Goal: Task Accomplishment & Management: Manage account settings

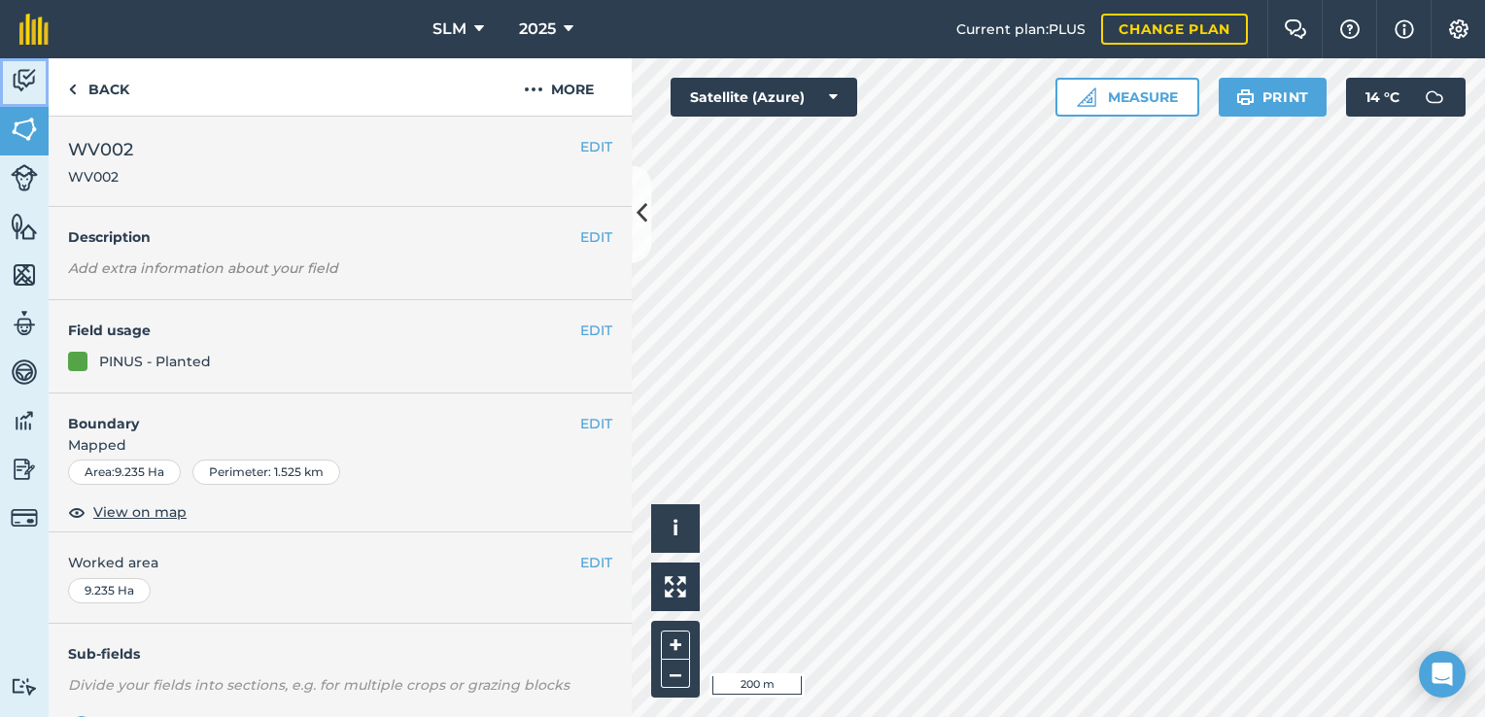
click at [26, 73] on img at bounding box center [24, 80] width 27 height 29
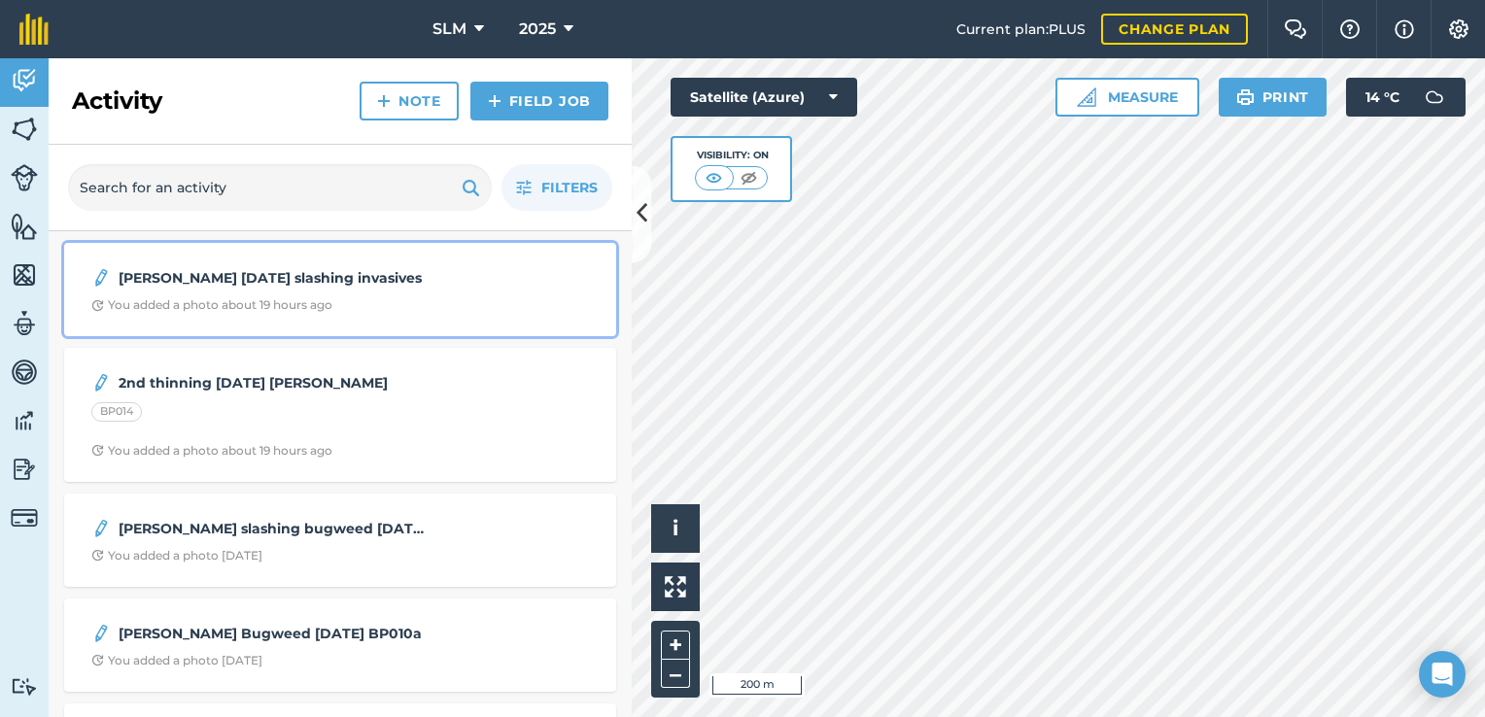
click at [169, 298] on div "You added a photo about 19 hours ago" at bounding box center [211, 305] width 241 height 16
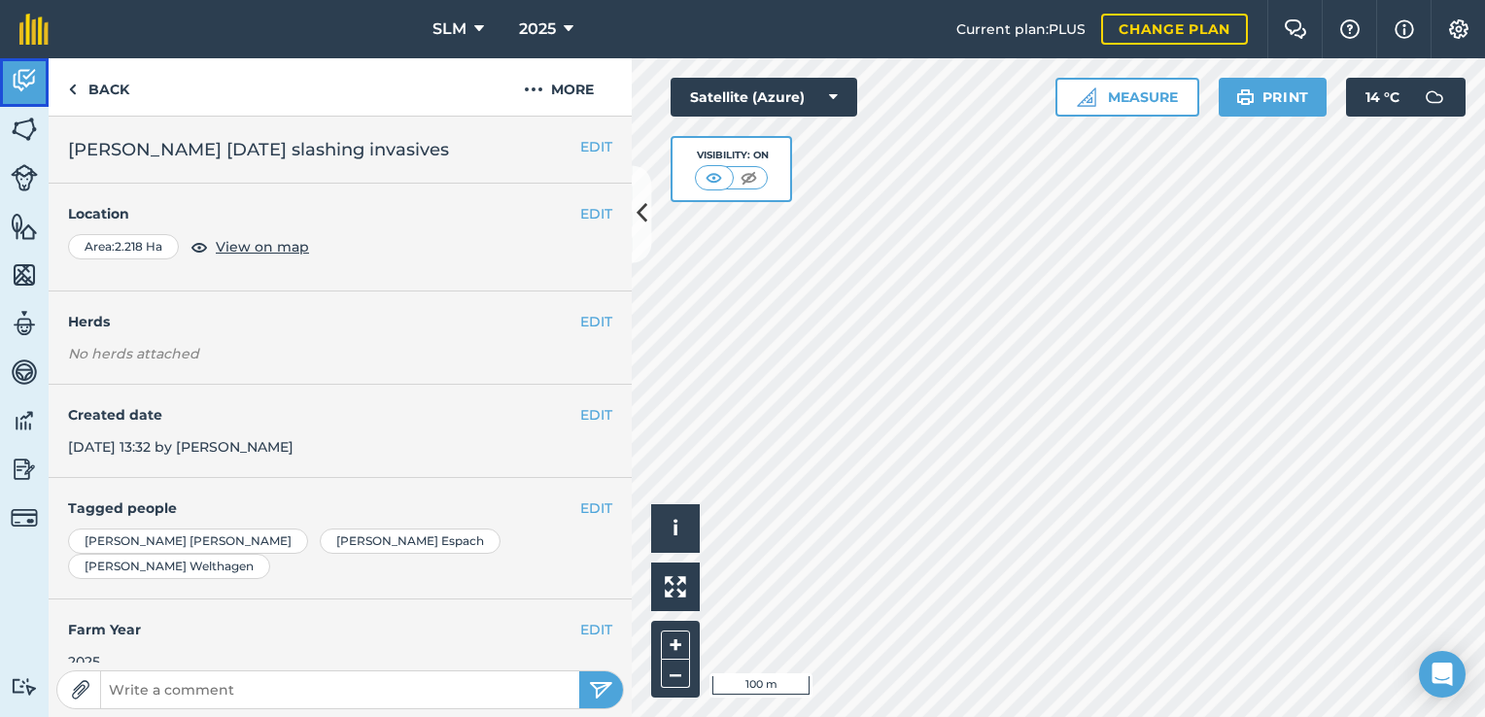
click at [9, 94] on link "Activity" at bounding box center [24, 82] width 49 height 49
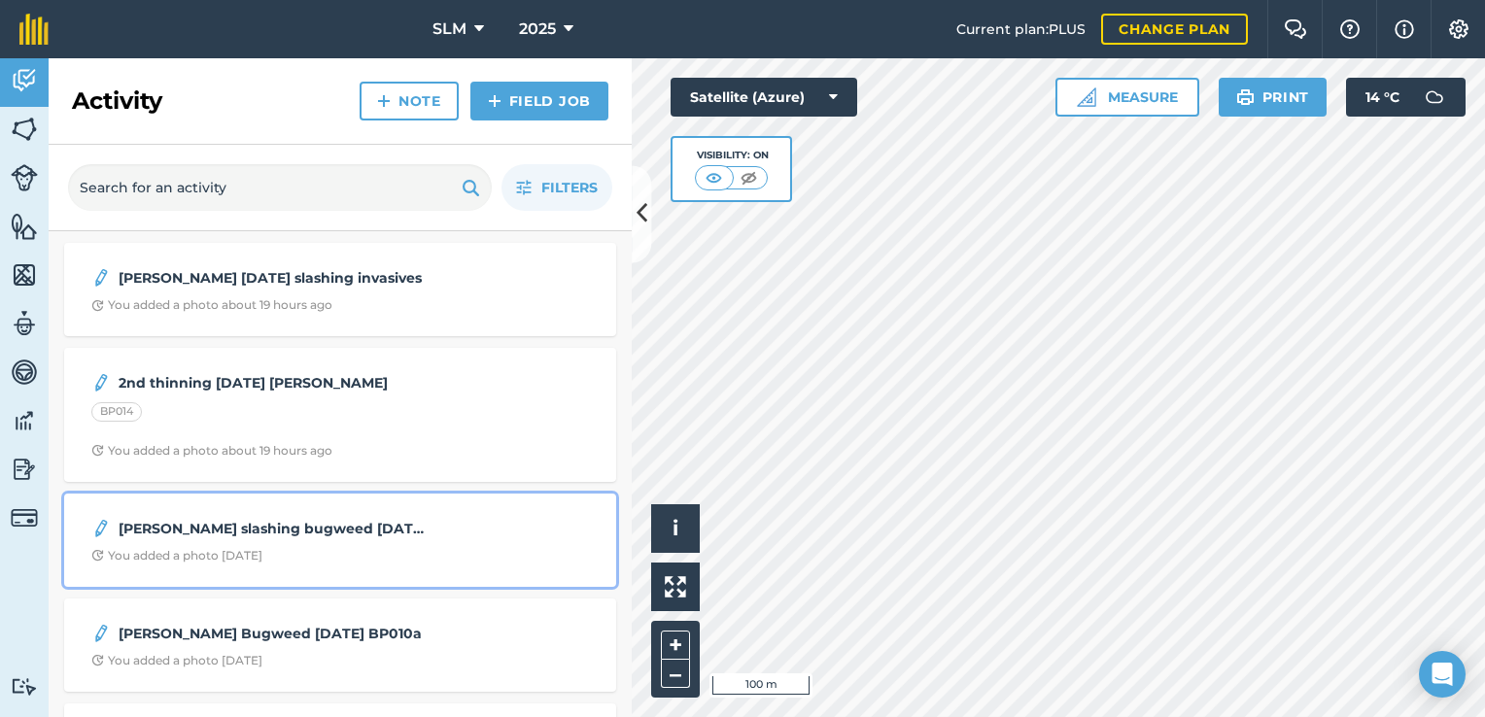
click at [266, 544] on div "[PERSON_NAME] slashing bugweed [DATE] BP011 You added a photo [DATE]" at bounding box center [340, 540] width 529 height 70
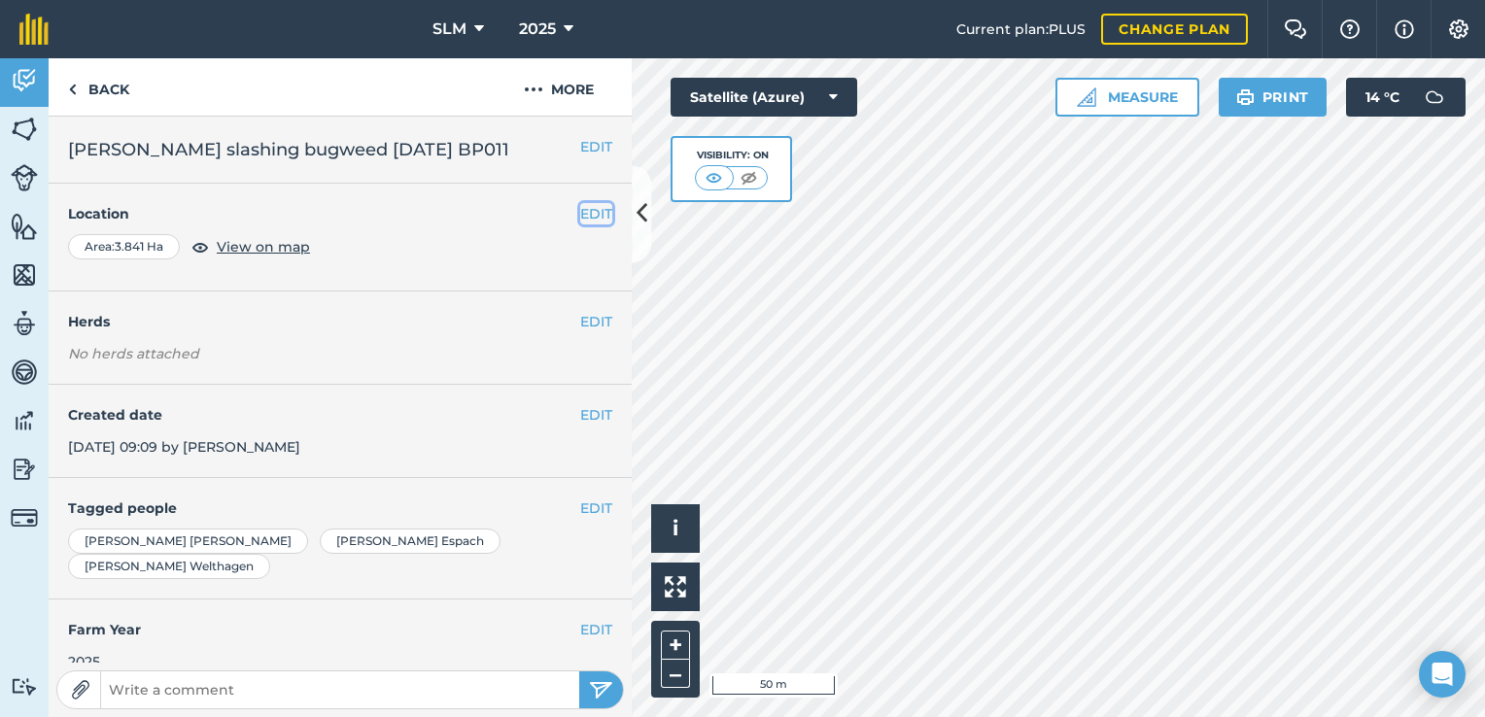
click at [580, 220] on button "EDIT" at bounding box center [596, 213] width 32 height 21
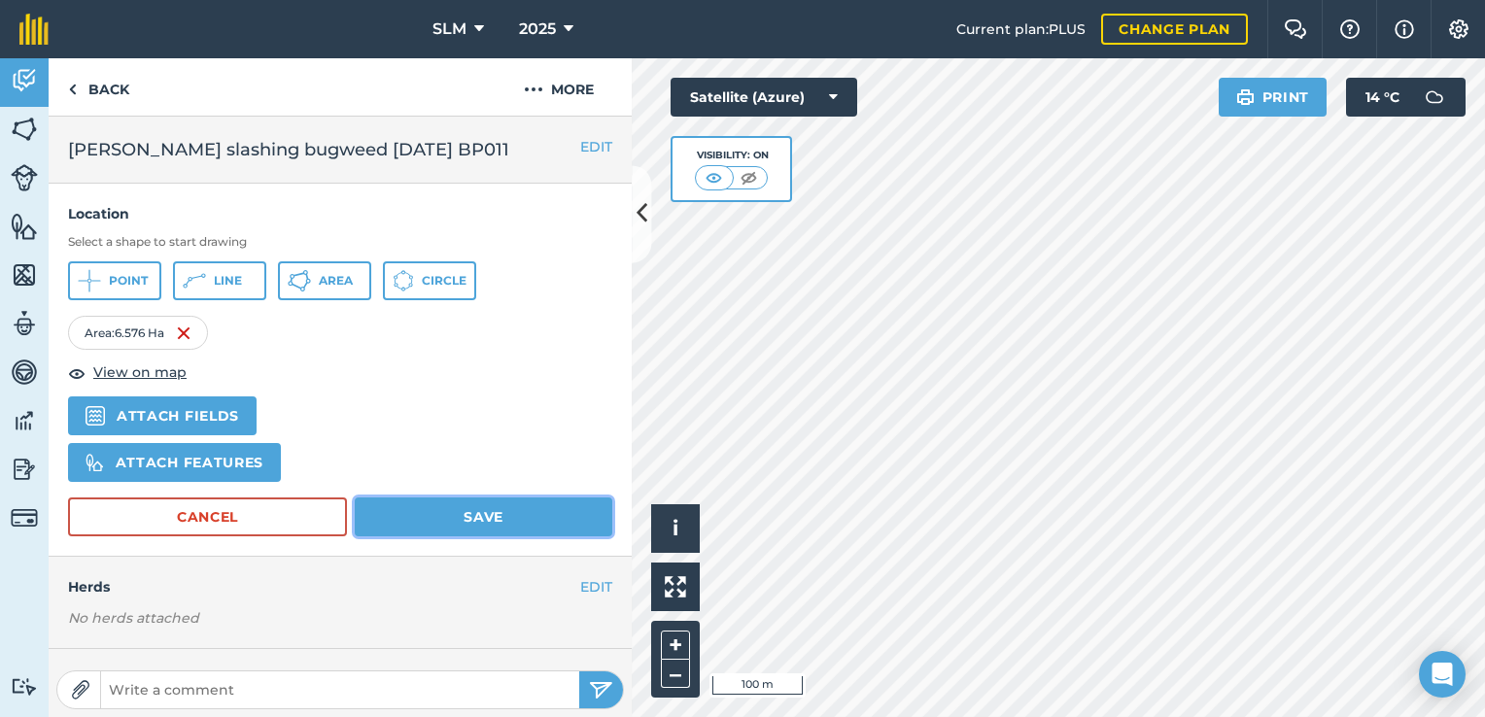
click at [525, 516] on button "Save" at bounding box center [484, 517] width 258 height 39
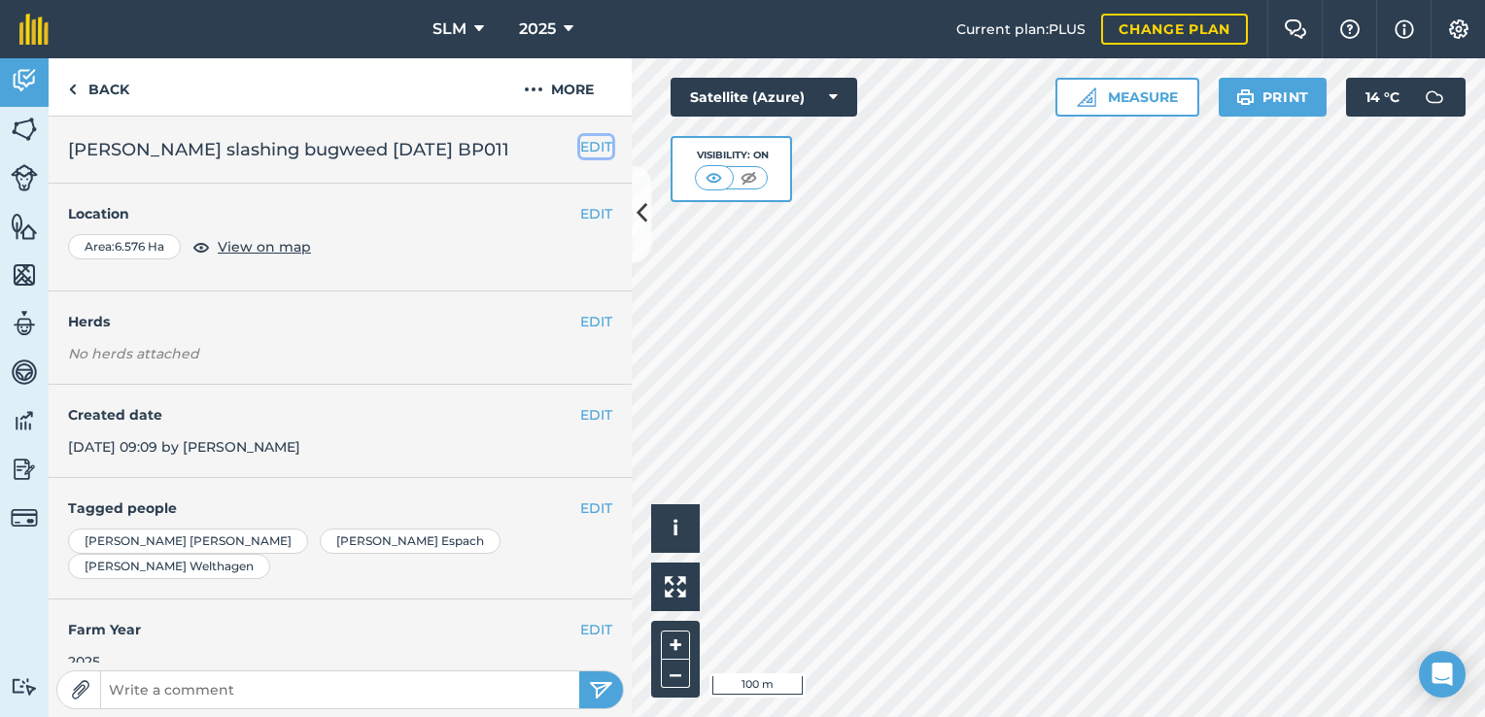
click at [580, 141] on button "EDIT" at bounding box center [596, 146] width 32 height 21
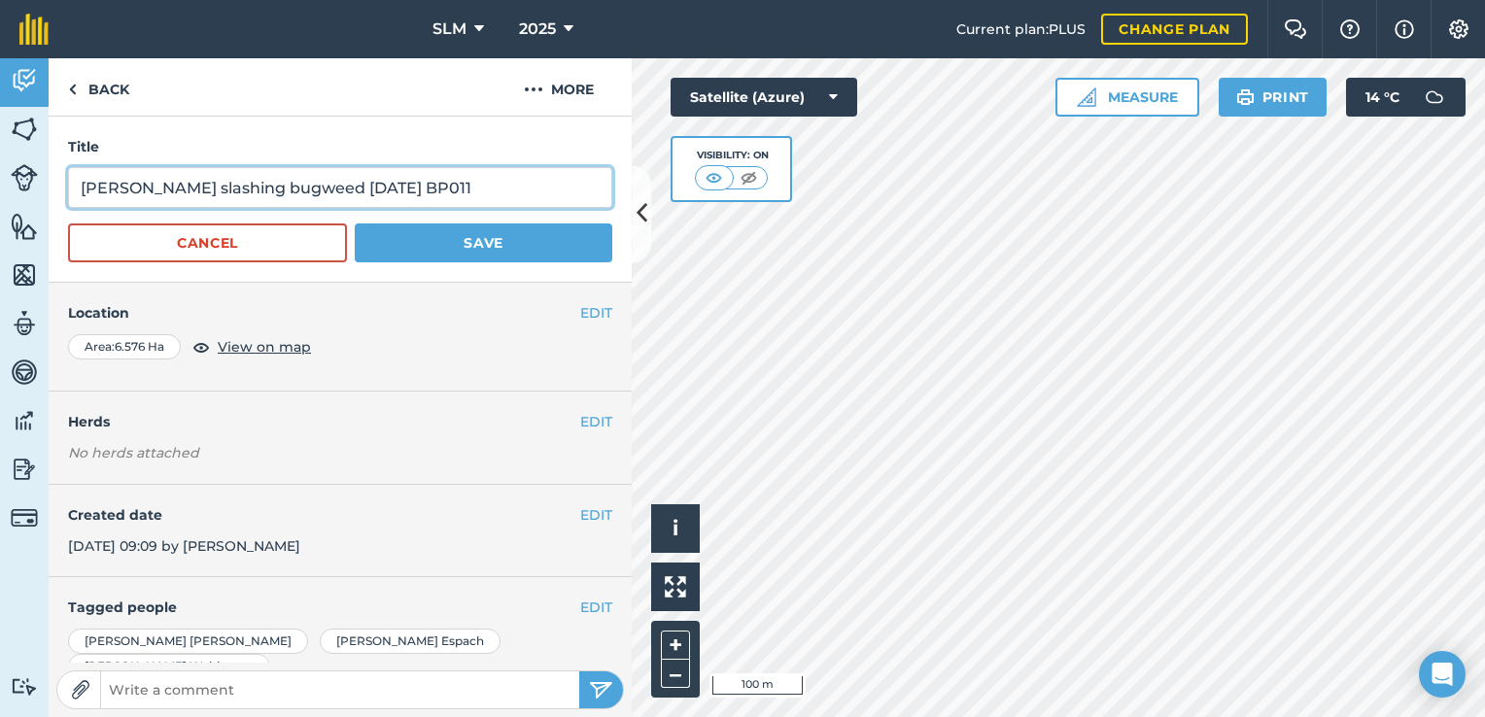
click at [496, 196] on input "[PERSON_NAME] slashing bugweed [DATE] BP011" at bounding box center [340, 187] width 544 height 41
click at [501, 184] on input "[PERSON_NAME] slashing bugweed [DATE] BP011 Medium 1487,50/Ha" at bounding box center [340, 187] width 544 height 41
type input "[PERSON_NAME] slashing bugweed [DATE] BP011 Medium @ R1487,50/Ha"
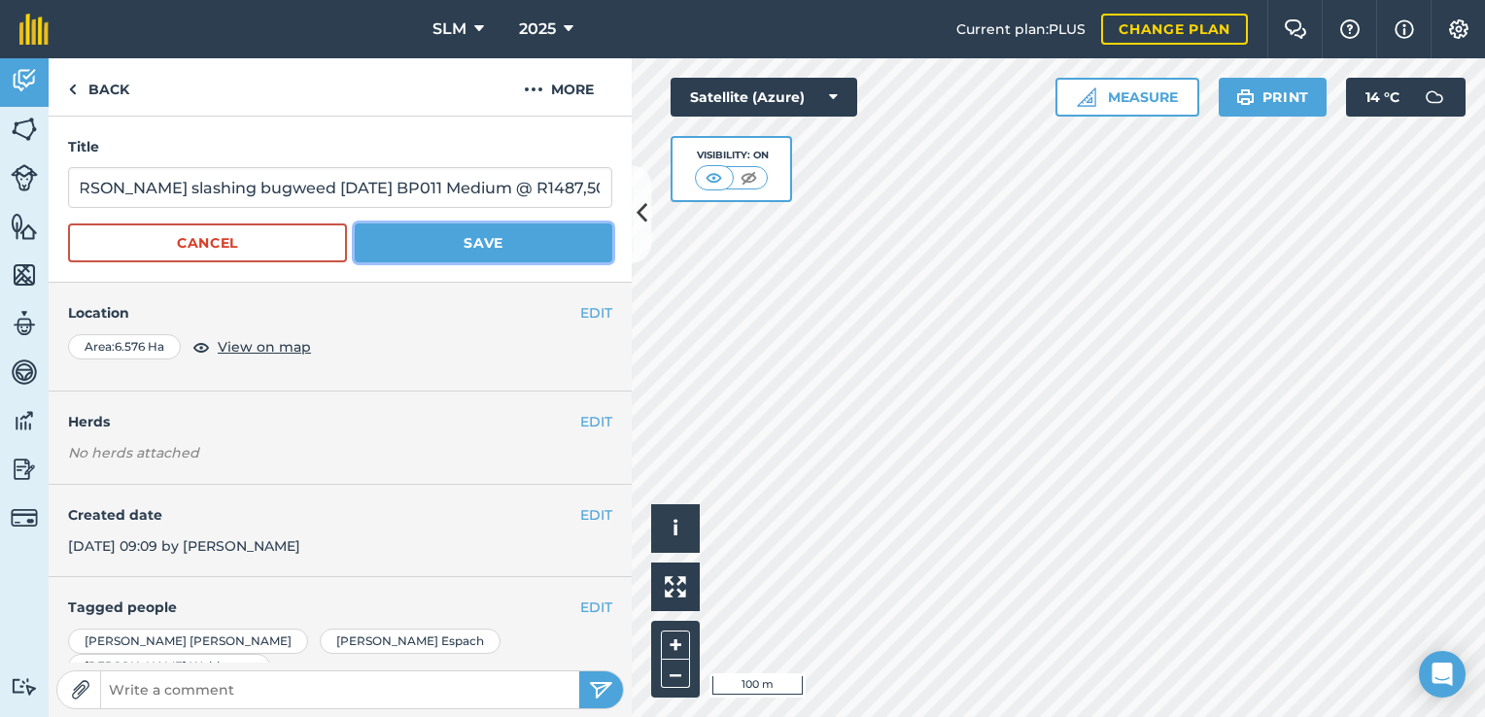
click at [433, 237] on button "Save" at bounding box center [484, 243] width 258 height 39
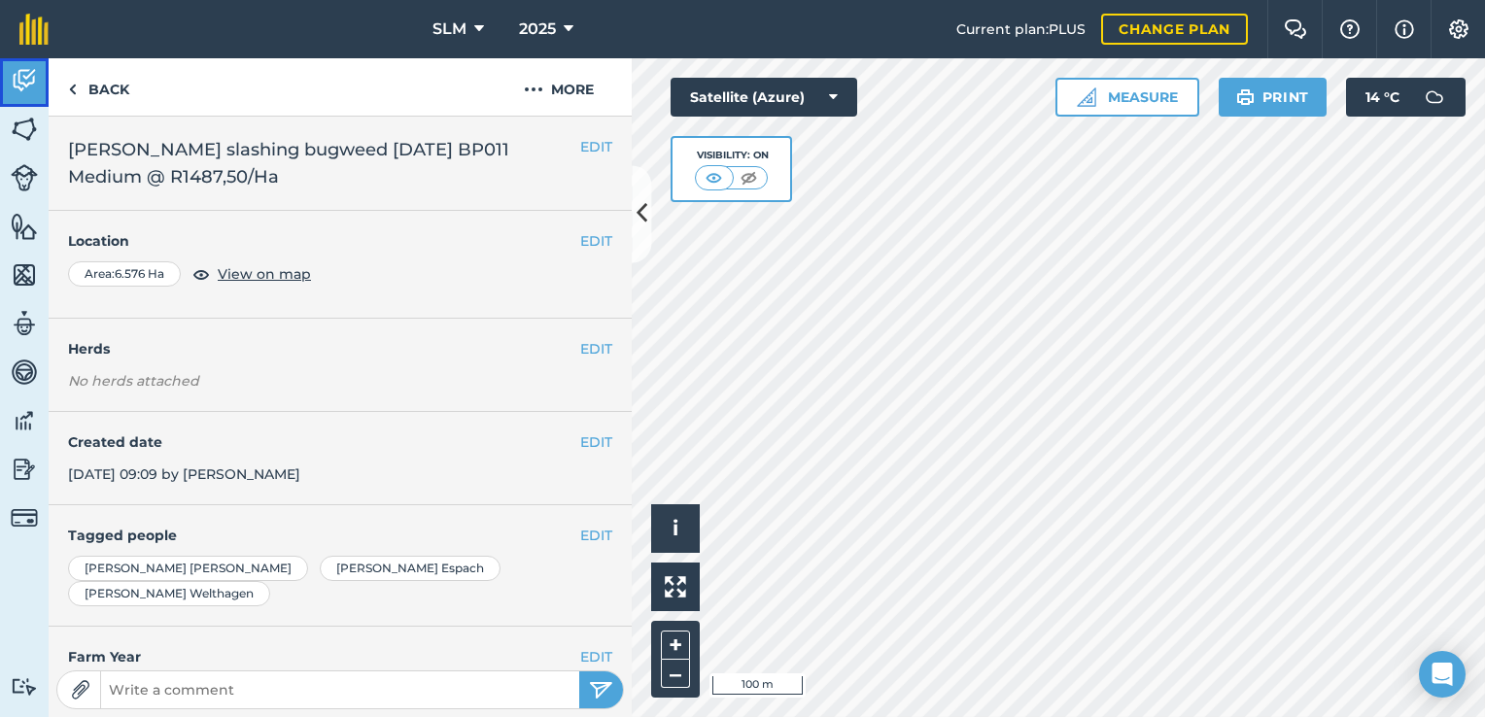
click at [33, 97] on link "Activity" at bounding box center [24, 82] width 49 height 49
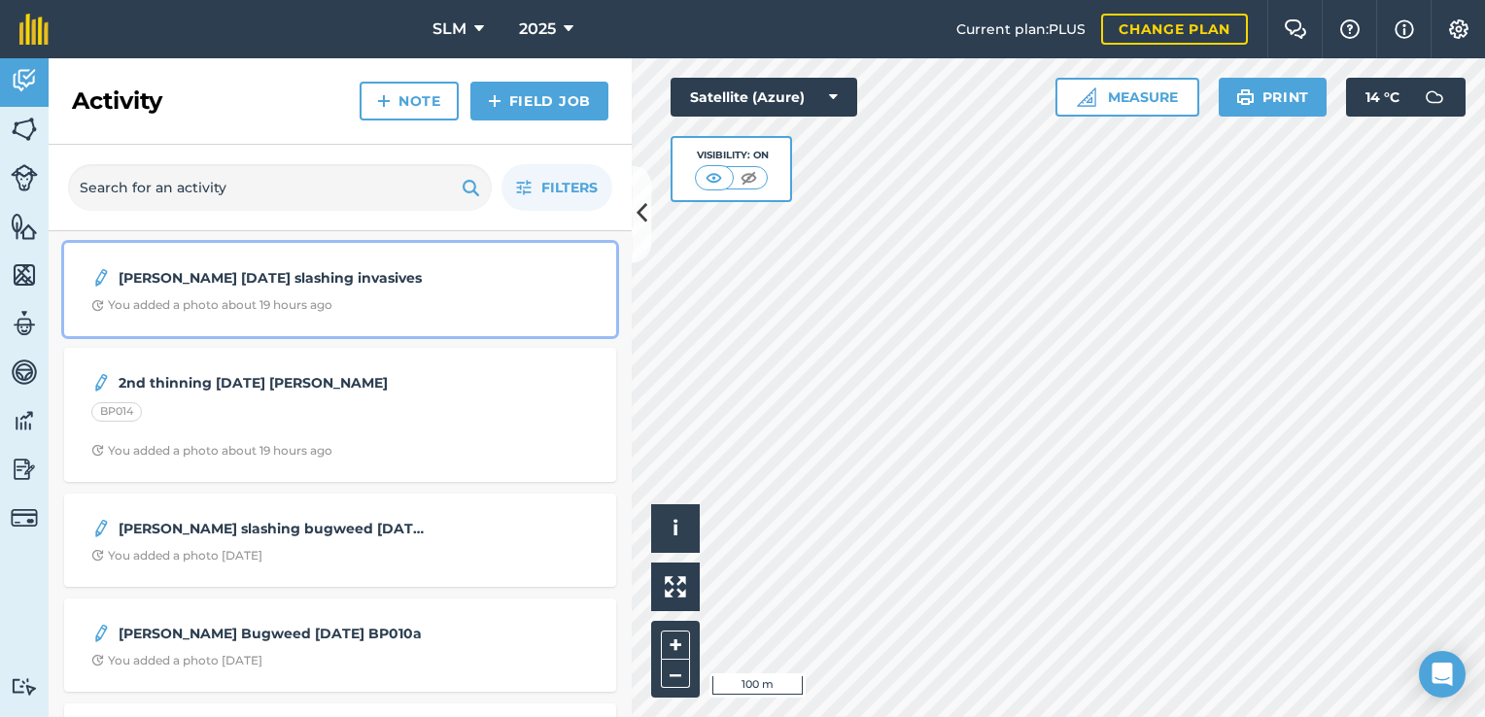
click at [258, 278] on strong "[PERSON_NAME] [DATE] slashing invasives" at bounding box center [273, 277] width 308 height 21
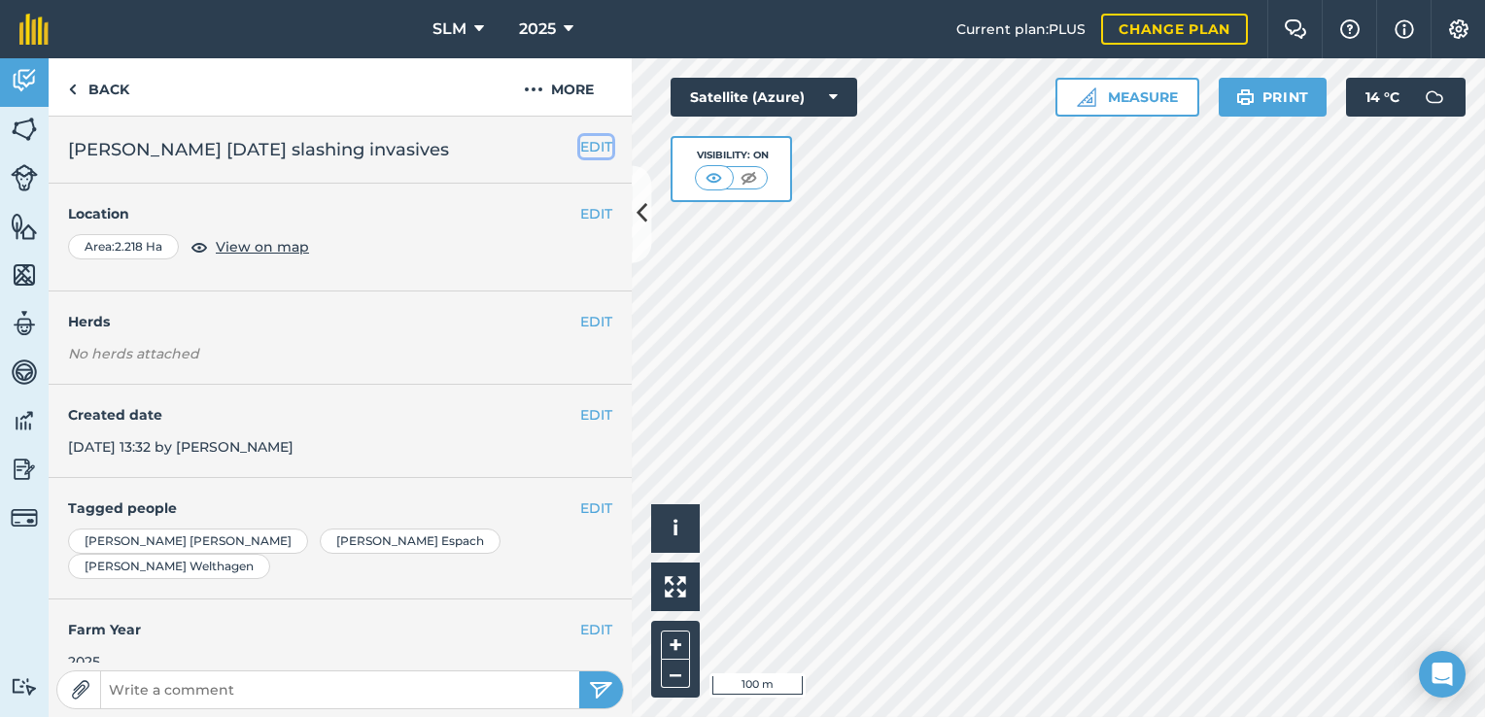
click at [580, 150] on button "EDIT" at bounding box center [596, 146] width 32 height 21
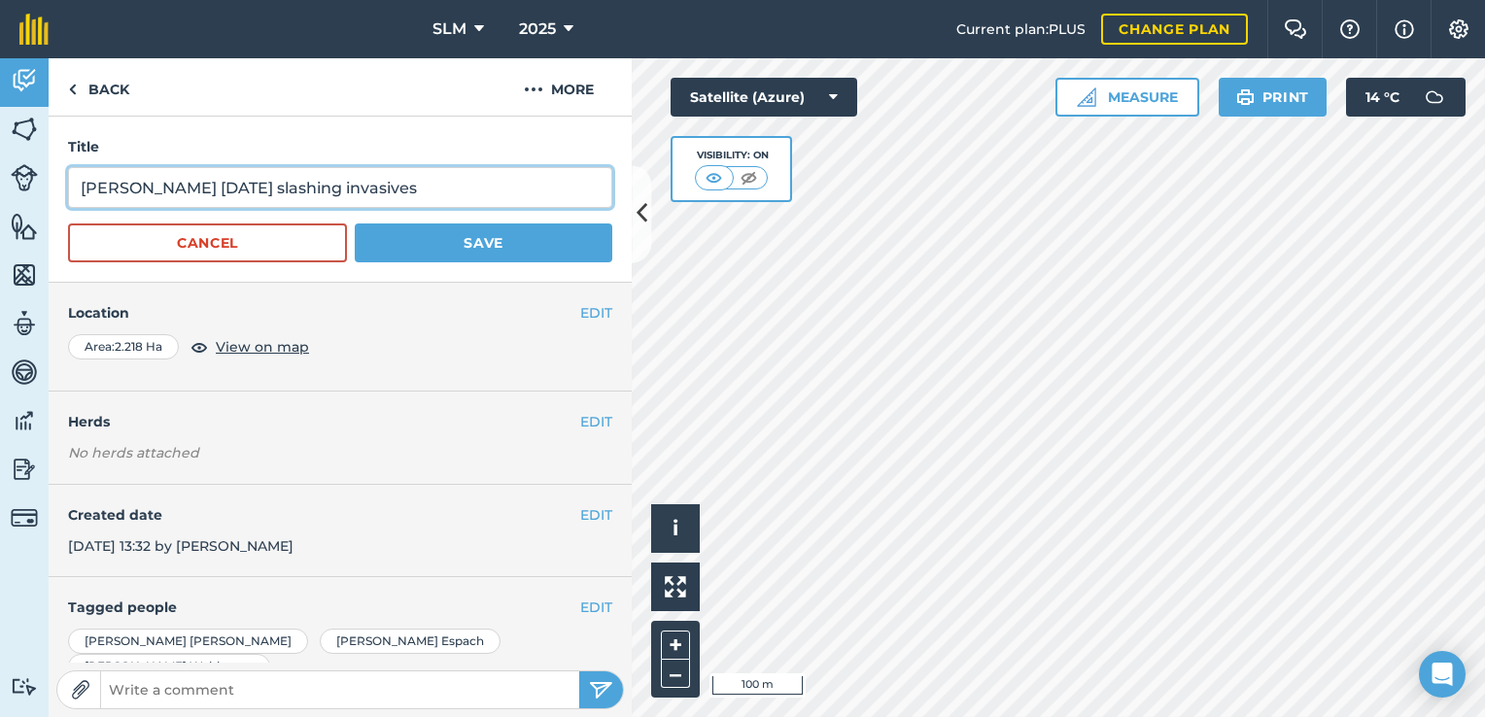
click at [446, 189] on input "[PERSON_NAME] [DATE] slashing invasives" at bounding box center [340, 187] width 544 height 41
type input "[PERSON_NAME] [DATE] slashing invasives Light @ R637,50/Ha"
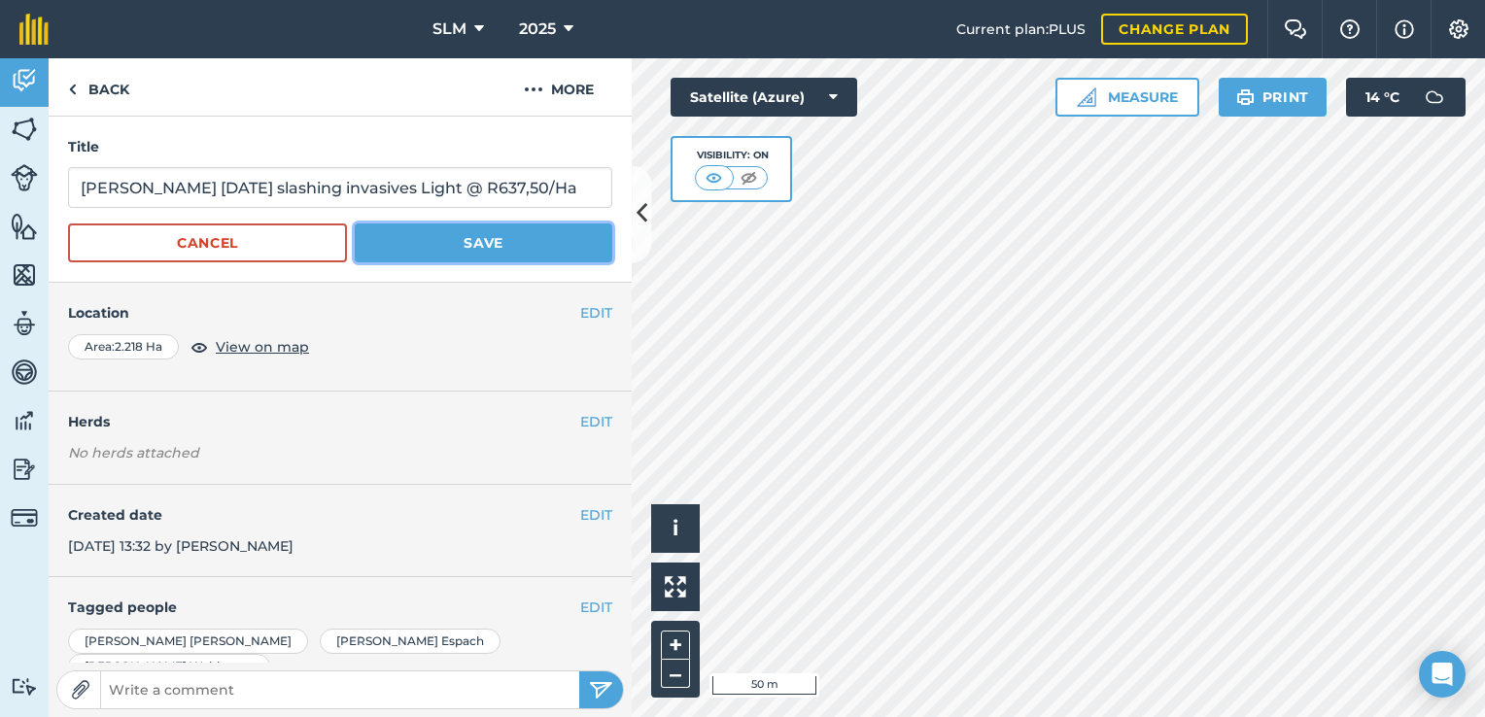
click at [520, 252] on button "Save" at bounding box center [484, 243] width 258 height 39
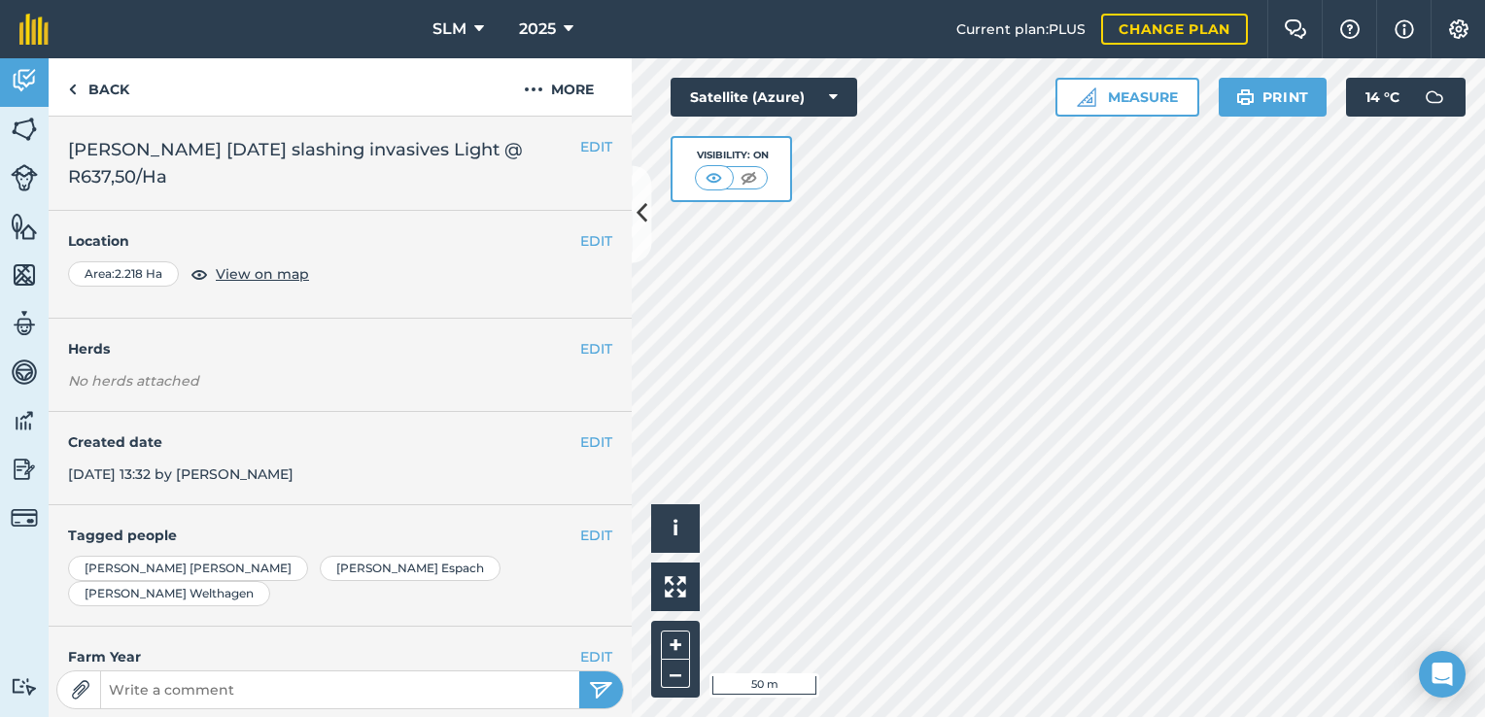
click at [575, 313] on div "EDIT Location Area : 2.218 Ha View on map" at bounding box center [340, 265] width 583 height 108
click at [580, 357] on button "EDIT" at bounding box center [596, 348] width 32 height 21
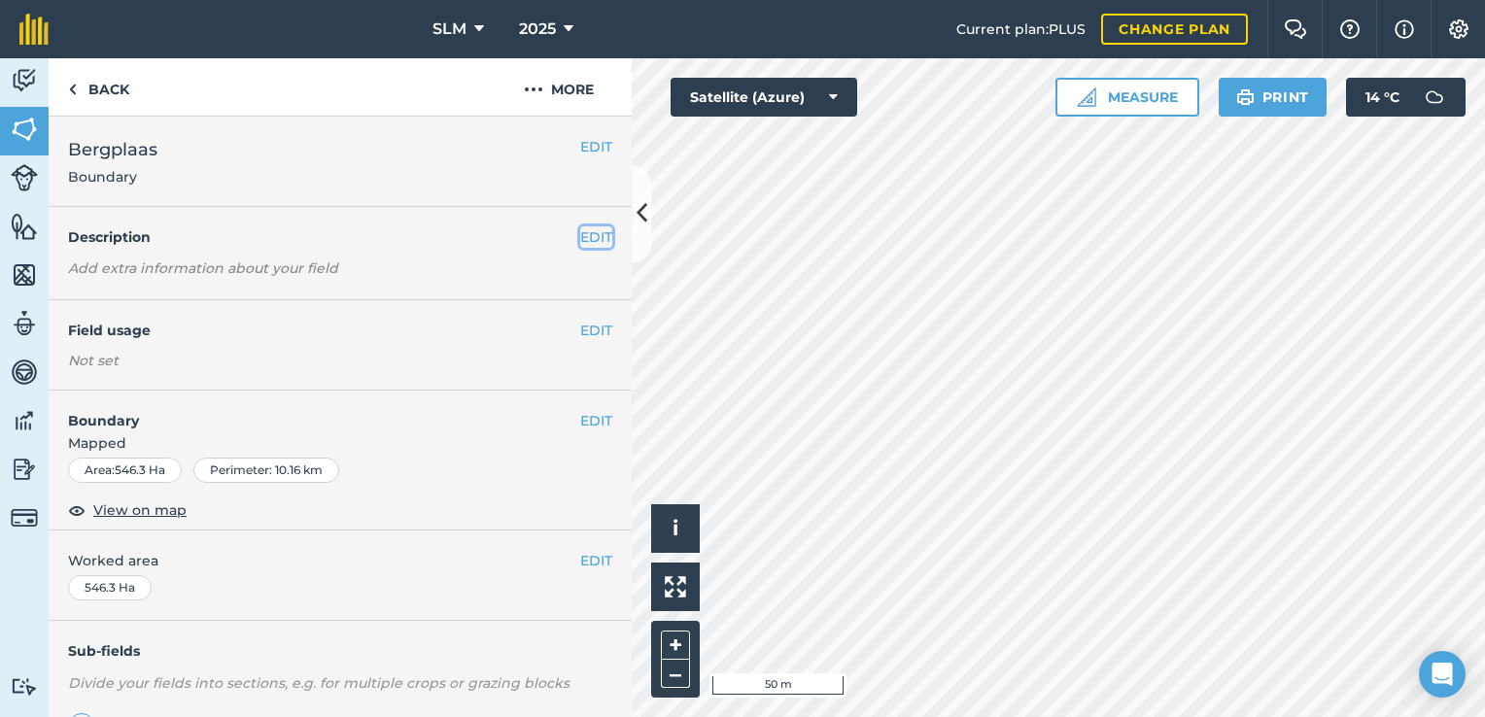
click at [580, 233] on button "EDIT" at bounding box center [596, 236] width 32 height 21
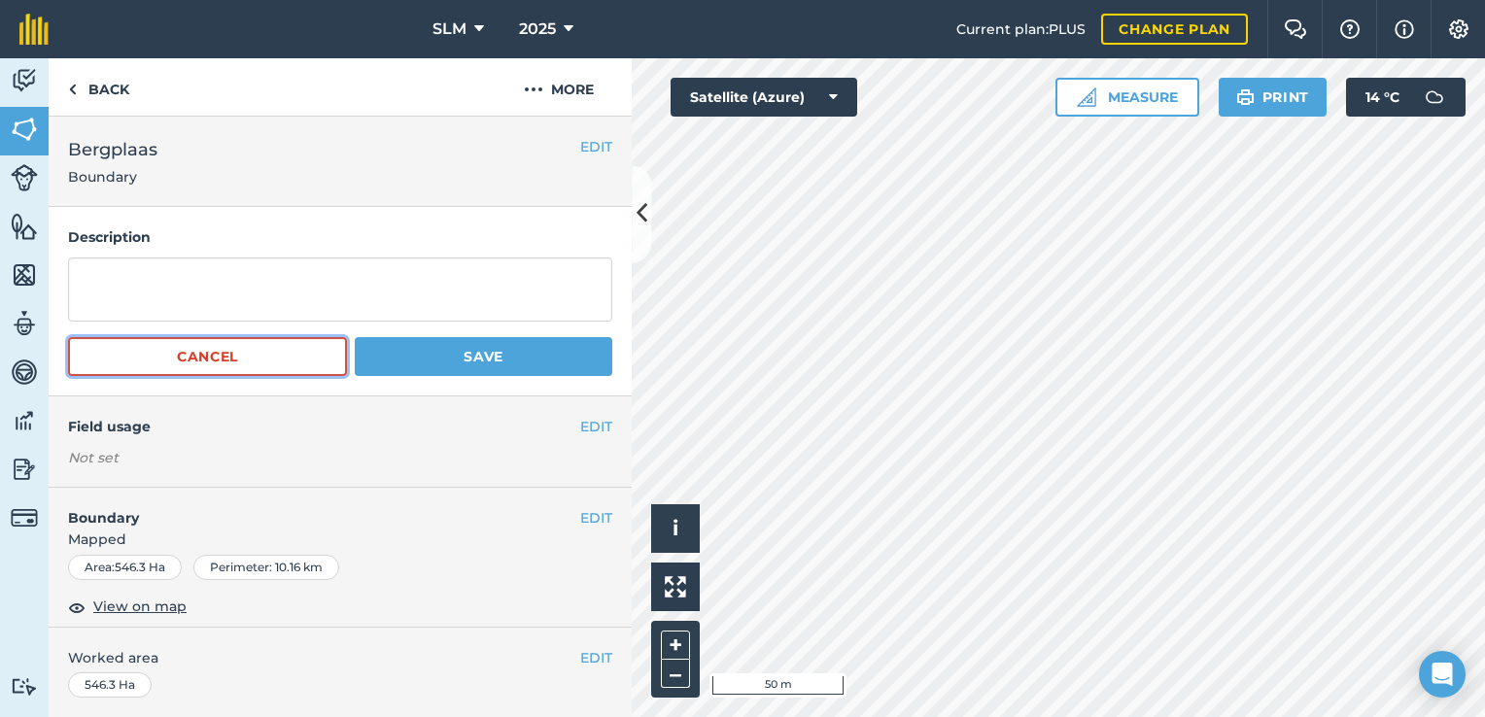
click at [330, 364] on button "Cancel" at bounding box center [207, 356] width 279 height 39
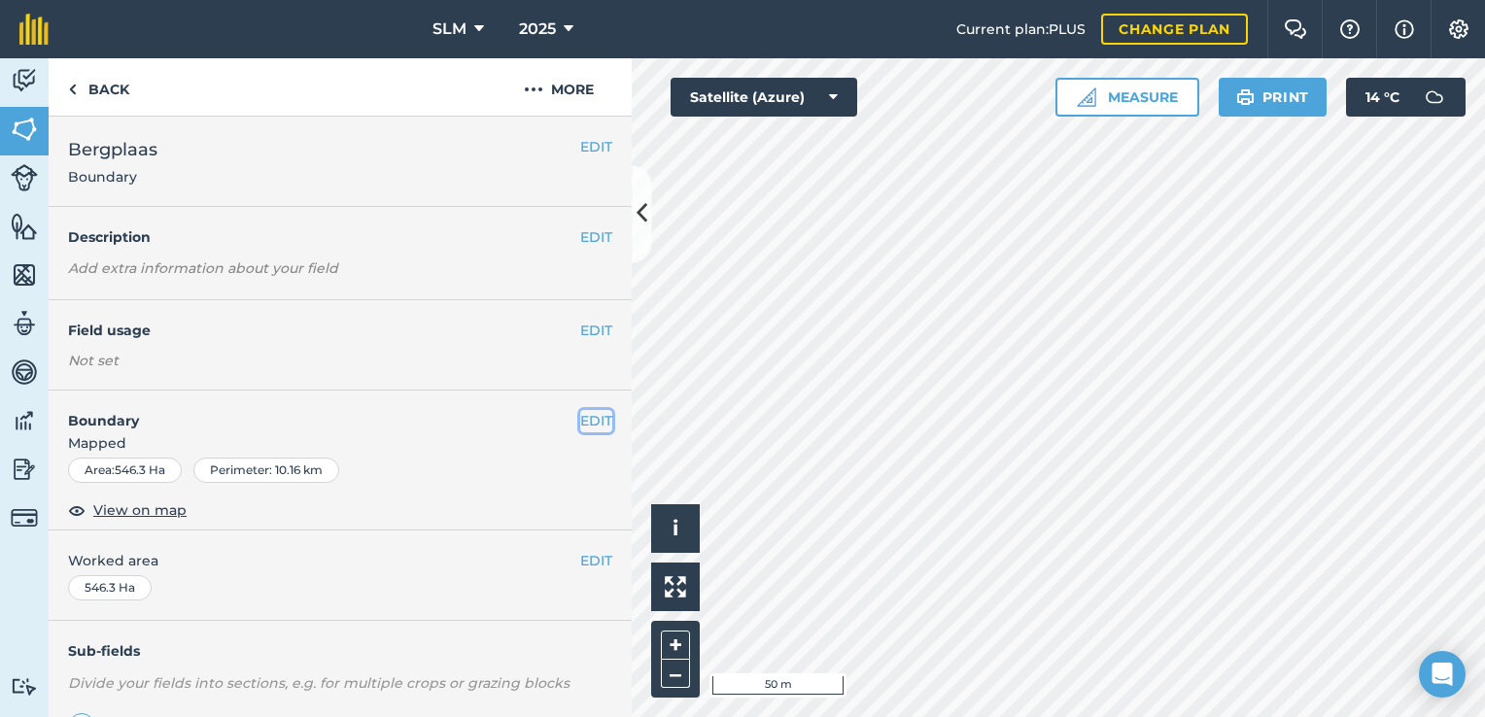
click at [587, 417] on button "EDIT" at bounding box center [596, 420] width 32 height 21
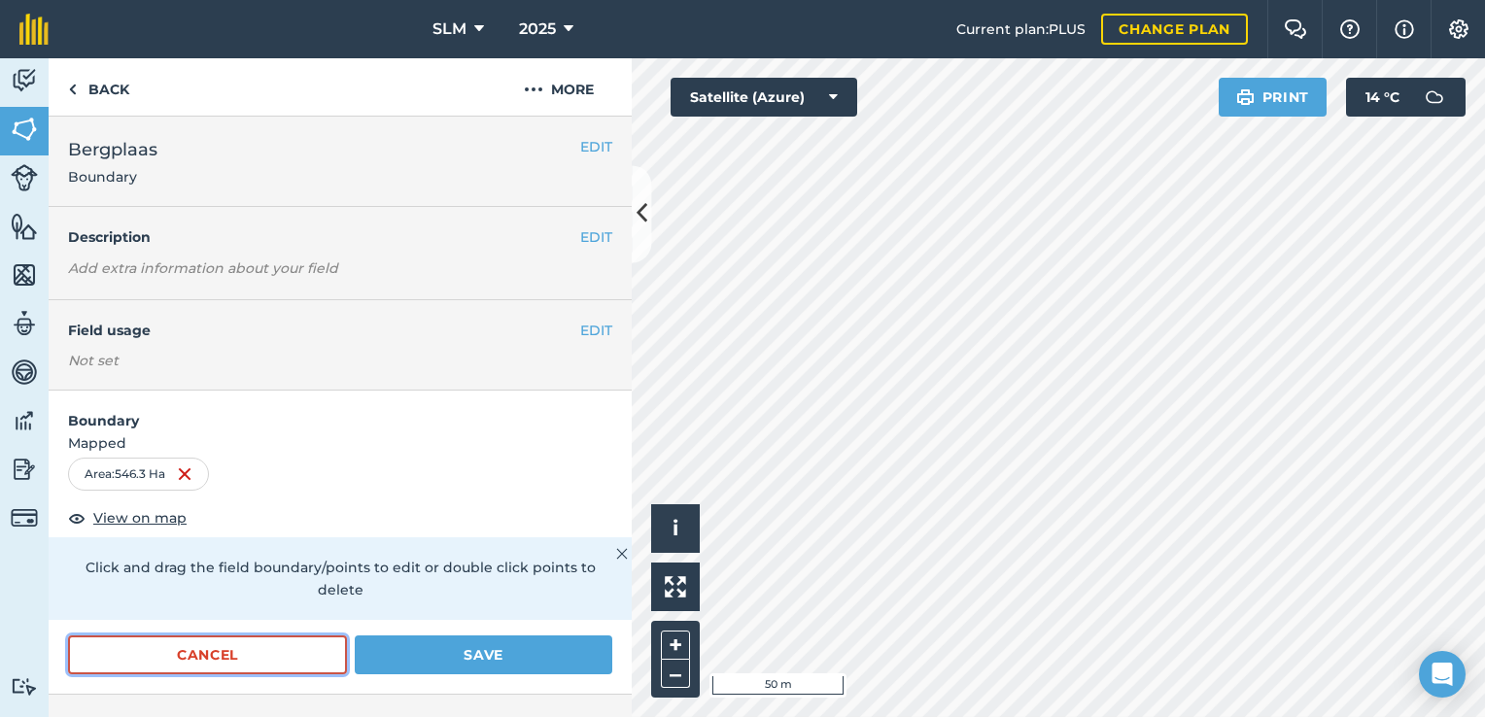
click at [239, 641] on button "Cancel" at bounding box center [207, 655] width 279 height 39
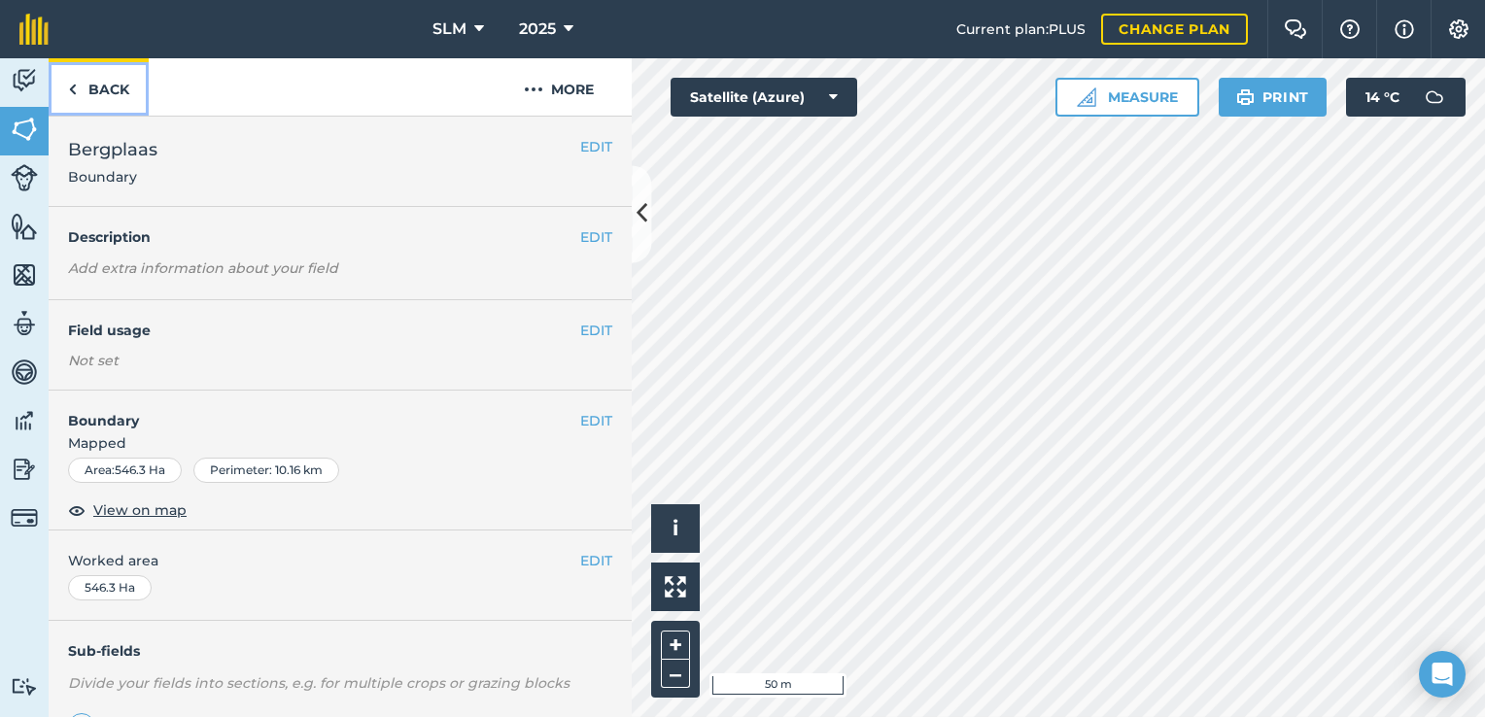
click at [78, 92] on link "Back" at bounding box center [99, 86] width 100 height 57
click at [17, 70] on img at bounding box center [24, 80] width 27 height 29
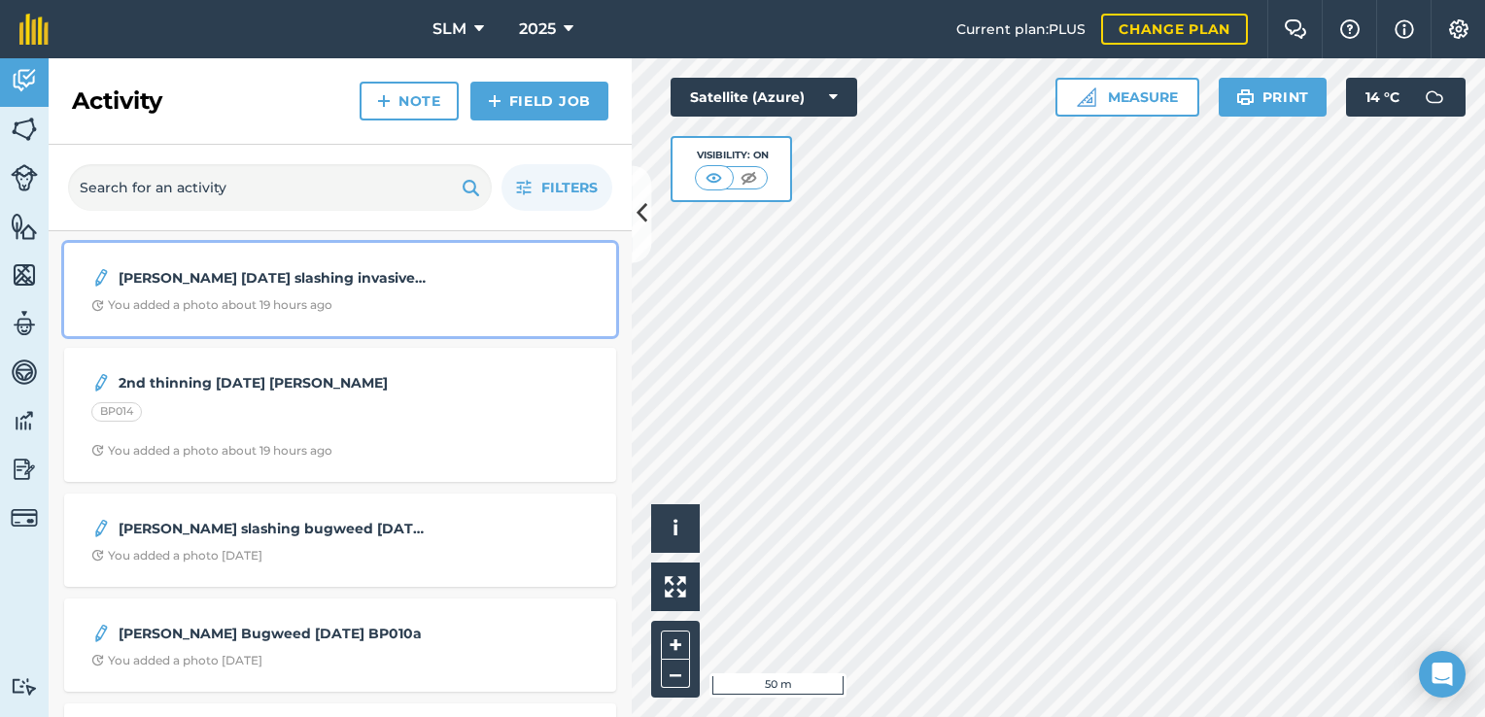
click at [233, 308] on div "You added a photo about 19 hours ago" at bounding box center [211, 305] width 241 height 16
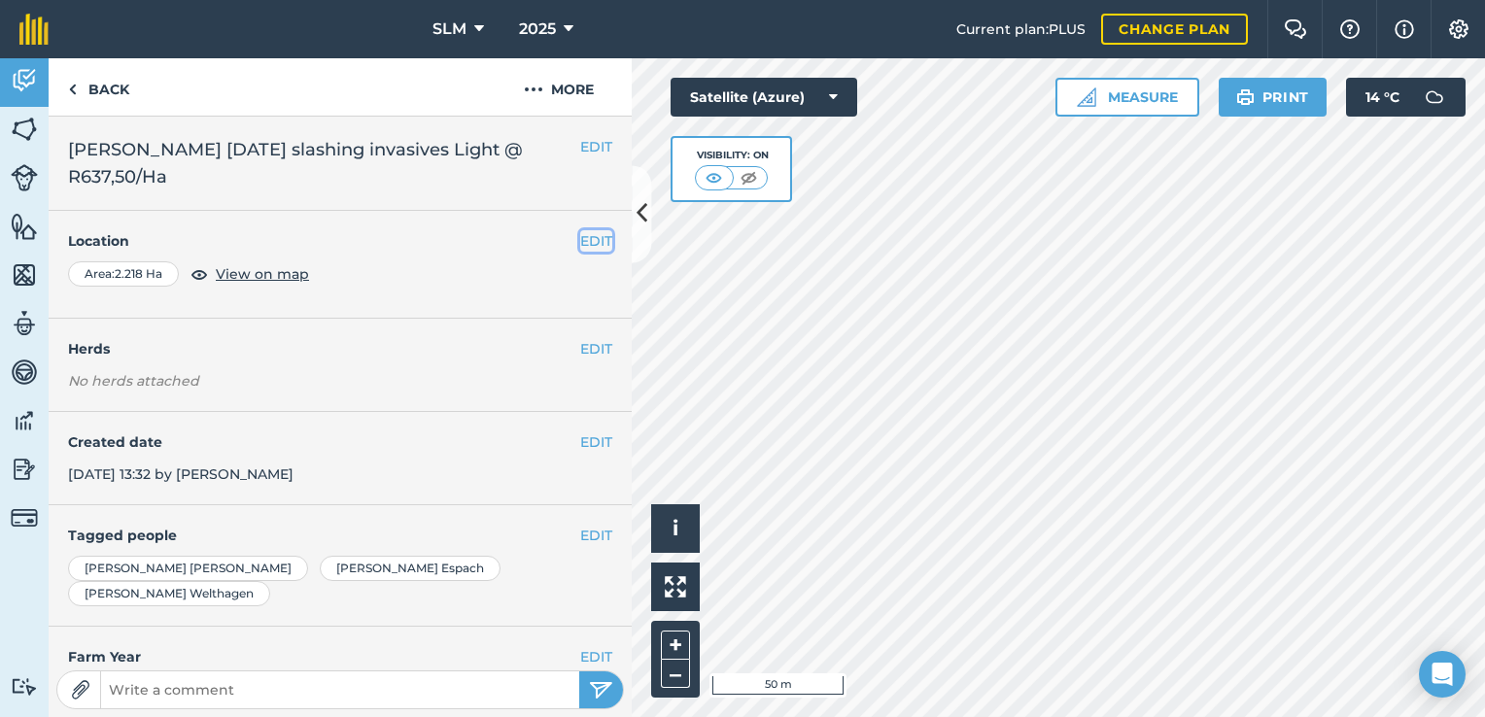
click at [582, 239] on button "EDIT" at bounding box center [596, 240] width 32 height 21
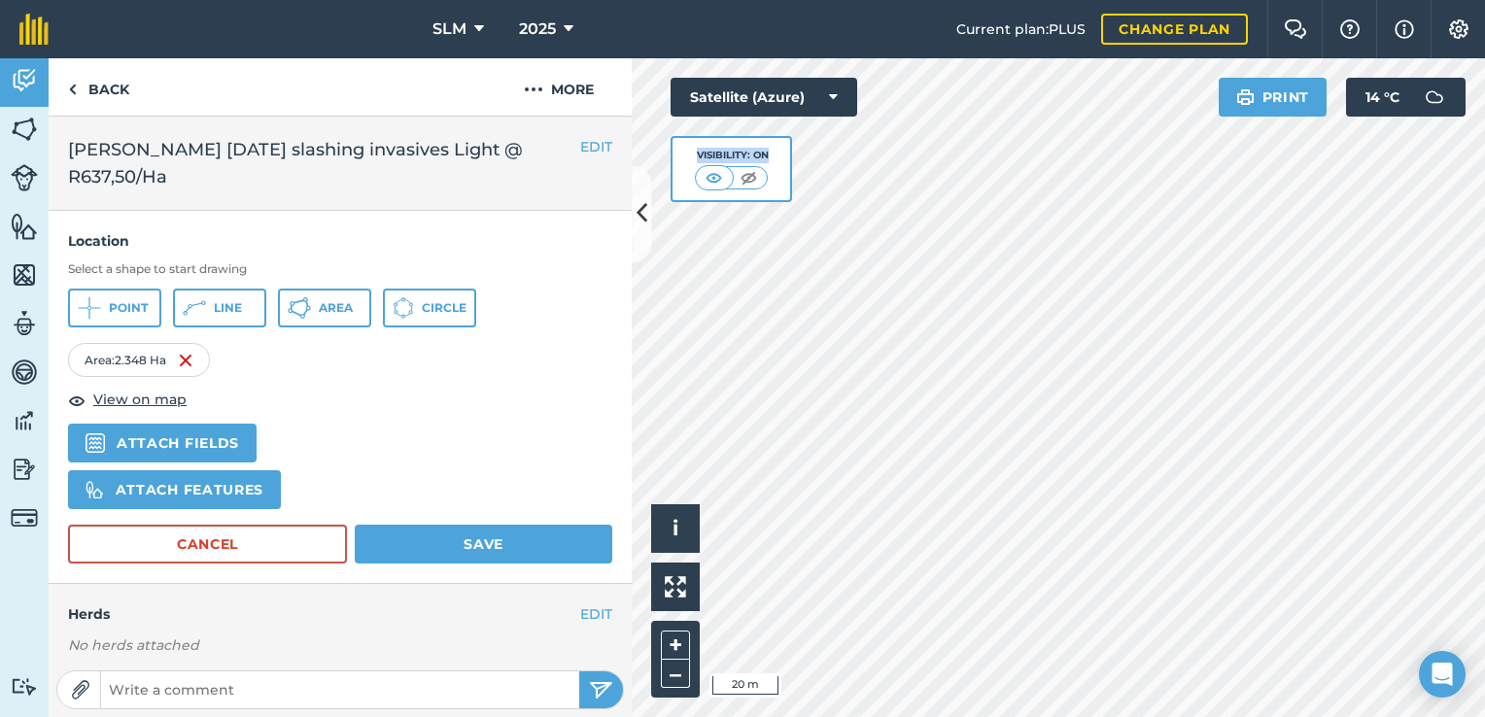
click at [804, 209] on div "Hello i © 2025 TomTom, Microsoft 20 m + – Satellite (Azure) Visibility: On Prin…" at bounding box center [1058, 387] width 853 height 659
click at [522, 537] on button "Save" at bounding box center [484, 544] width 258 height 39
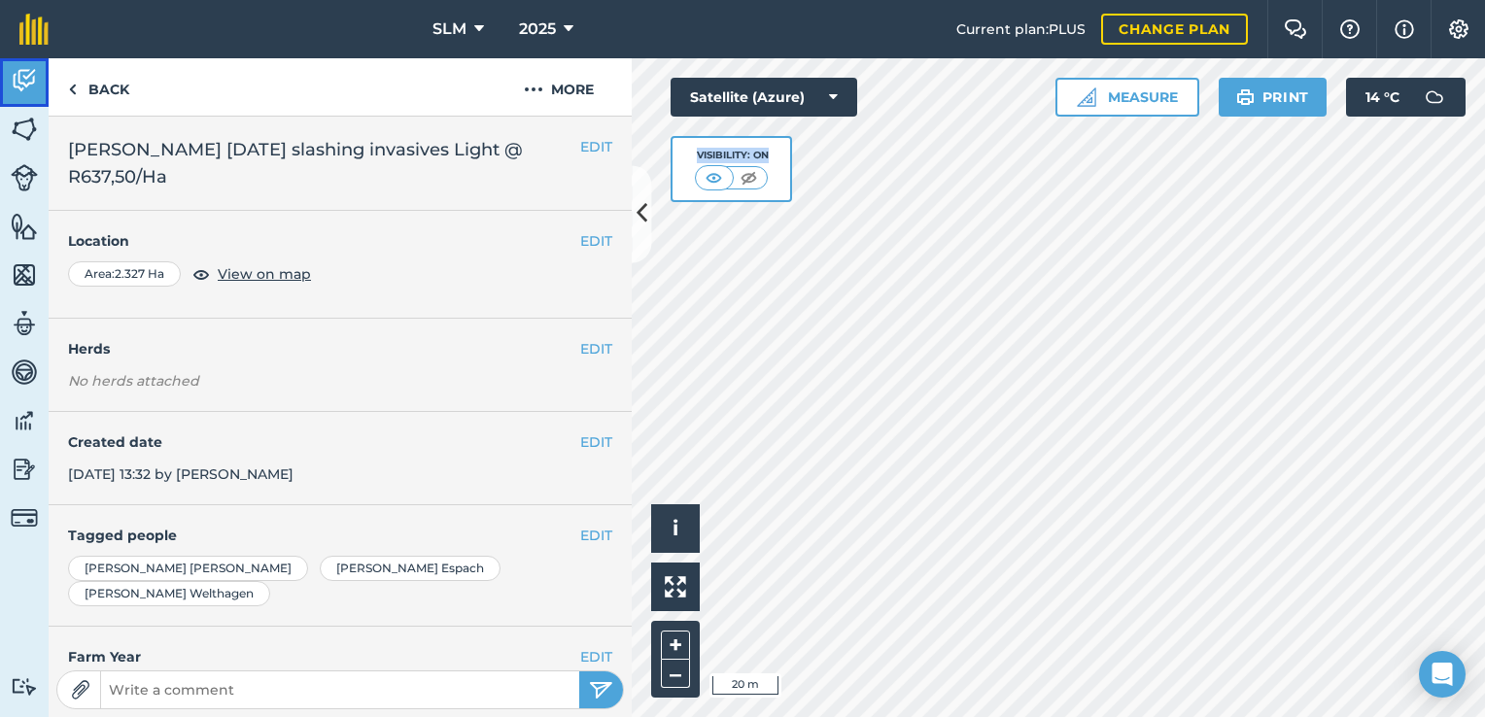
click at [39, 89] on link "Activity" at bounding box center [24, 82] width 49 height 49
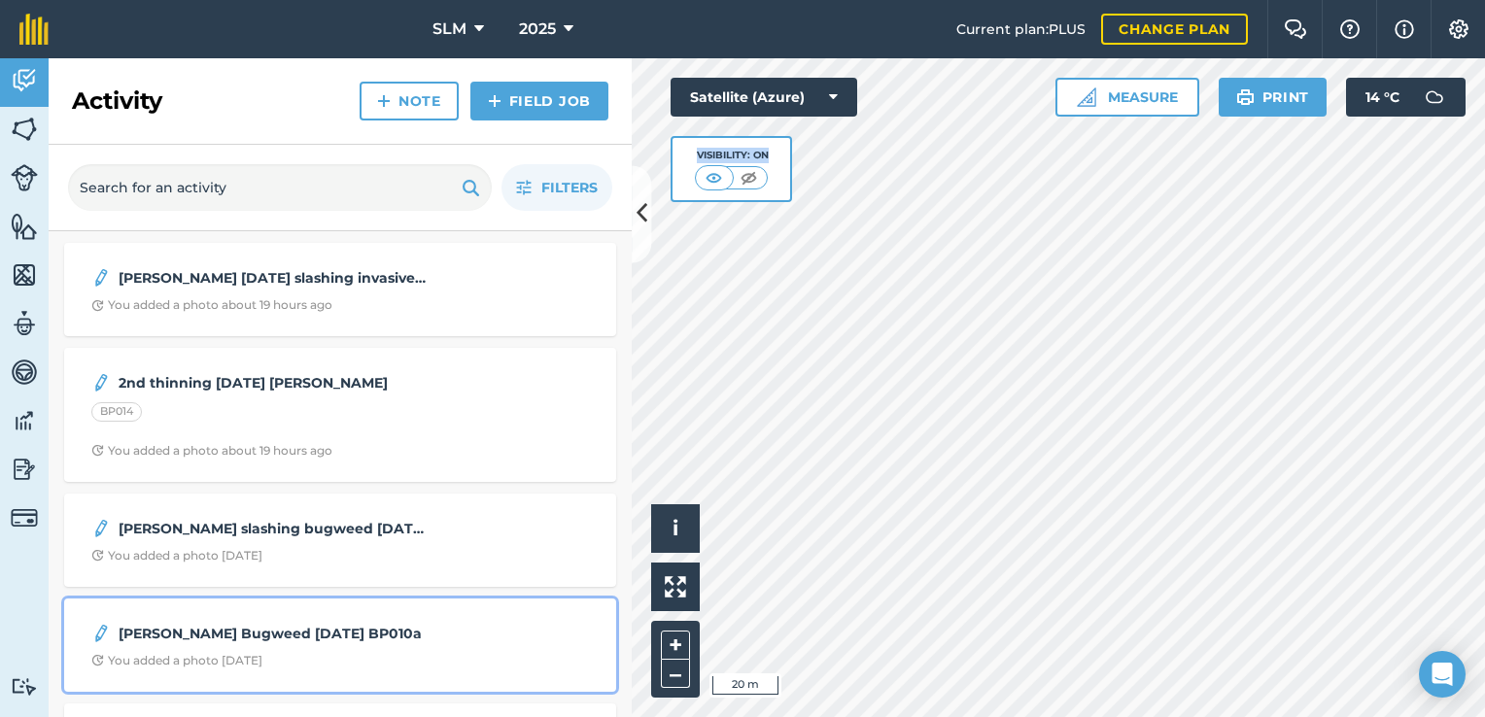
click at [218, 659] on div "You added a photo [DATE]" at bounding box center [176, 661] width 171 height 16
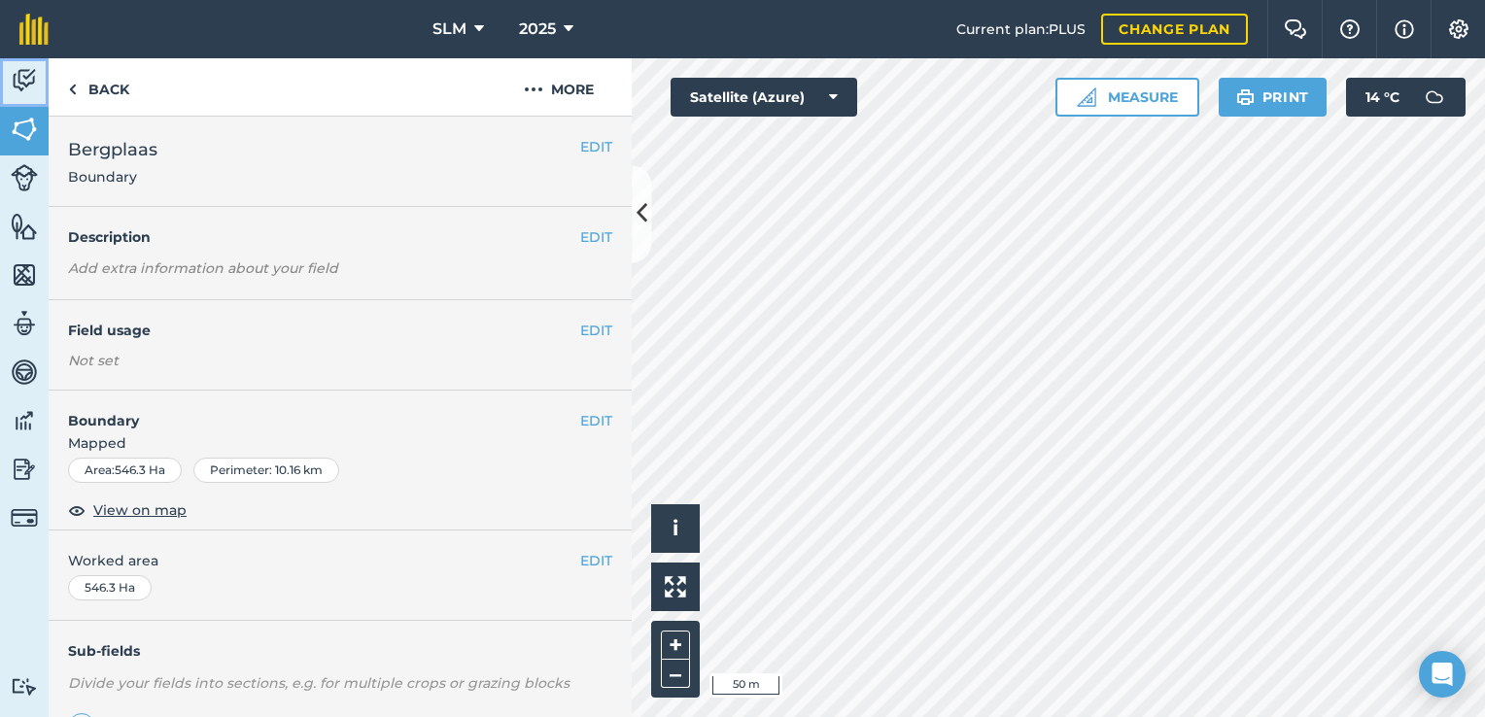
click at [21, 85] on img at bounding box center [24, 80] width 27 height 29
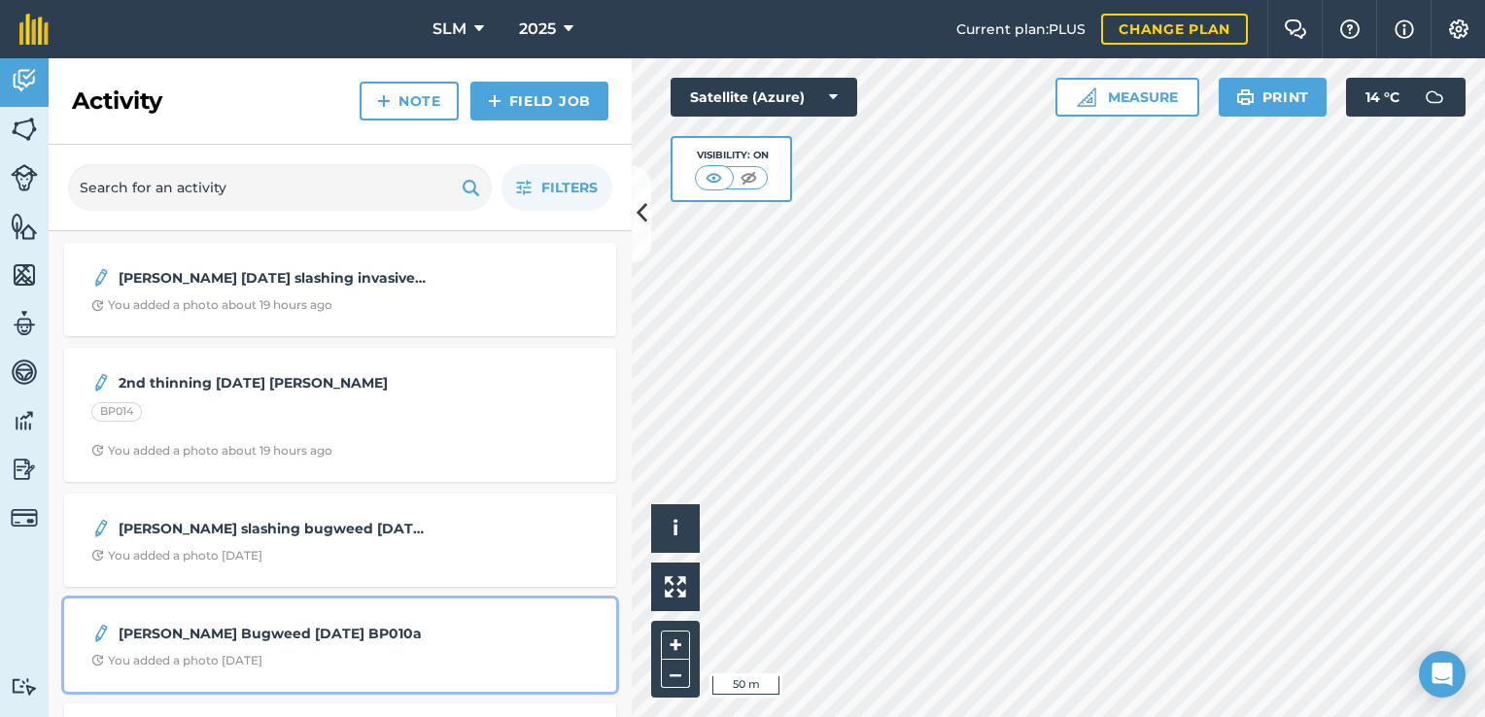
click at [334, 643] on div "[PERSON_NAME] Bugweed [DATE] BP010a" at bounding box center [340, 633] width 498 height 23
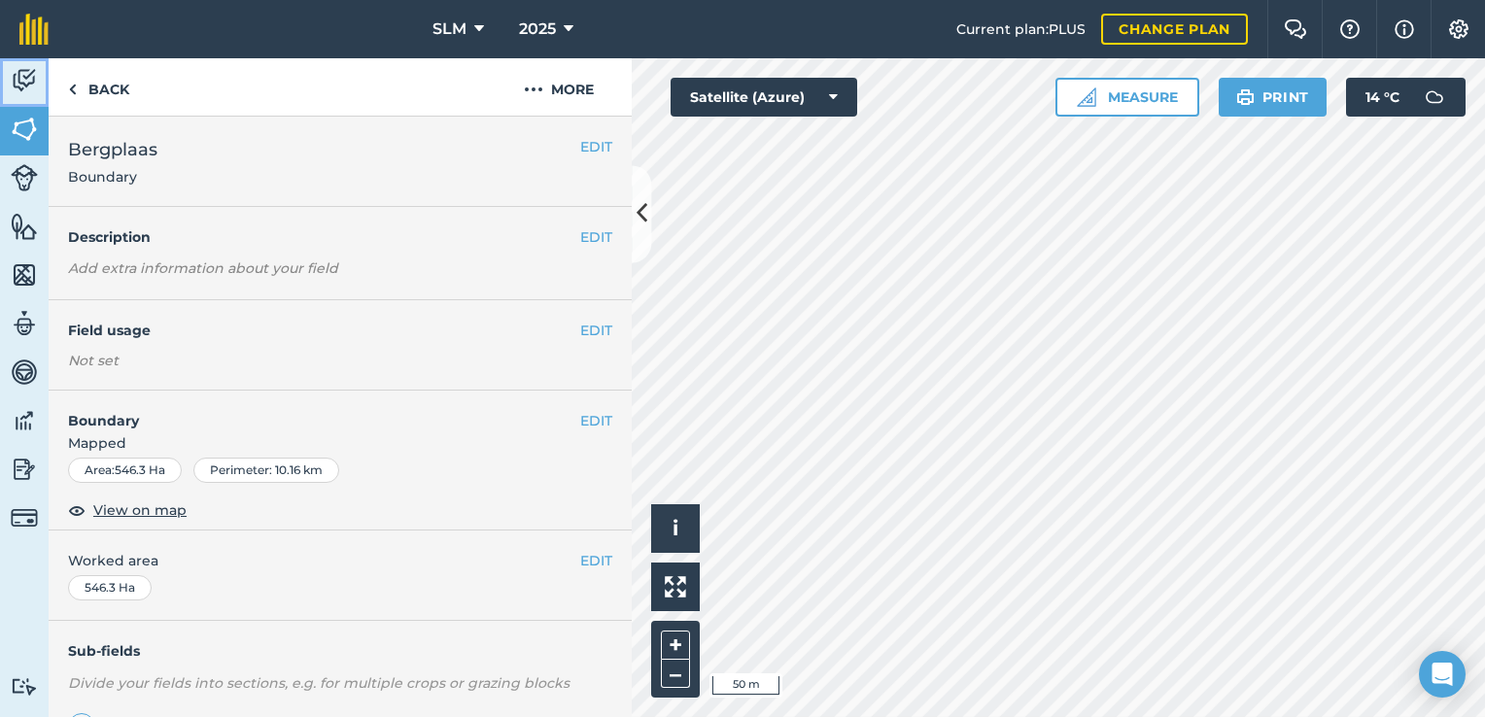
click at [27, 79] on img at bounding box center [24, 80] width 27 height 29
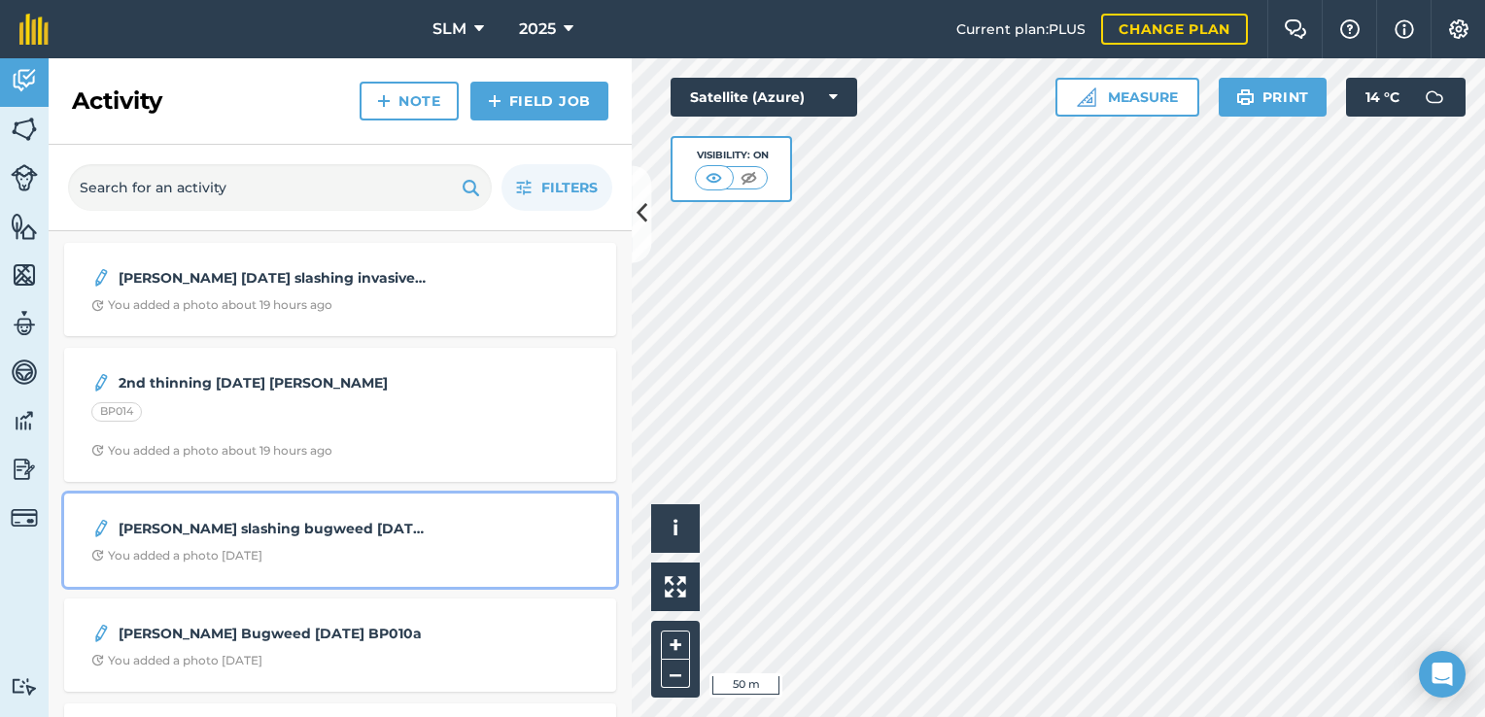
click at [295, 558] on span "You added a photo [DATE]" at bounding box center [340, 556] width 498 height 16
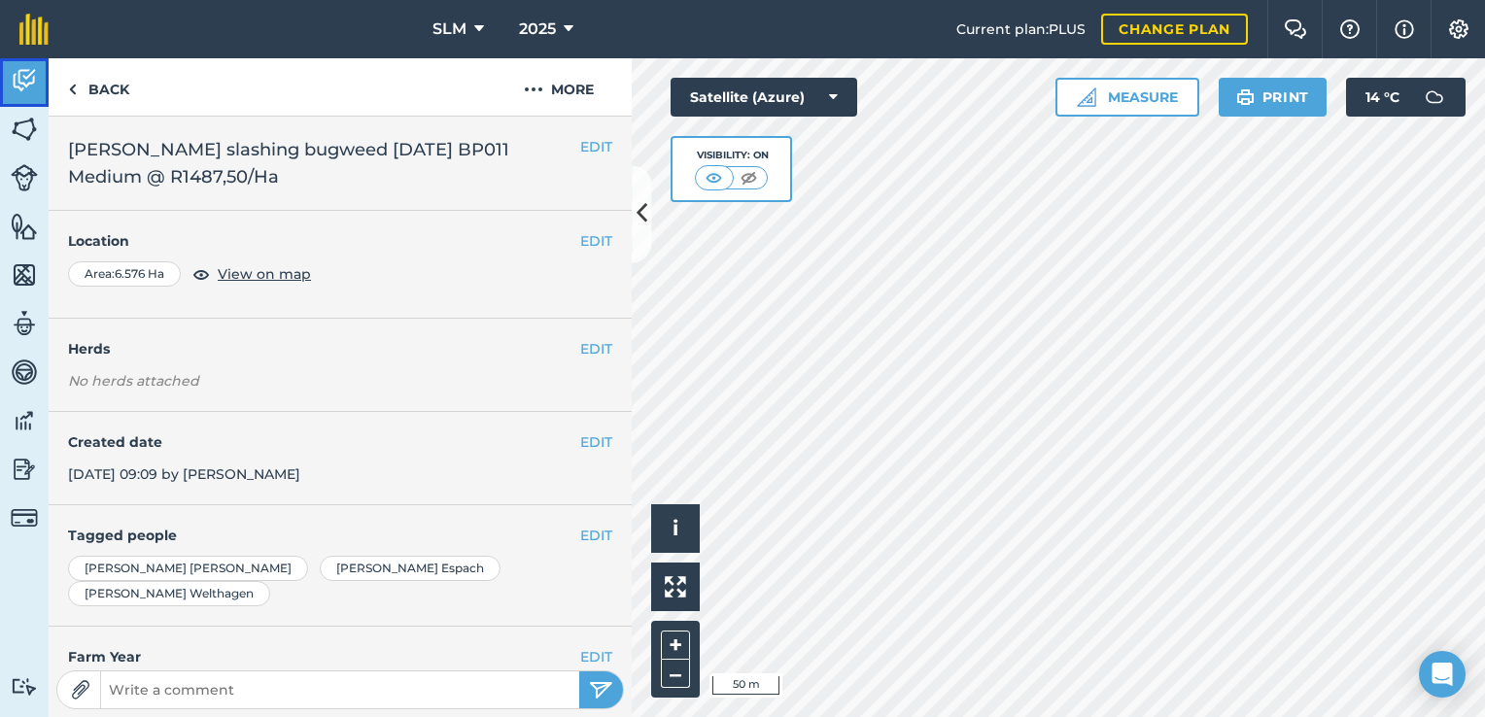
click at [15, 84] on img at bounding box center [24, 80] width 27 height 29
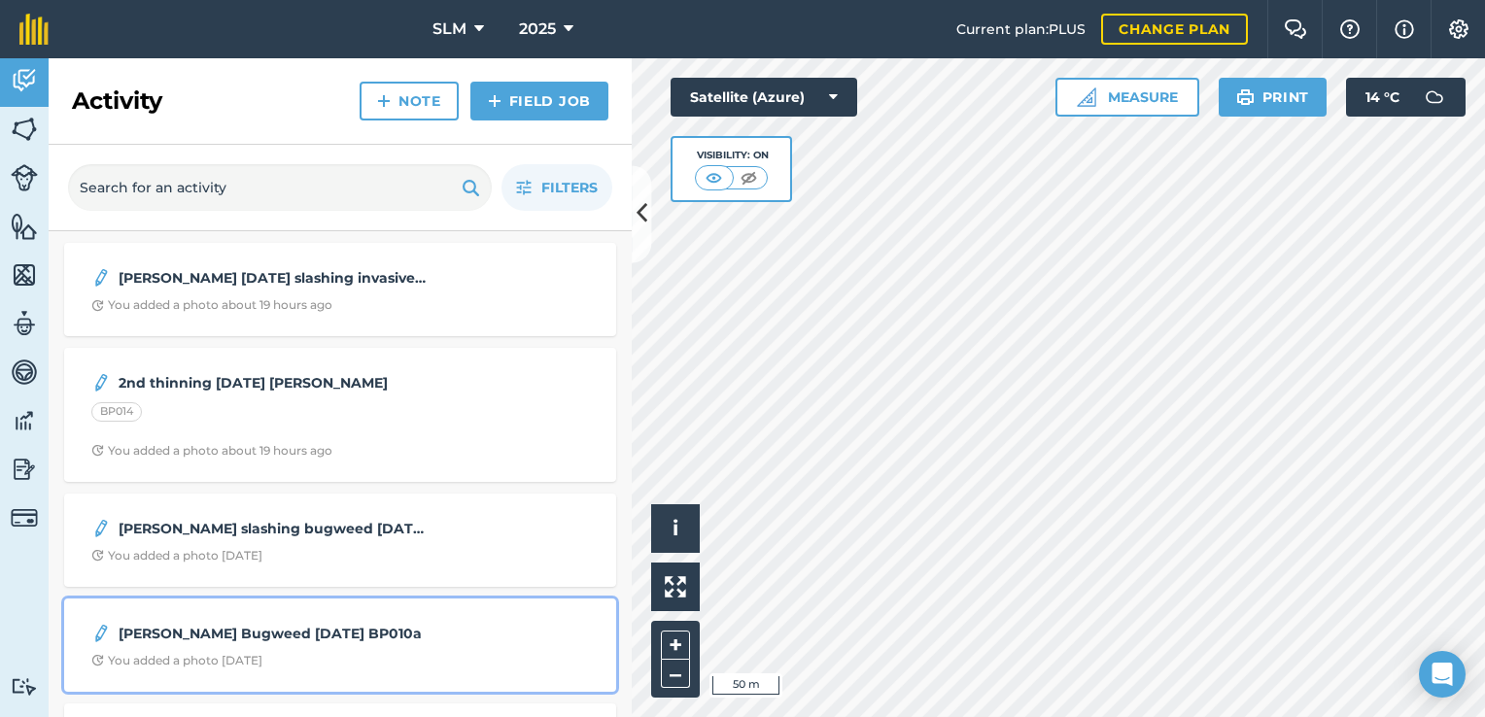
click at [333, 627] on strong "[PERSON_NAME] Bugweed [DATE] BP010a" at bounding box center [273, 633] width 308 height 21
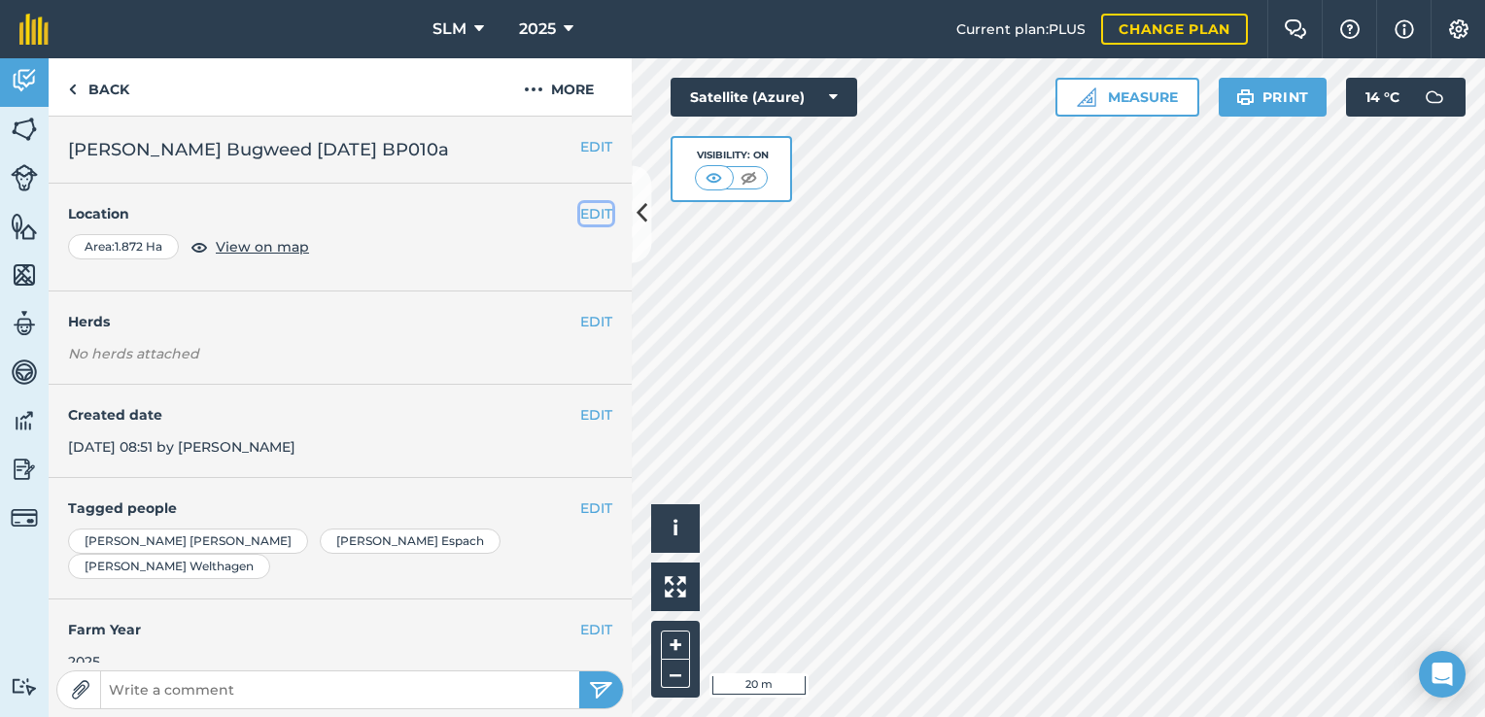
click at [595, 211] on button "EDIT" at bounding box center [596, 213] width 32 height 21
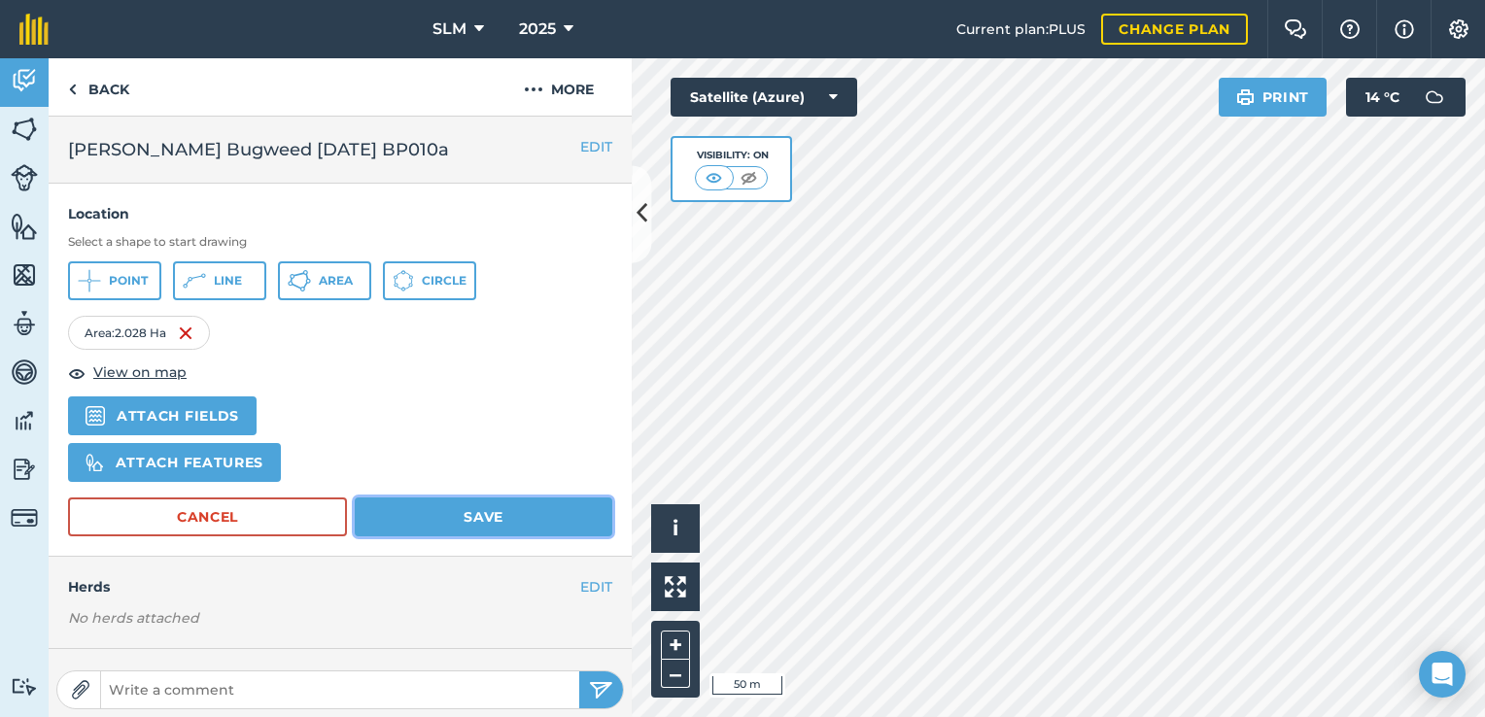
click at [515, 505] on button "Save" at bounding box center [484, 517] width 258 height 39
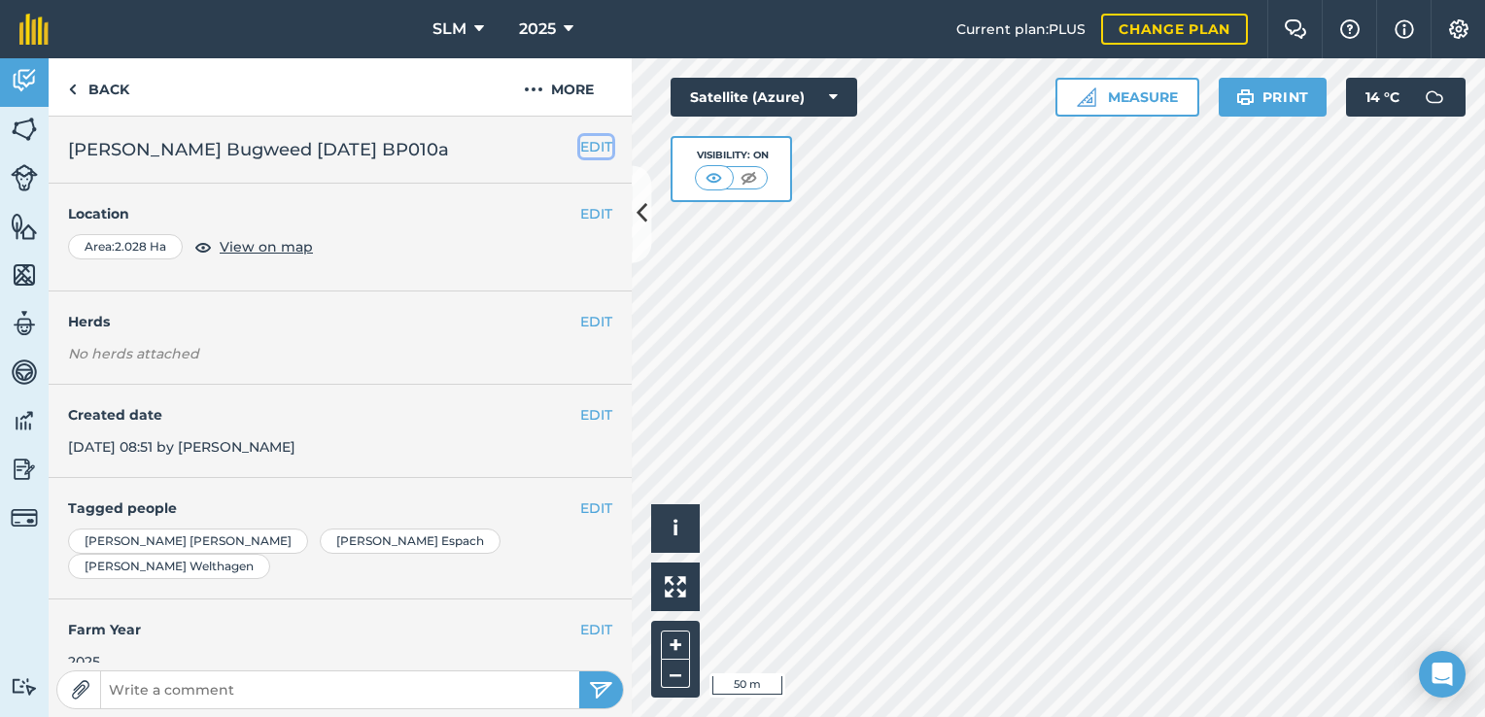
click at [580, 149] on button "EDIT" at bounding box center [596, 146] width 32 height 21
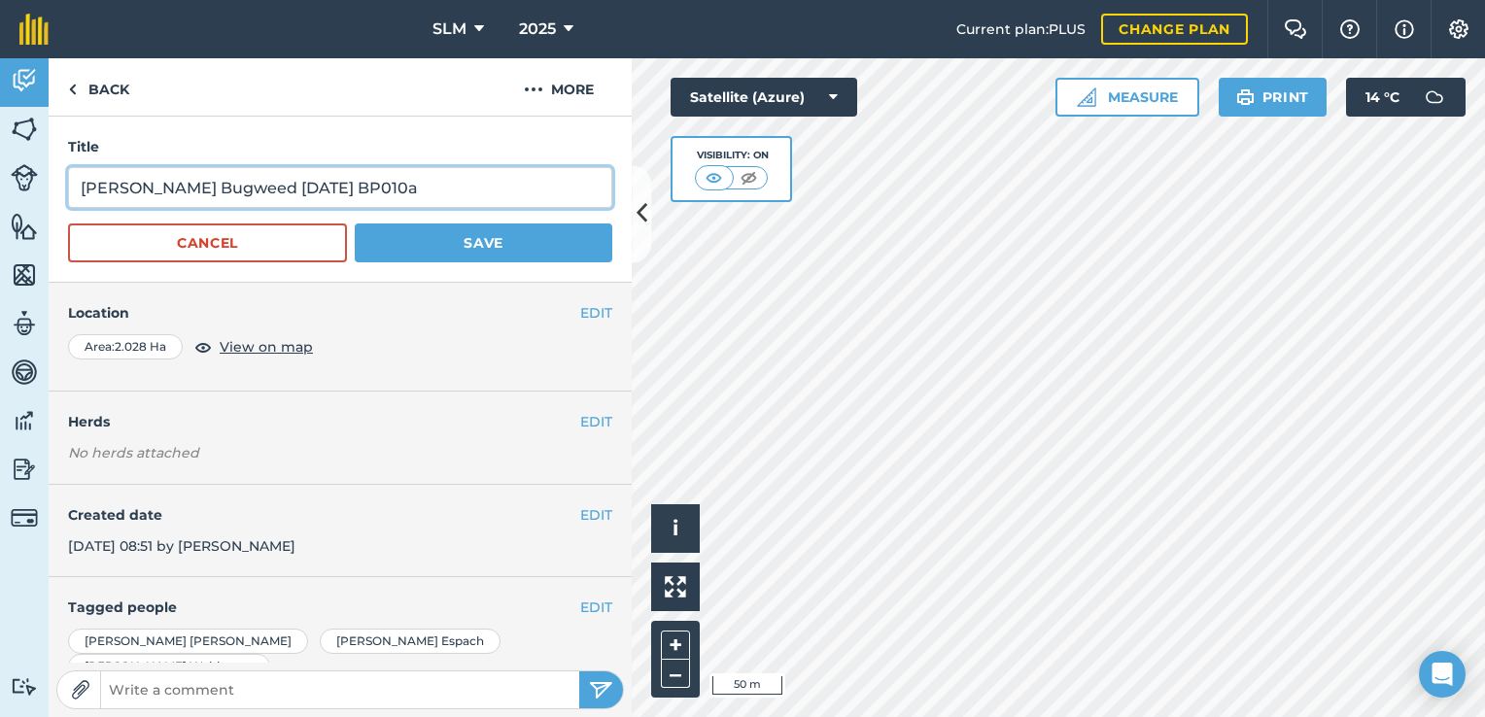
click at [504, 191] on input "[PERSON_NAME] Bugweed [DATE] BP010a" at bounding box center [340, 187] width 544 height 41
type input "[PERSON_NAME] Bugweed [DATE] BP010a Medium @1487,50/Ha"
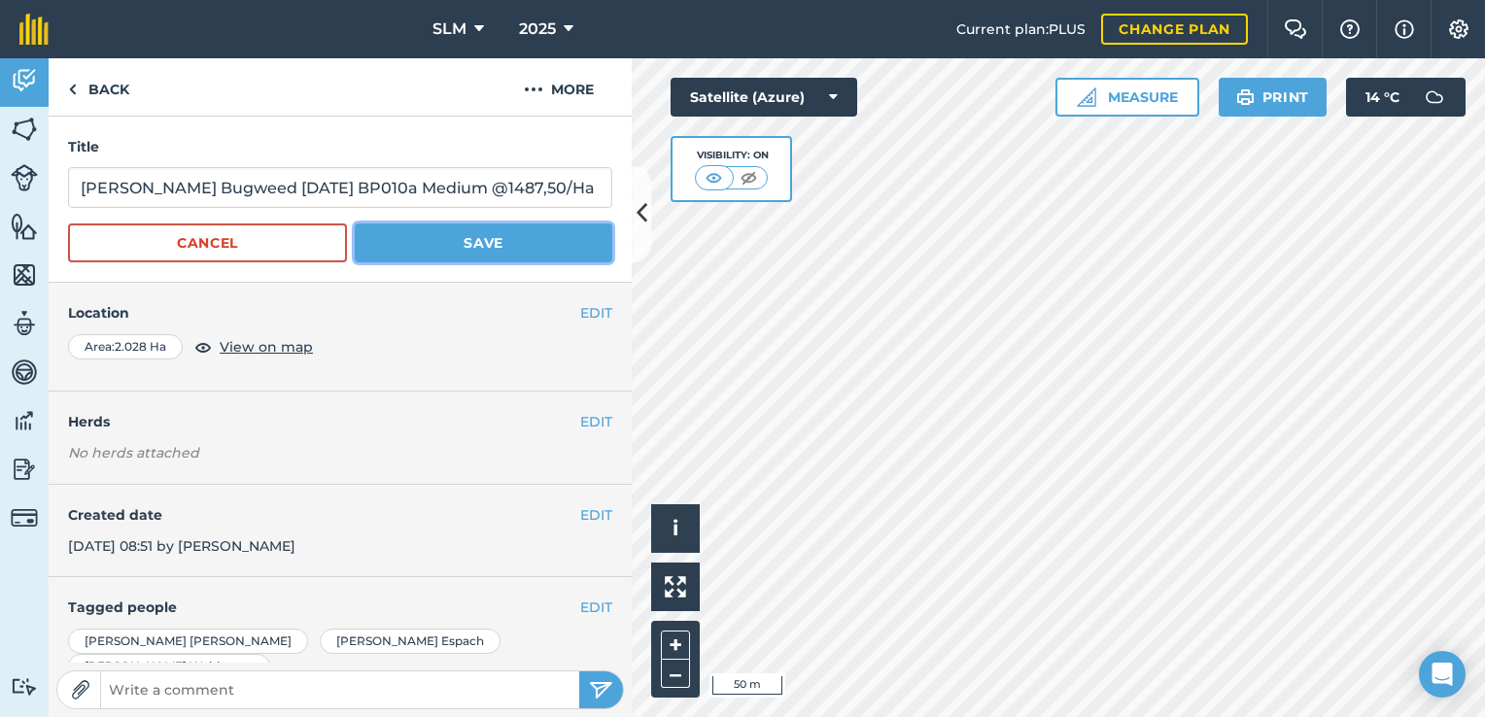
scroll to position [0, 0]
click at [533, 242] on button "Save" at bounding box center [484, 243] width 258 height 39
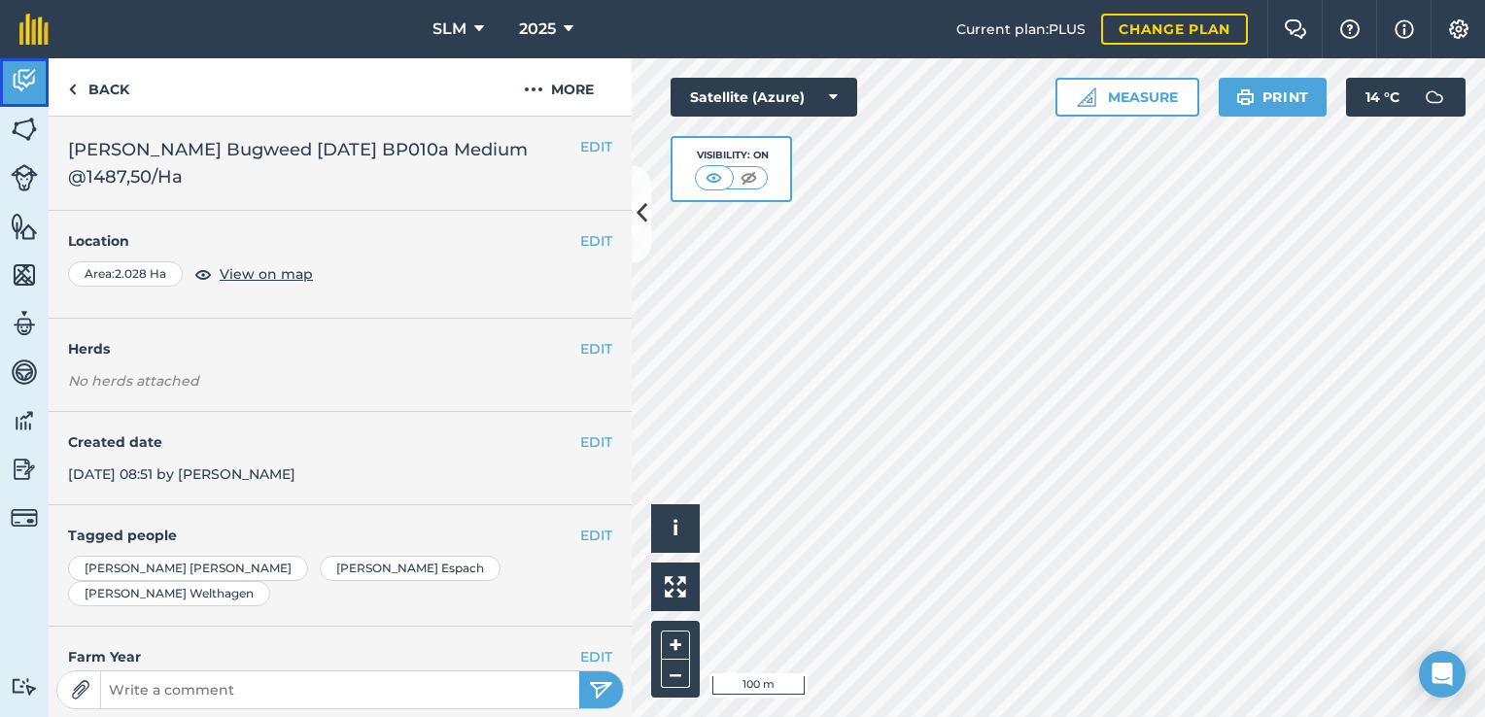
click at [33, 73] on img at bounding box center [24, 80] width 27 height 29
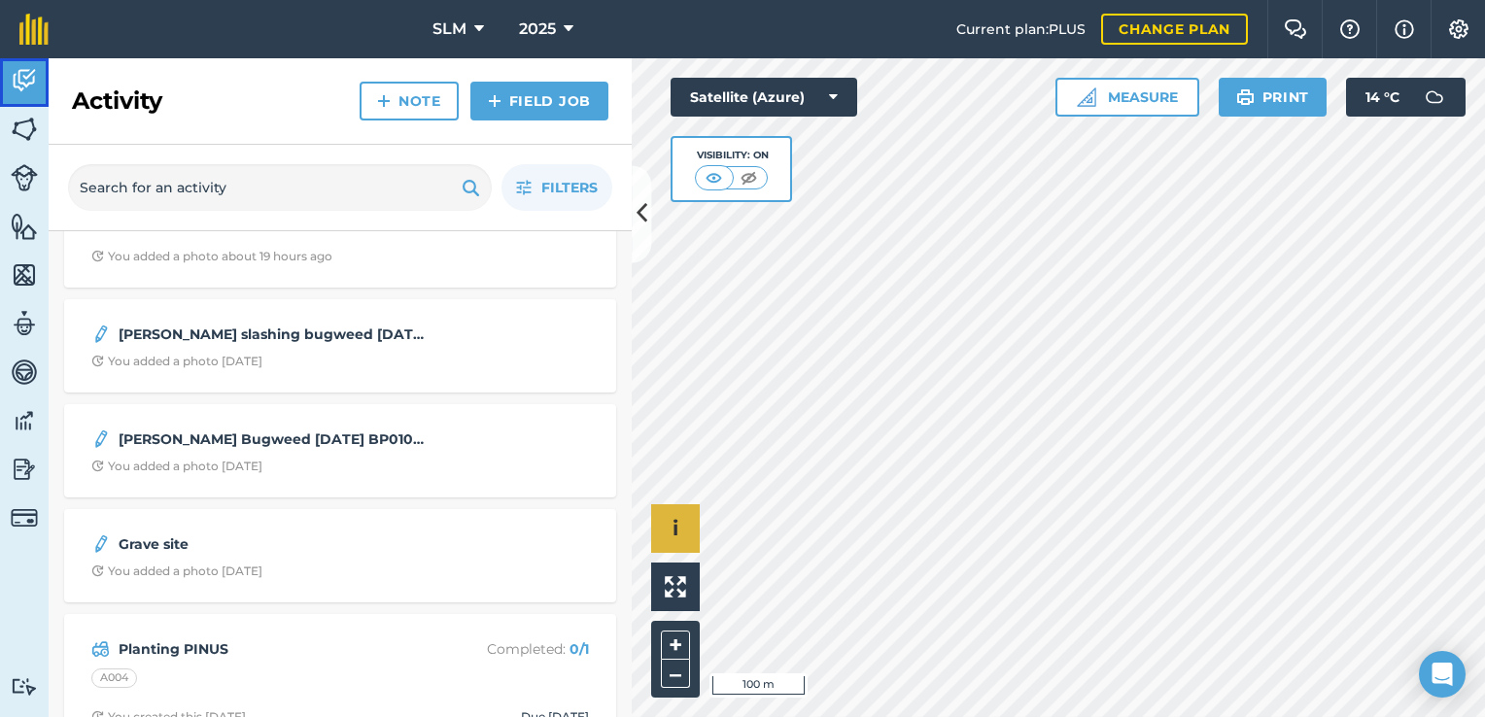
scroll to position [194, 0]
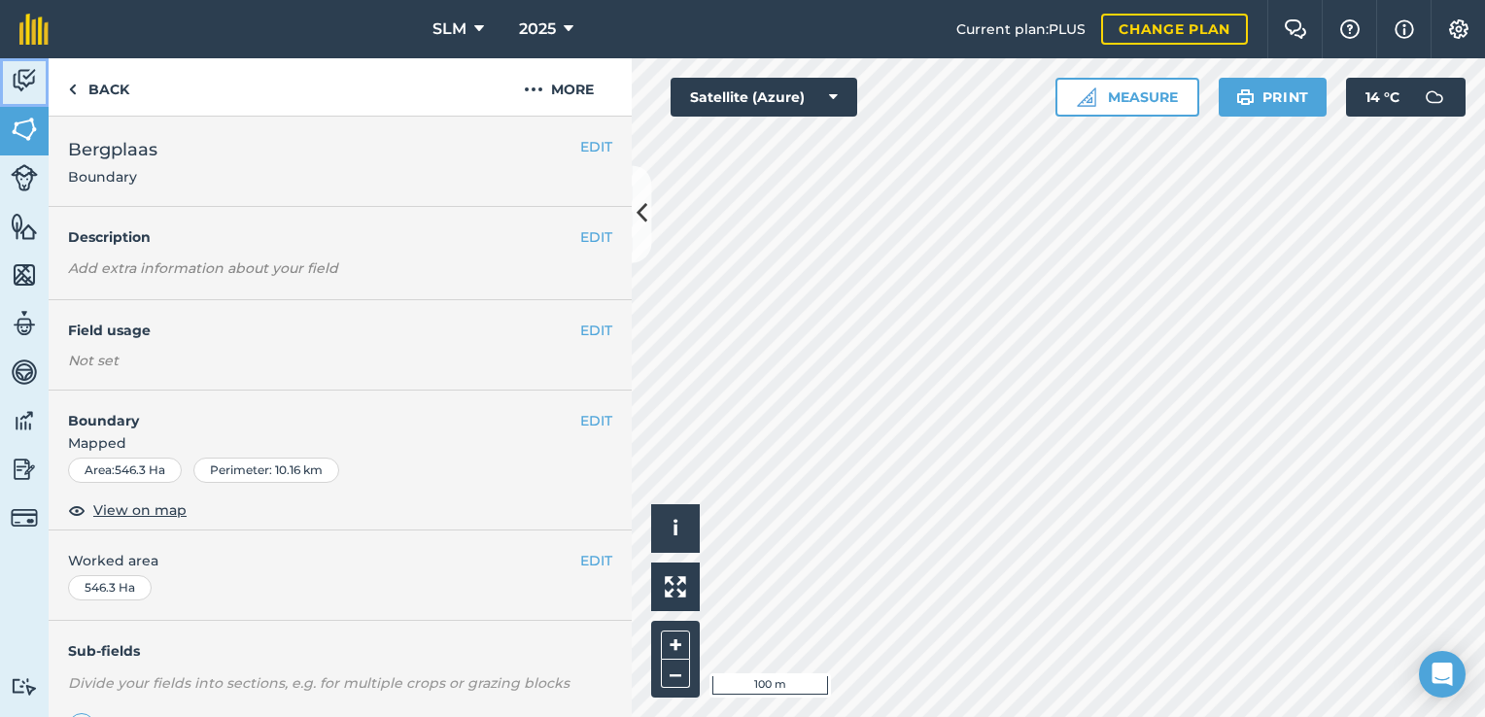
click at [19, 76] on img at bounding box center [24, 80] width 27 height 29
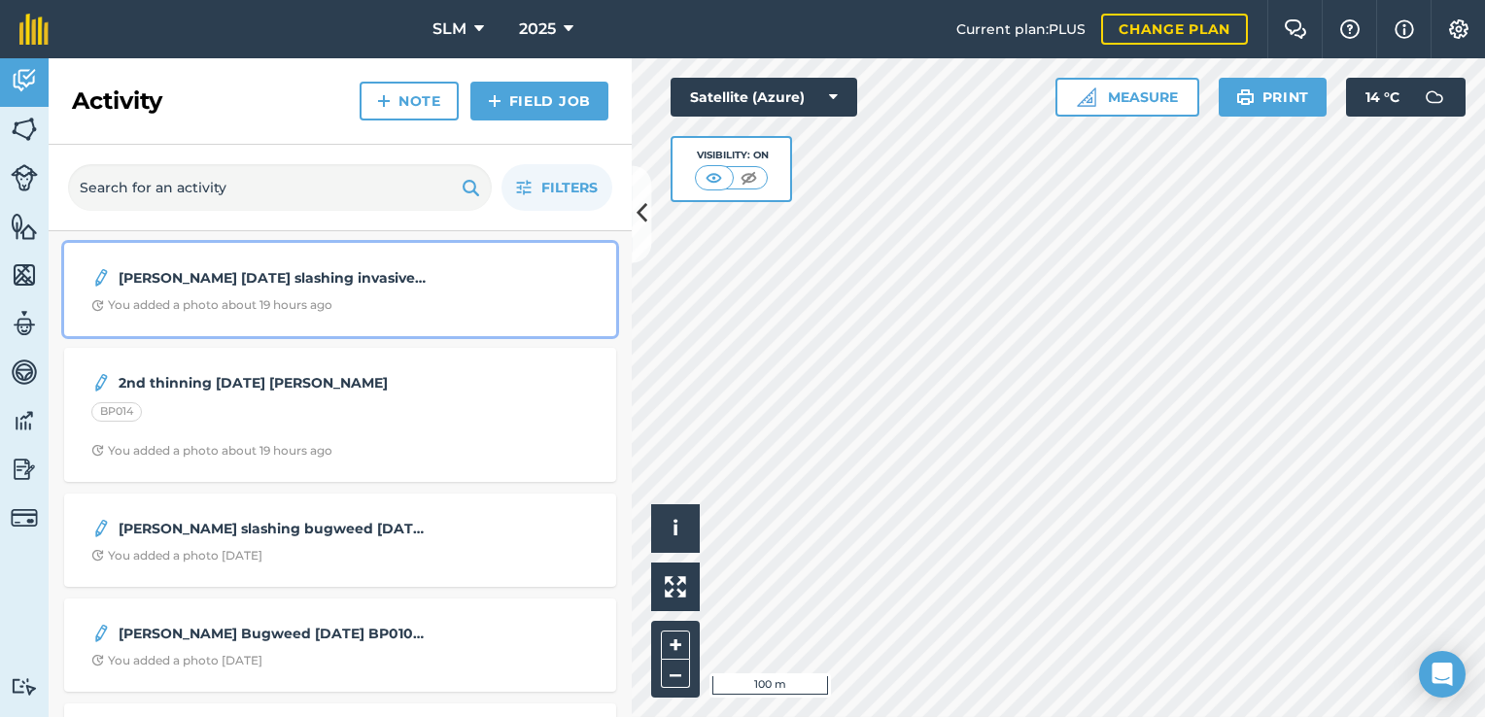
click at [328, 308] on div "You added a photo about 19 hours ago" at bounding box center [211, 305] width 241 height 16
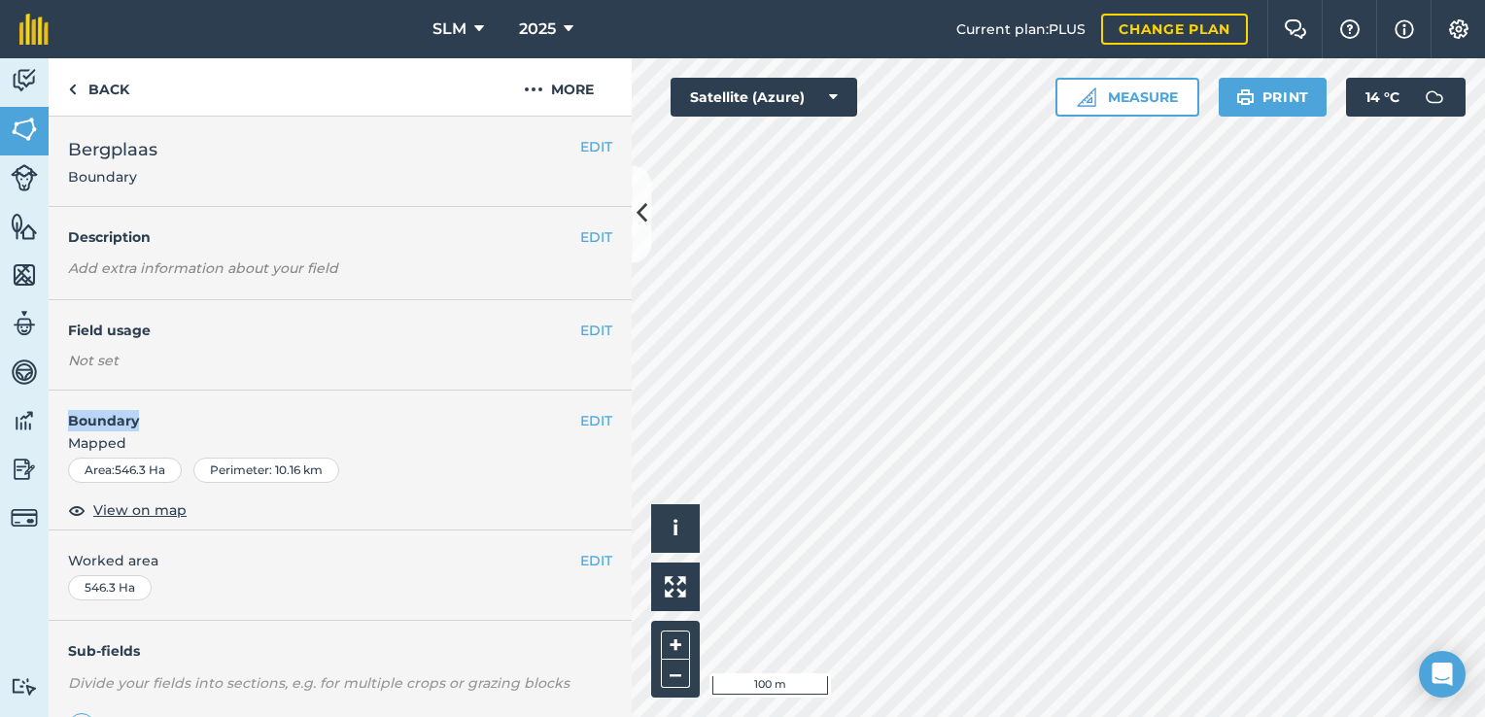
click at [370, 399] on div "EDIT Bergplaas Boundary EDIT Description Add extra information about your field…" at bounding box center [340, 417] width 583 height 601
click at [19, 87] on img at bounding box center [24, 80] width 27 height 29
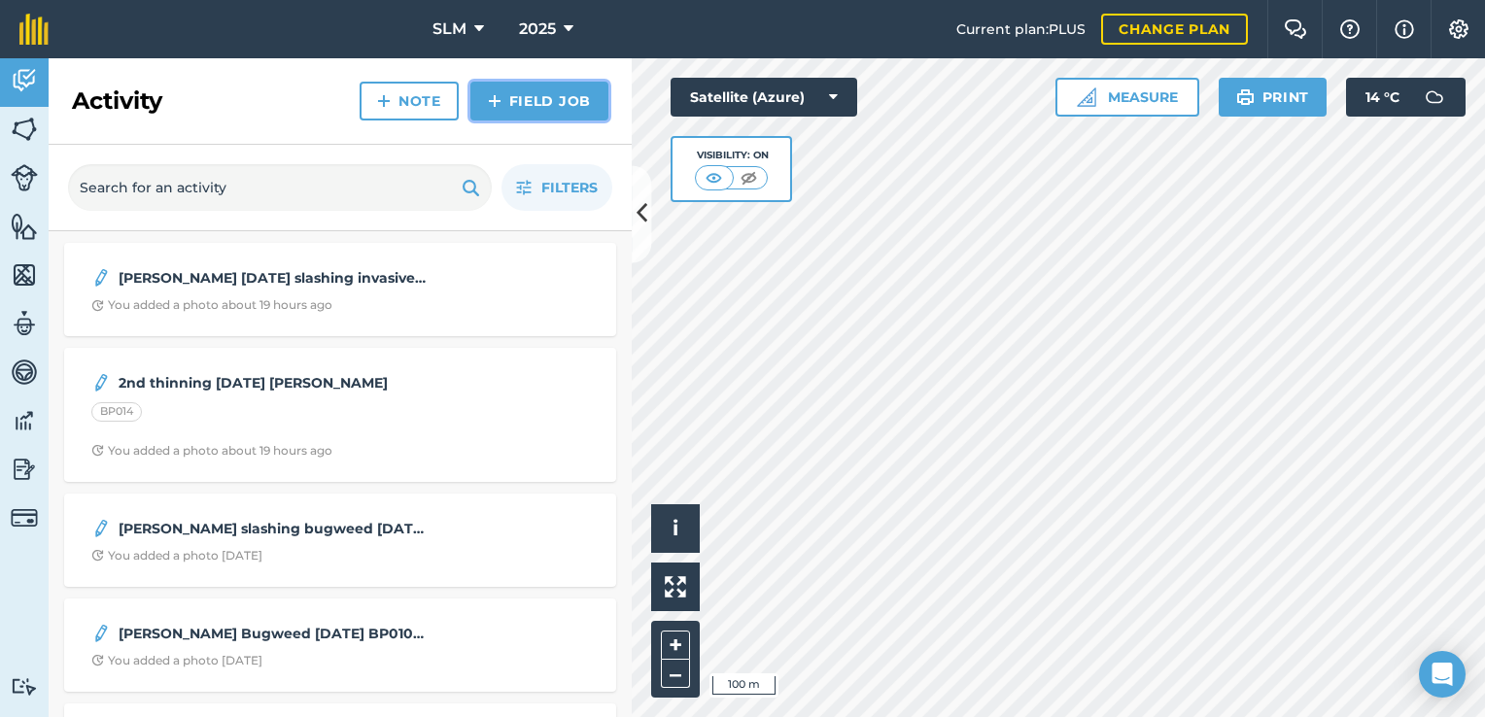
click at [529, 95] on link "Field Job" at bounding box center [539, 101] width 138 height 39
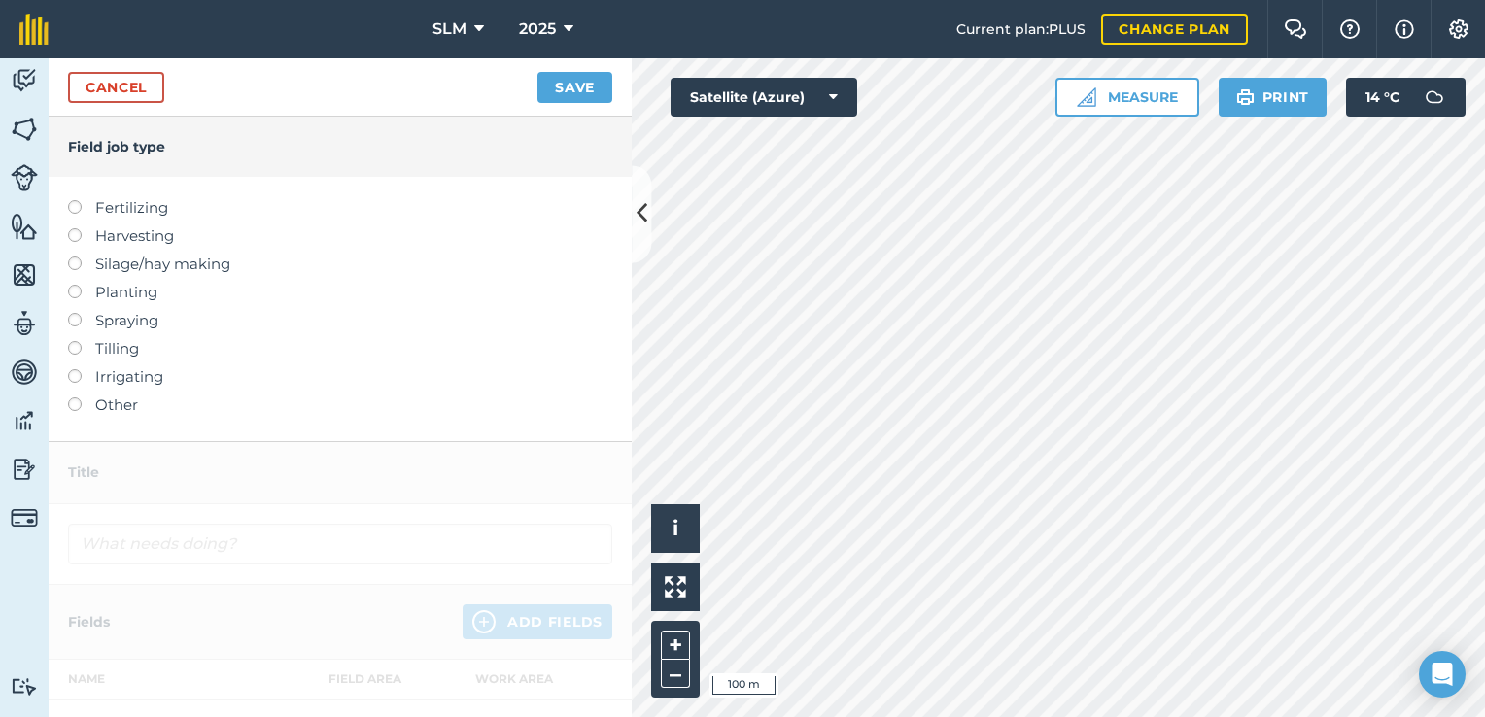
click at [116, 406] on label "Other" at bounding box center [340, 405] width 544 height 23
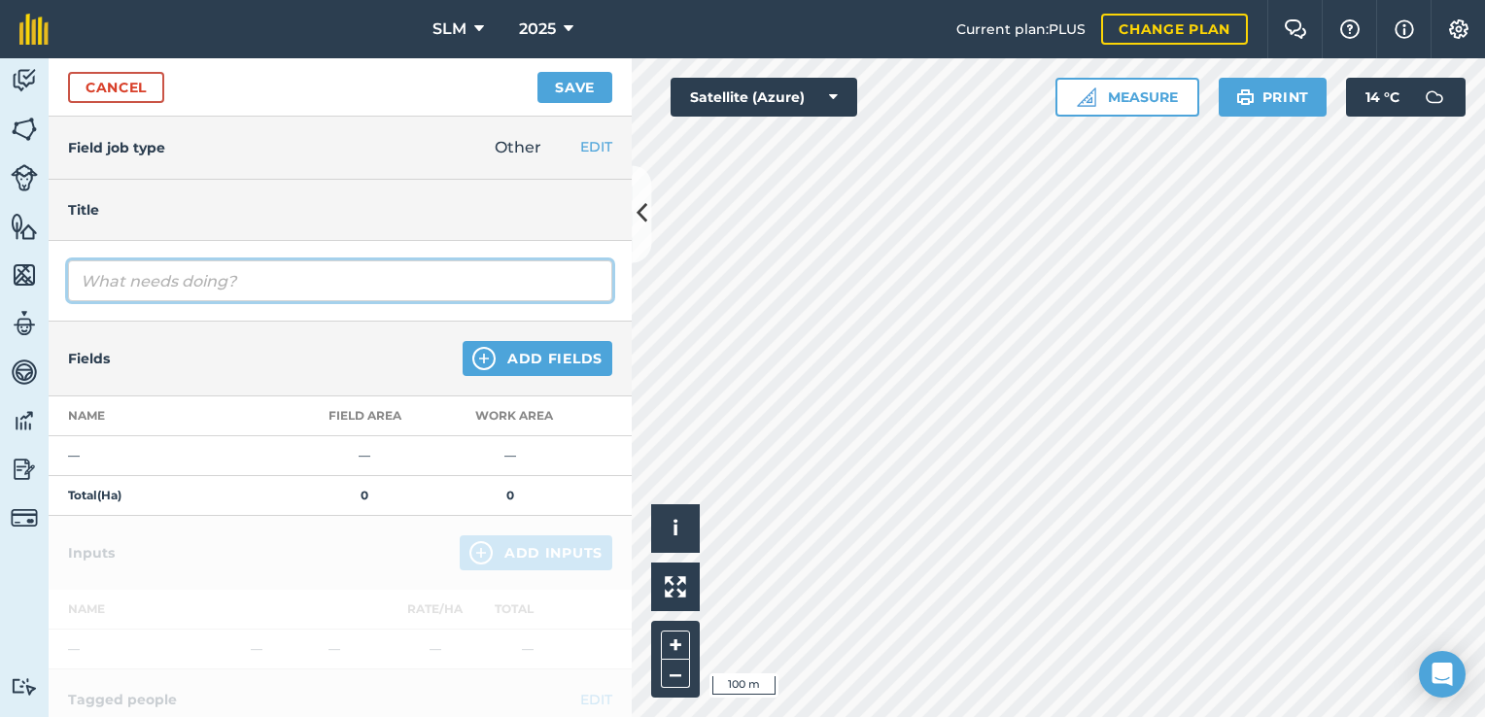
click at [134, 283] on input "text" at bounding box center [340, 280] width 544 height 41
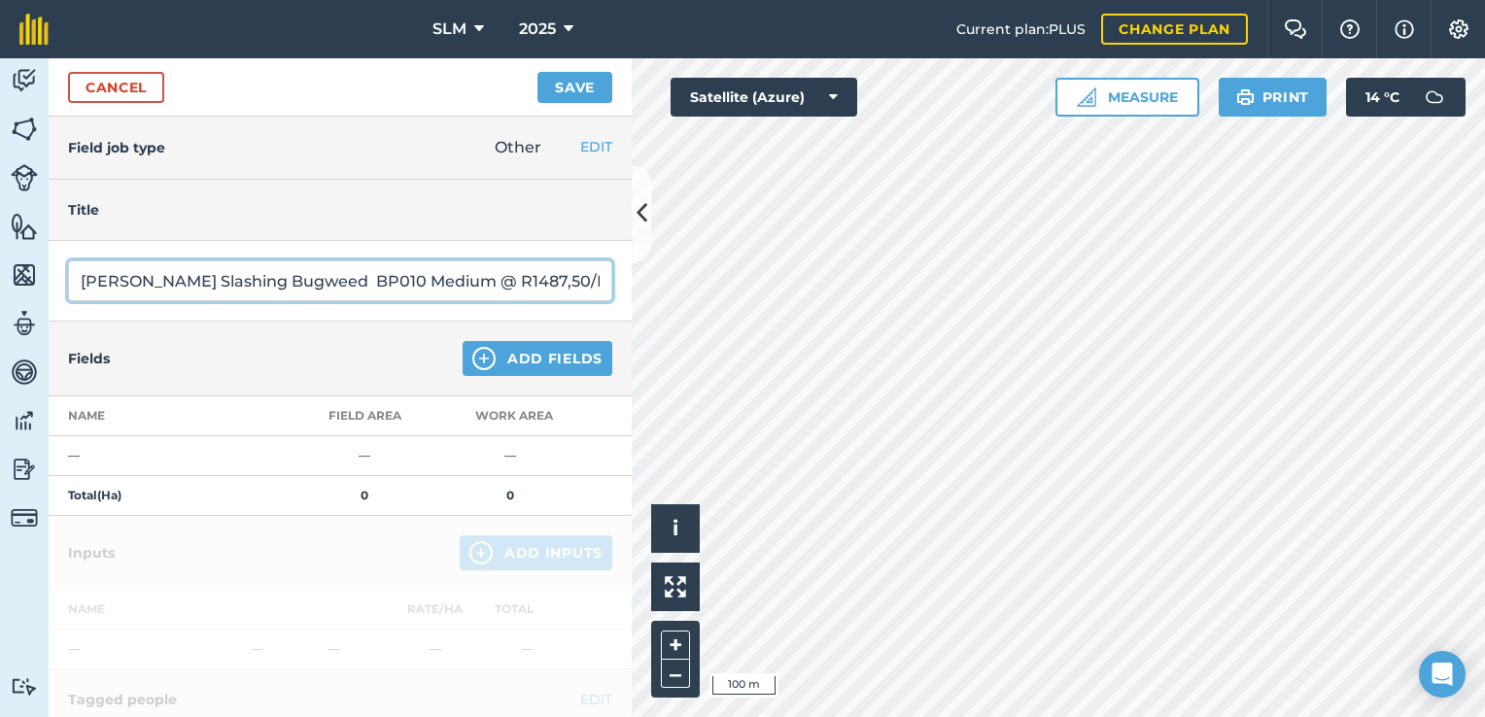
type input "[PERSON_NAME] Slashing Bugweed BP010 Medium @ R1487,50/Ha"
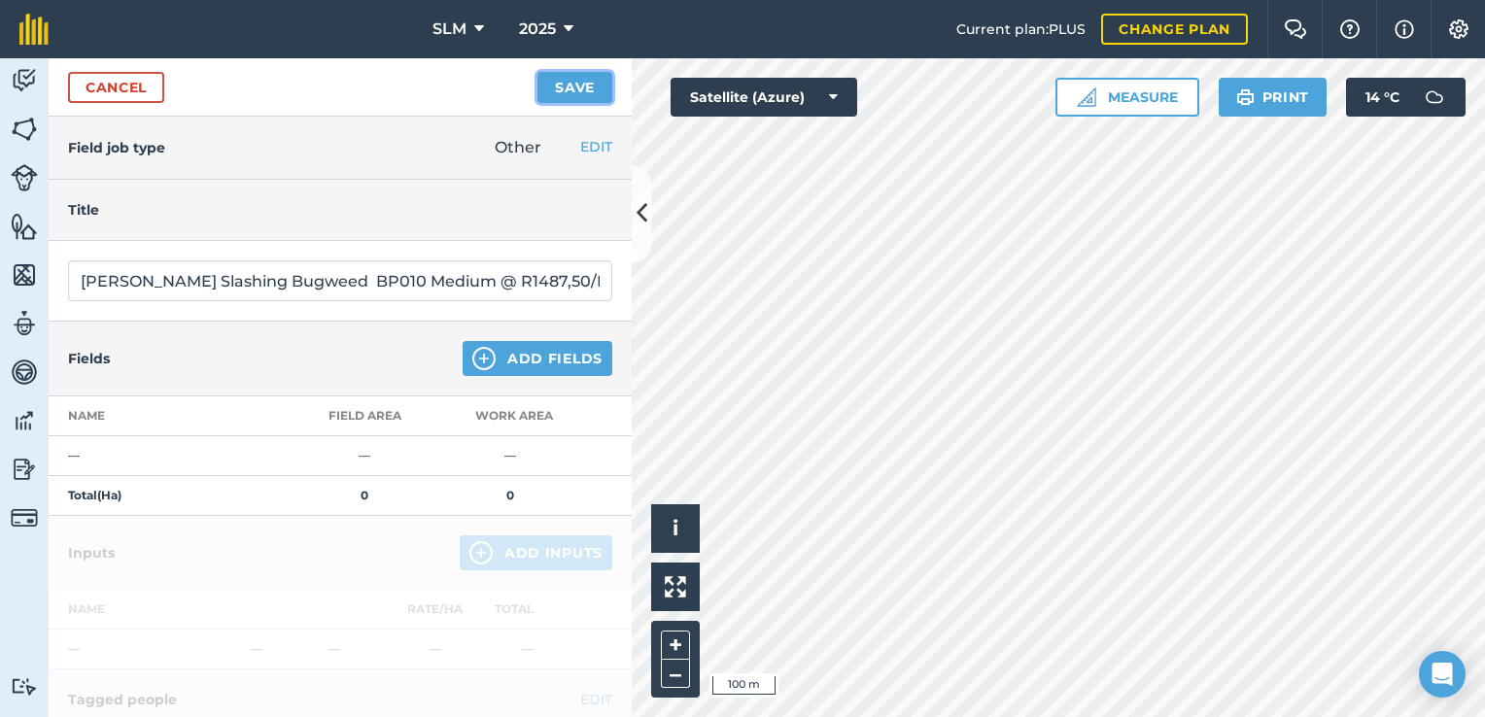
click at [567, 89] on button "Save" at bounding box center [574, 87] width 75 height 31
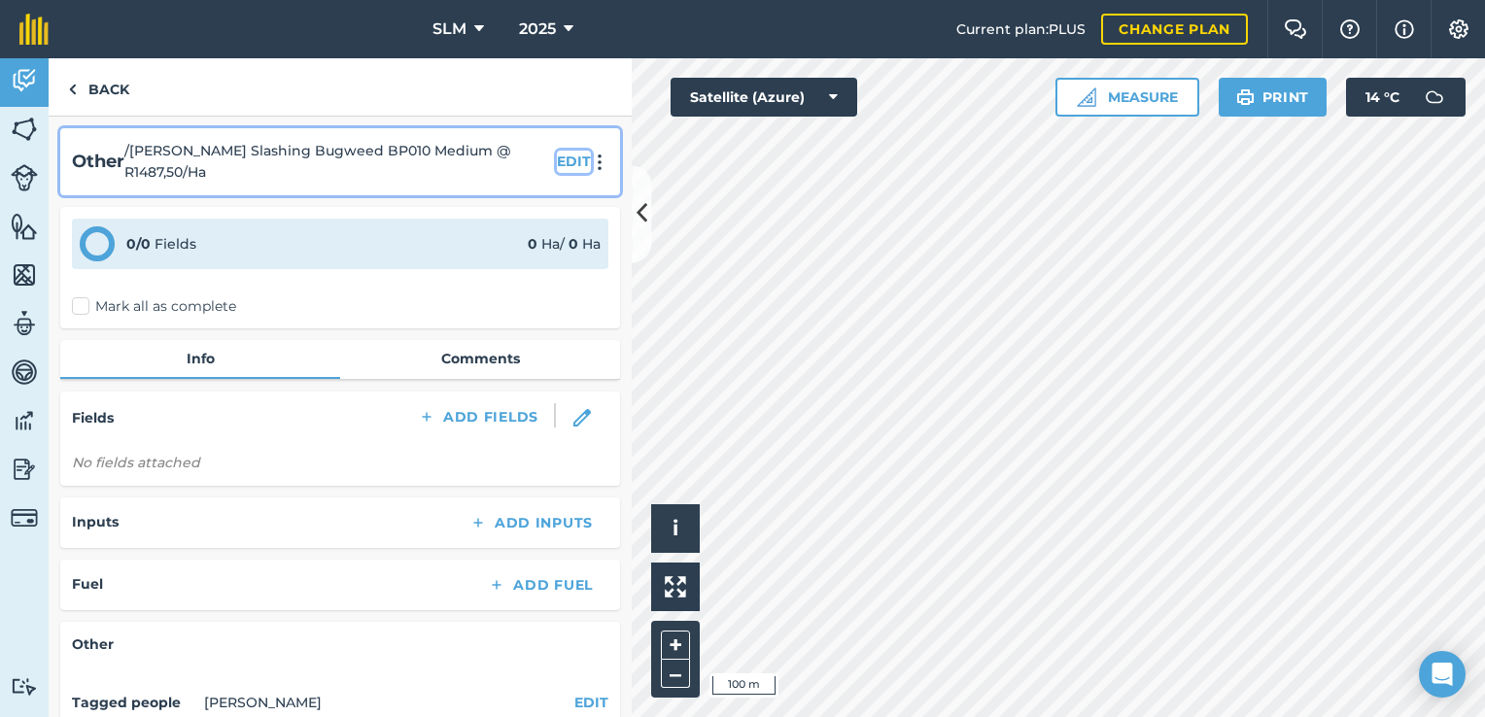
click at [566, 163] on button "EDIT" at bounding box center [574, 161] width 34 height 21
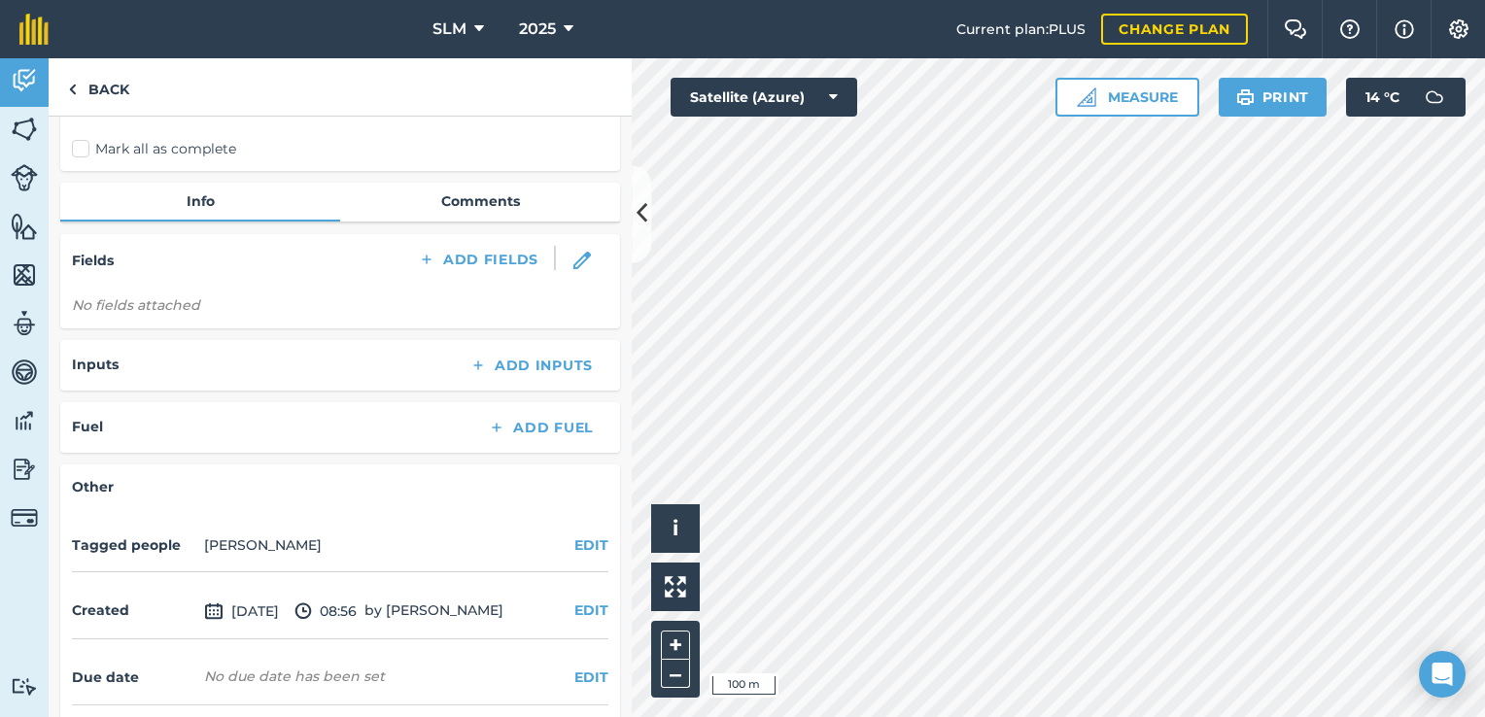
scroll to position [391, 0]
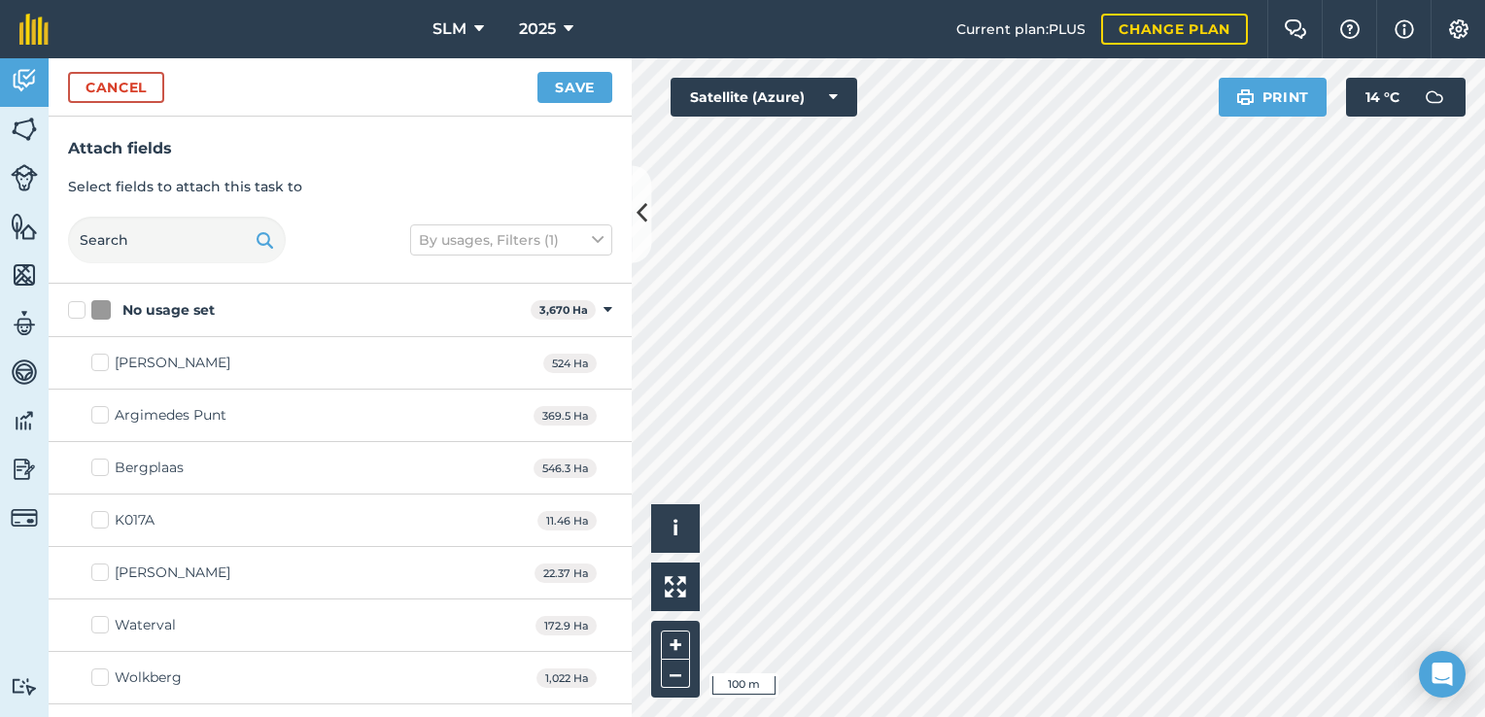
scroll to position [27, 0]
click at [129, 92] on button "Cancel" at bounding box center [116, 87] width 96 height 31
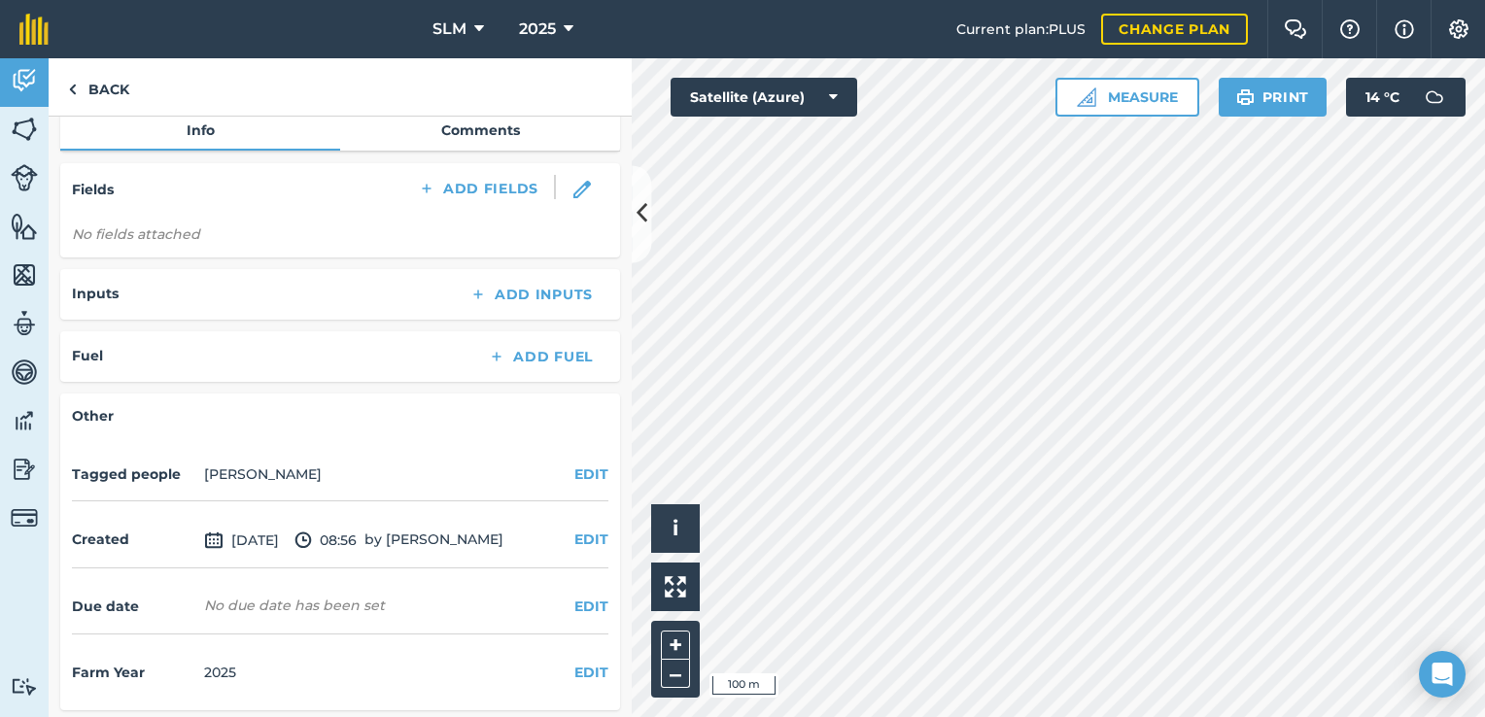
scroll to position [585, 0]
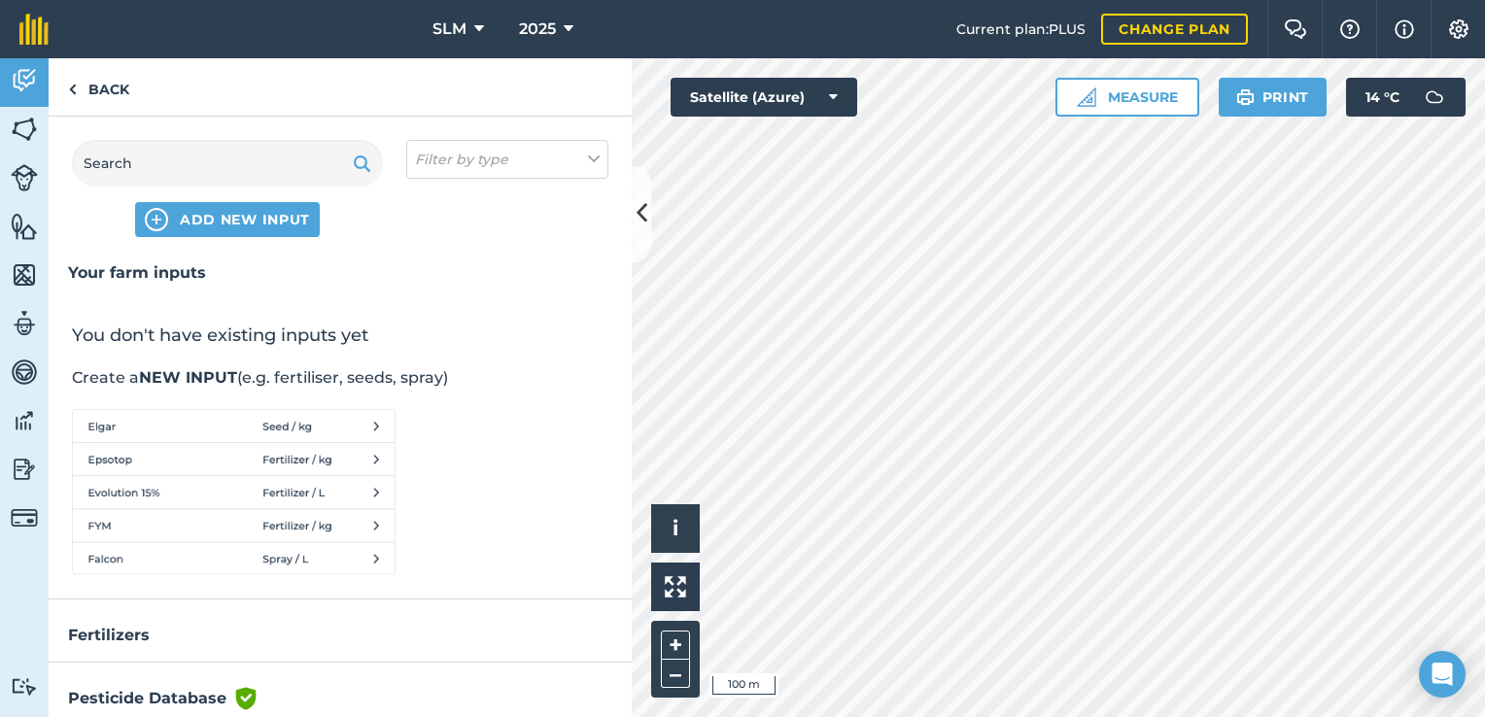
scroll to position [27, 0]
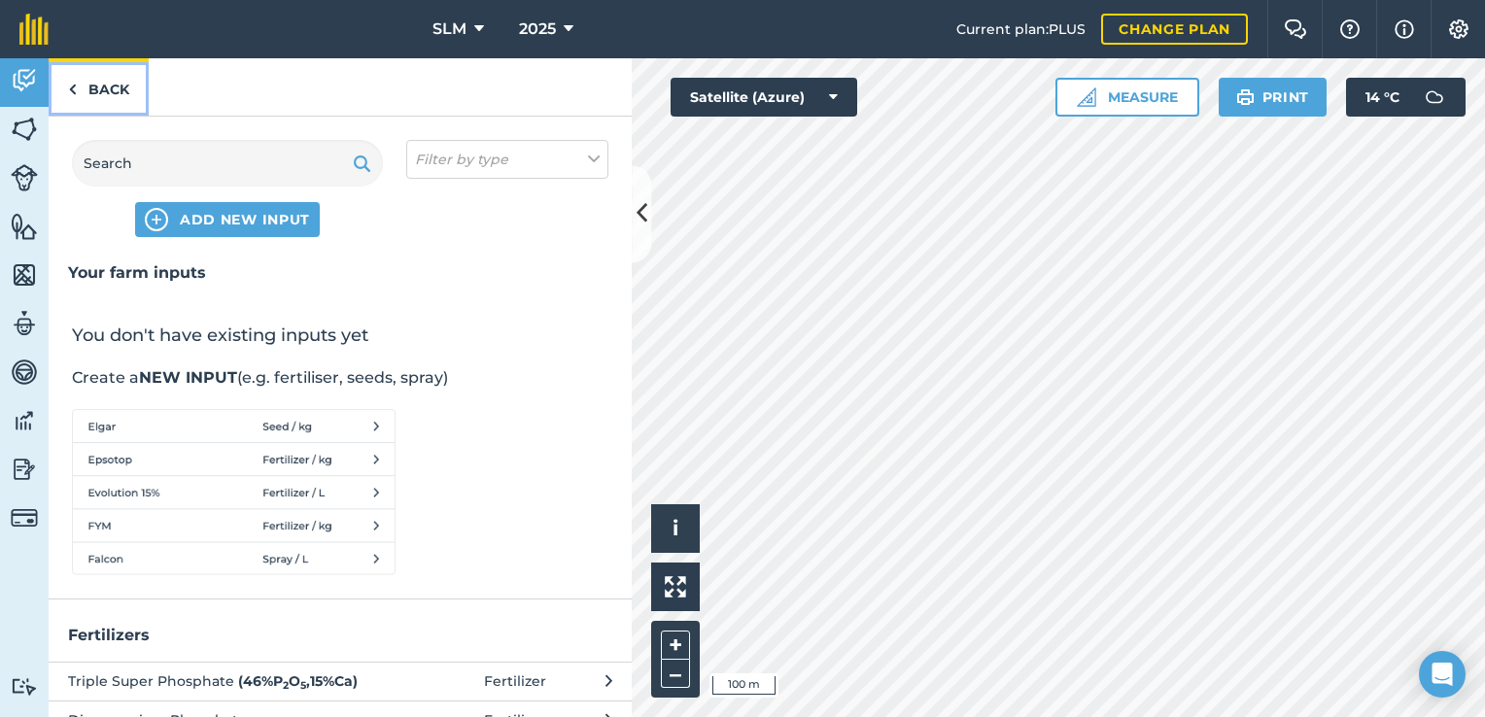
click at [70, 85] on img at bounding box center [72, 89] width 9 height 23
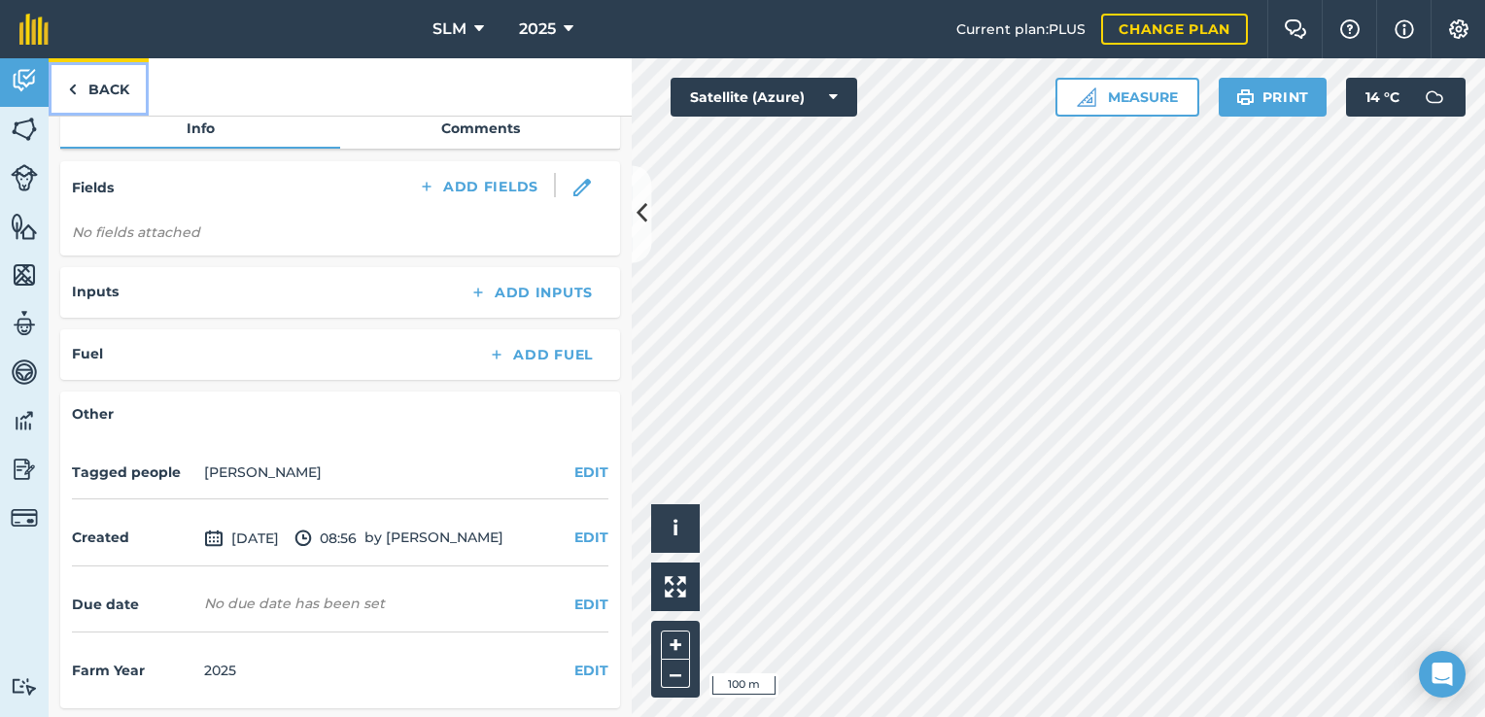
click at [74, 86] on img at bounding box center [72, 89] width 9 height 23
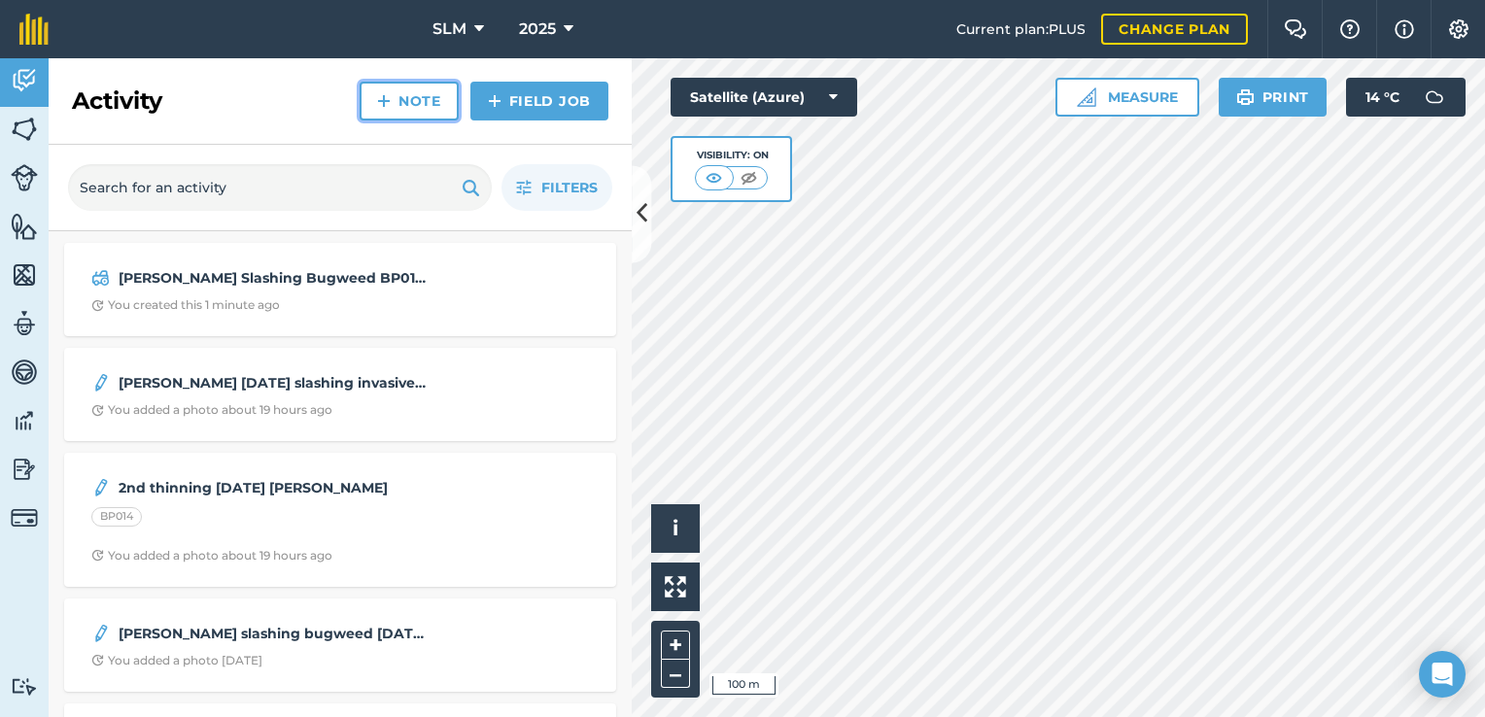
click at [403, 107] on link "Note" at bounding box center [409, 101] width 99 height 39
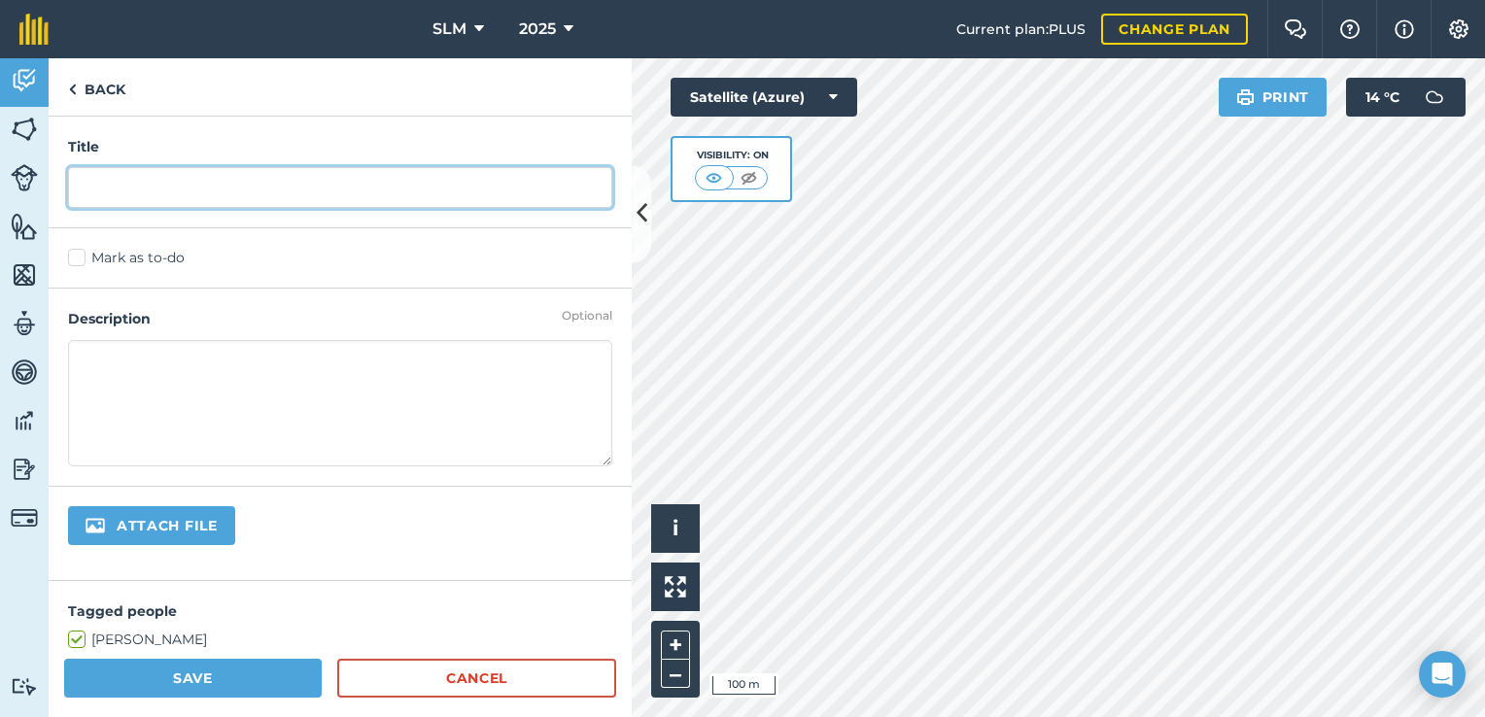
click at [158, 198] on input "text" at bounding box center [340, 187] width 544 height 41
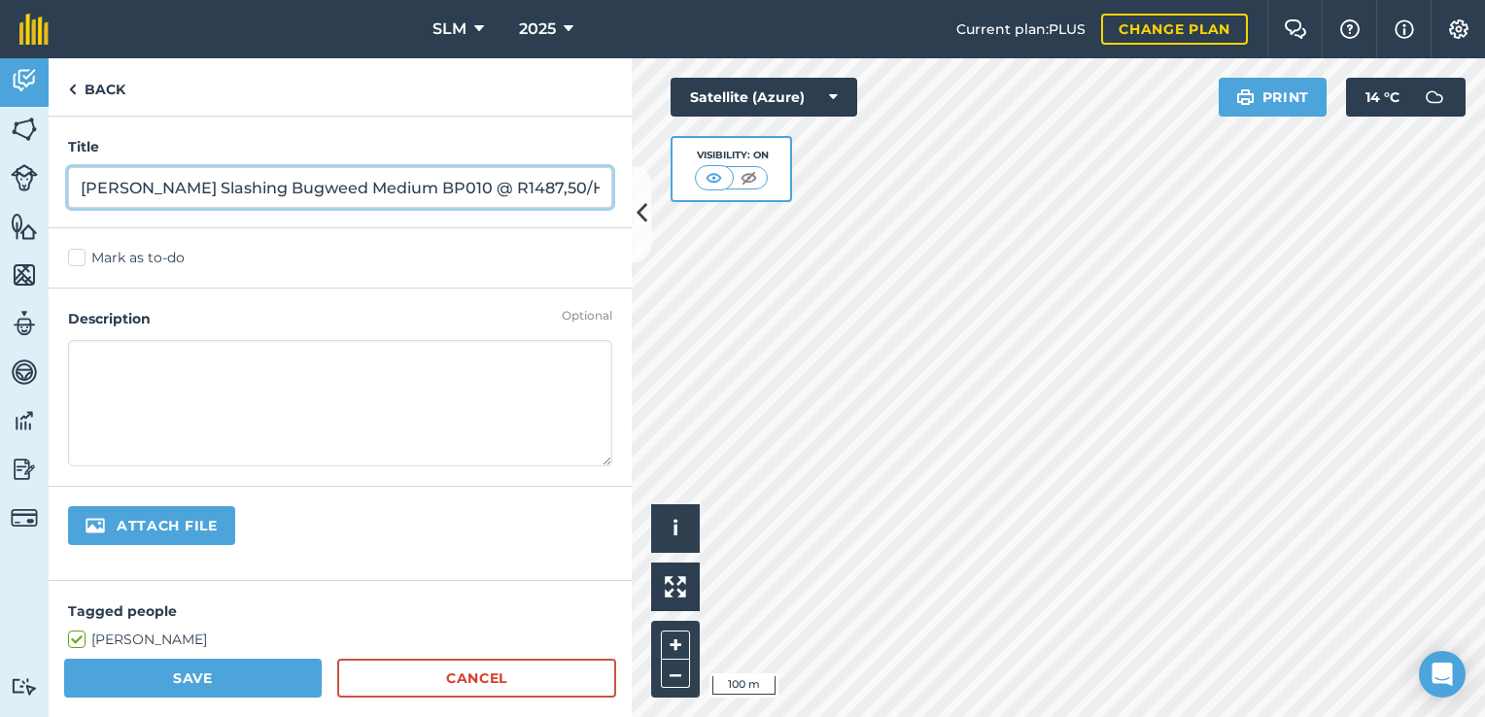
drag, startPoint x: 579, startPoint y: 191, endPoint x: 43, endPoint y: 162, distance: 537.3
click at [43, 162] on div "Activity Fields Livestock Features Maps Team Vehicles Data Reporting Billing Tu…" at bounding box center [742, 387] width 1485 height 659
type input "[PERSON_NAME] Slashing Bugweed Medium BP010 @ R1487,50/Ha"
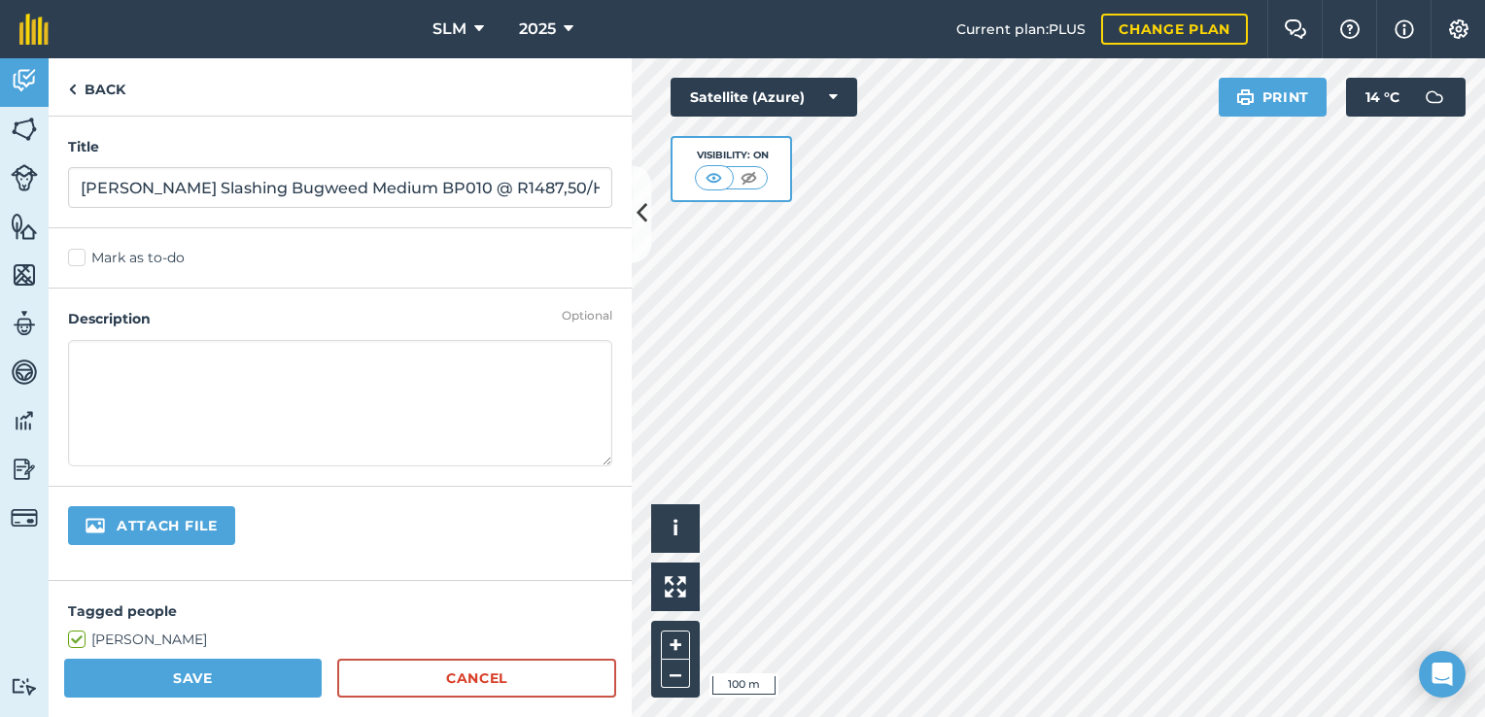
click at [122, 355] on textarea at bounding box center [340, 403] width 544 height 126
paste textarea "[PERSON_NAME] Slashing Bugweed Medium BP010 @ R1487,50/Ha"
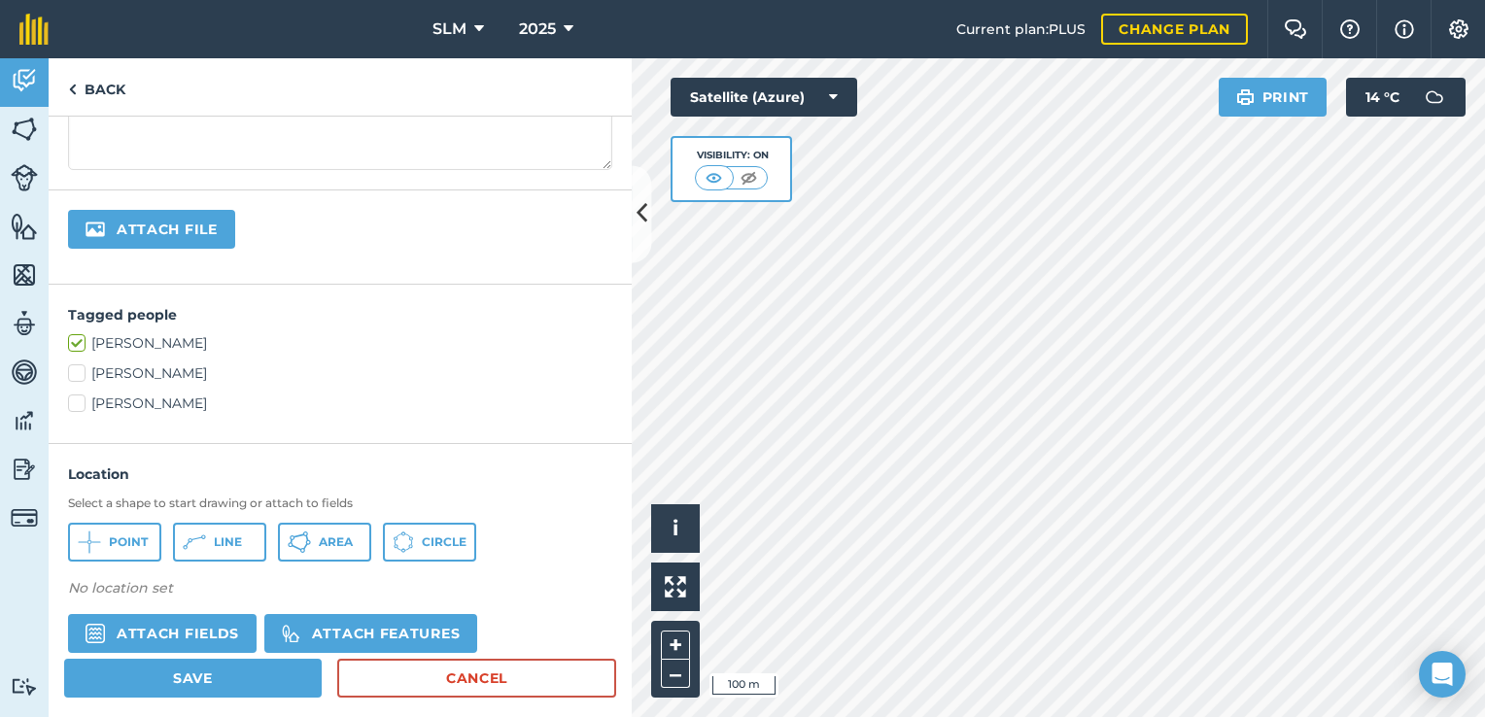
scroll to position [389, 0]
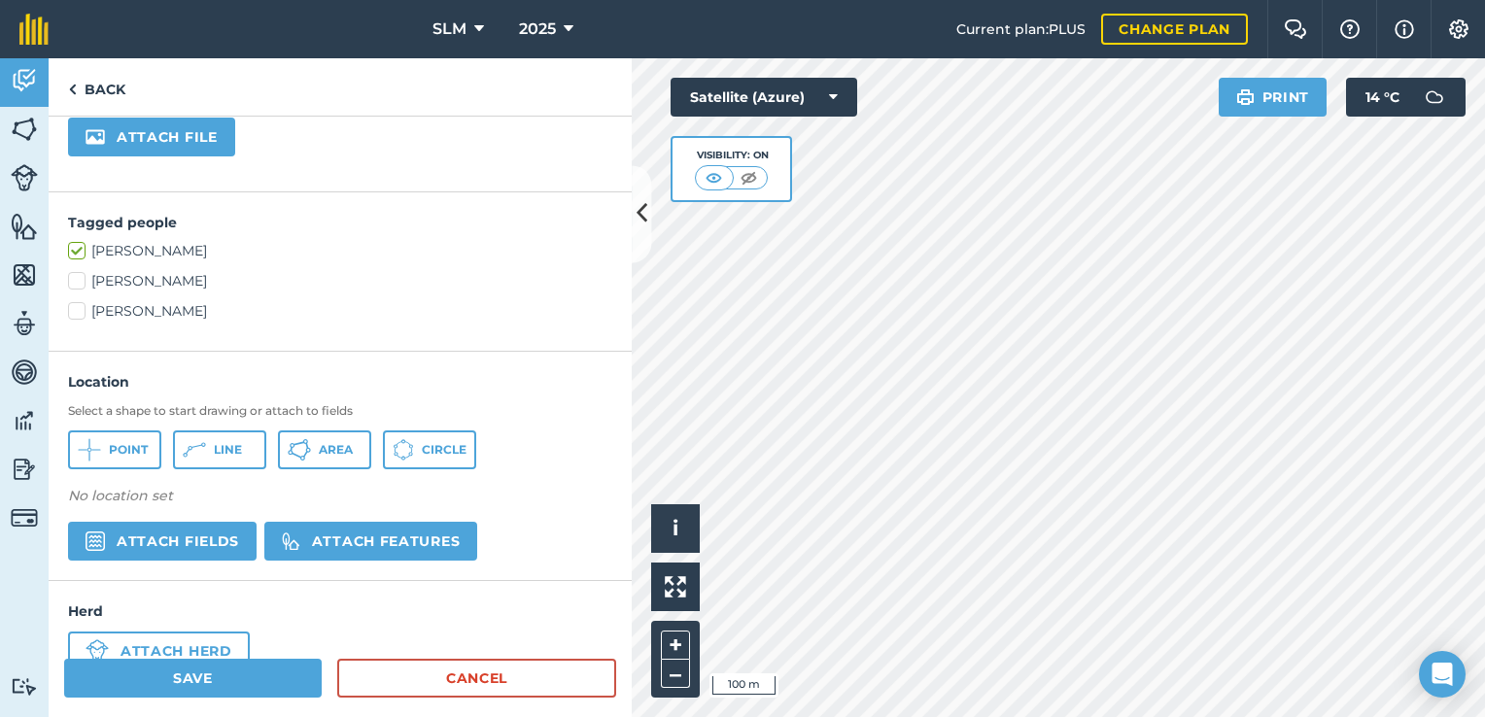
type textarea "[PERSON_NAME] Slashing Bugweed Medium BP010 @ R1487,50/Ha"
click at [336, 453] on span "Area" at bounding box center [336, 450] width 34 height 16
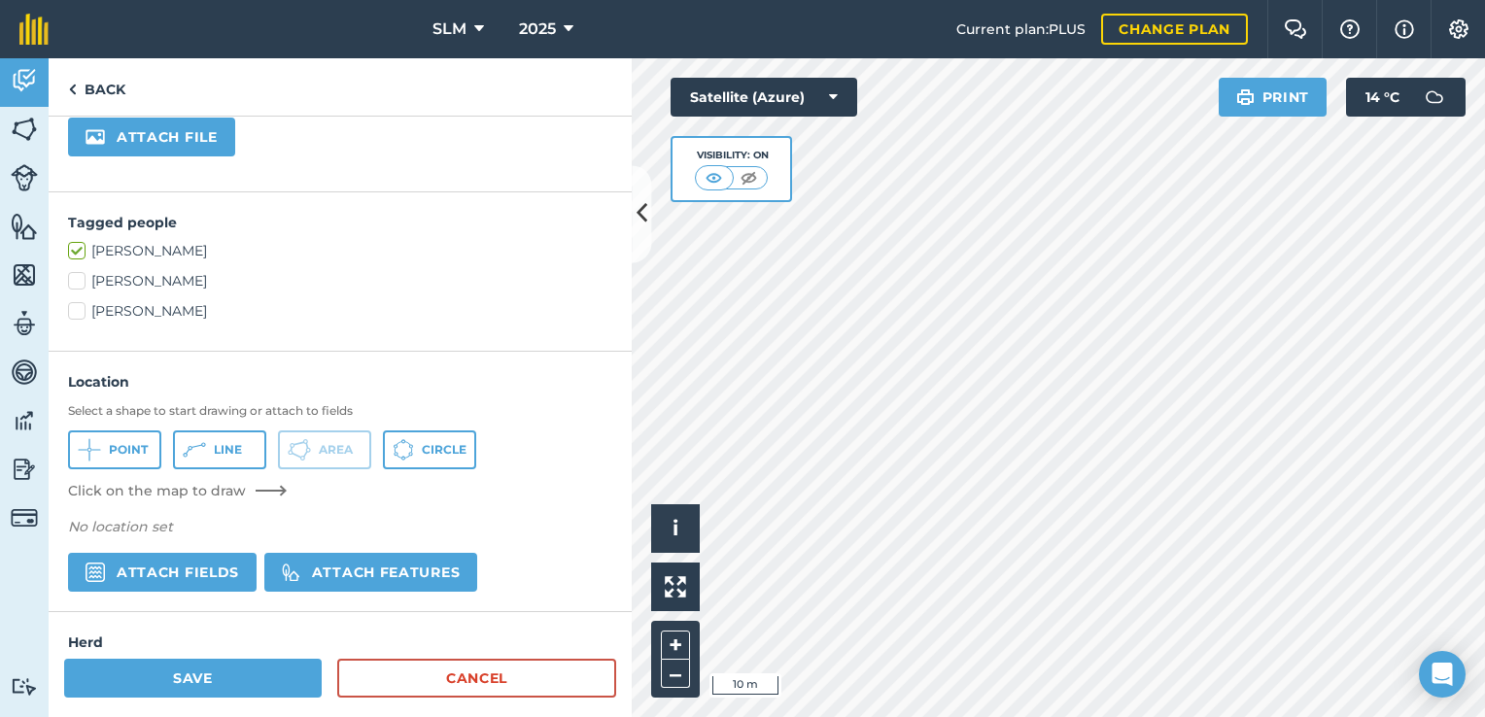
click at [840, 170] on div "Satellite (Azure) Visibility: On" at bounding box center [764, 140] width 187 height 124
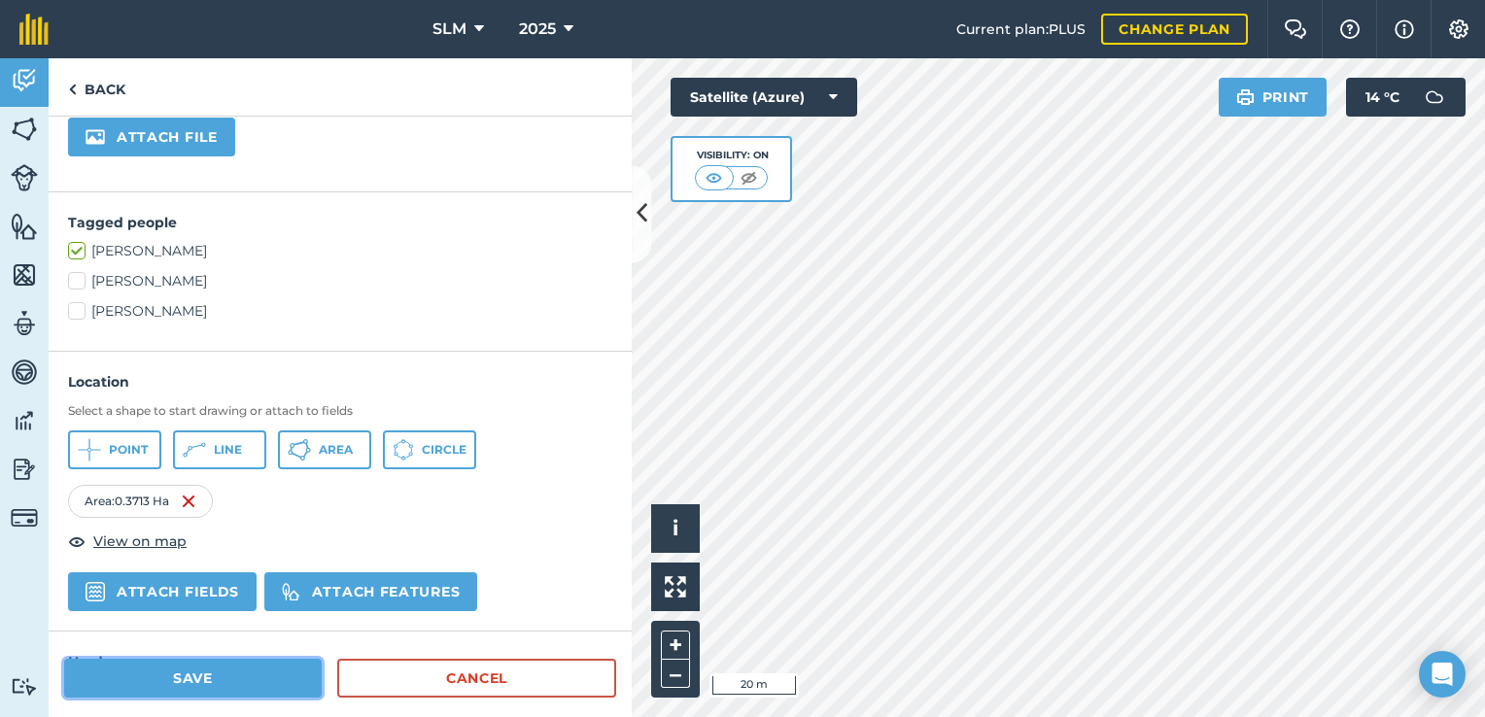
click at [202, 672] on button "Save" at bounding box center [193, 678] width 258 height 39
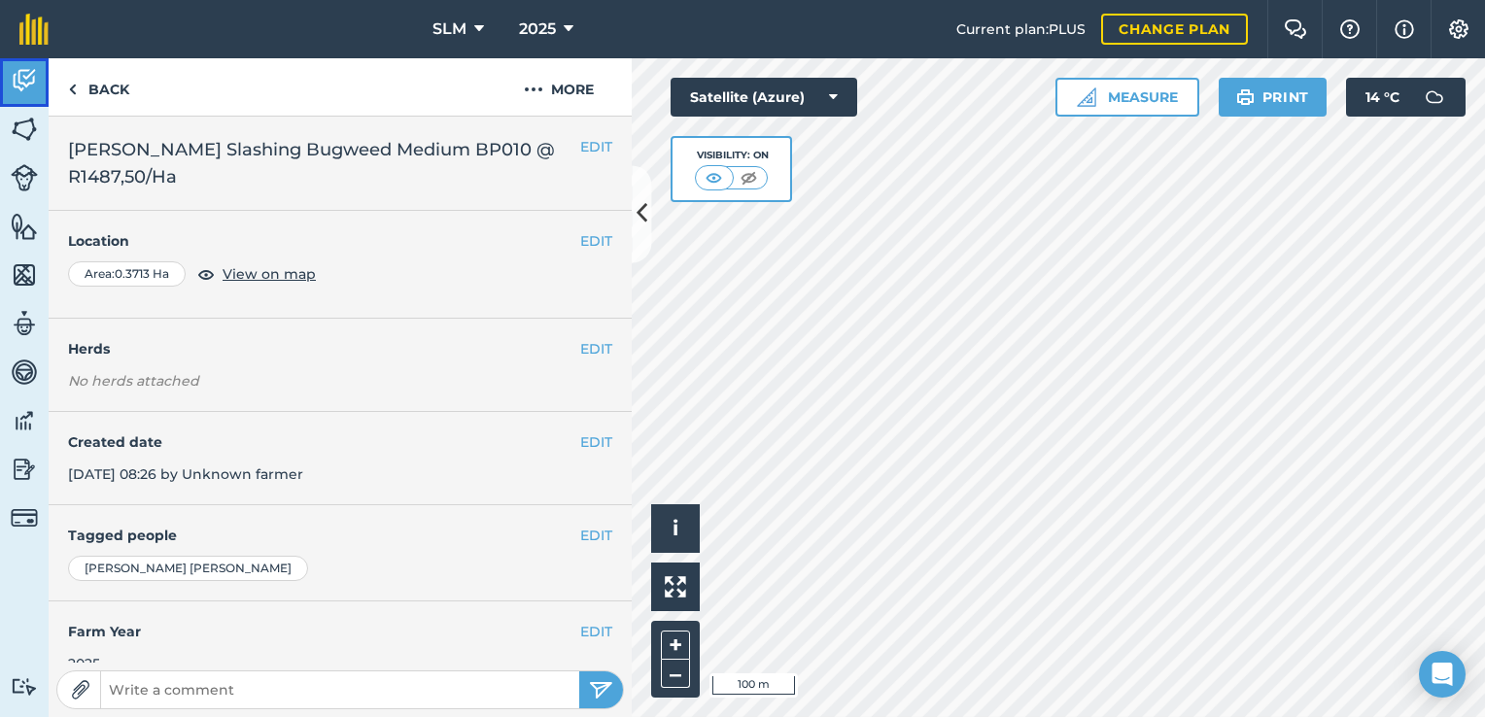
click at [20, 80] on img at bounding box center [24, 80] width 27 height 29
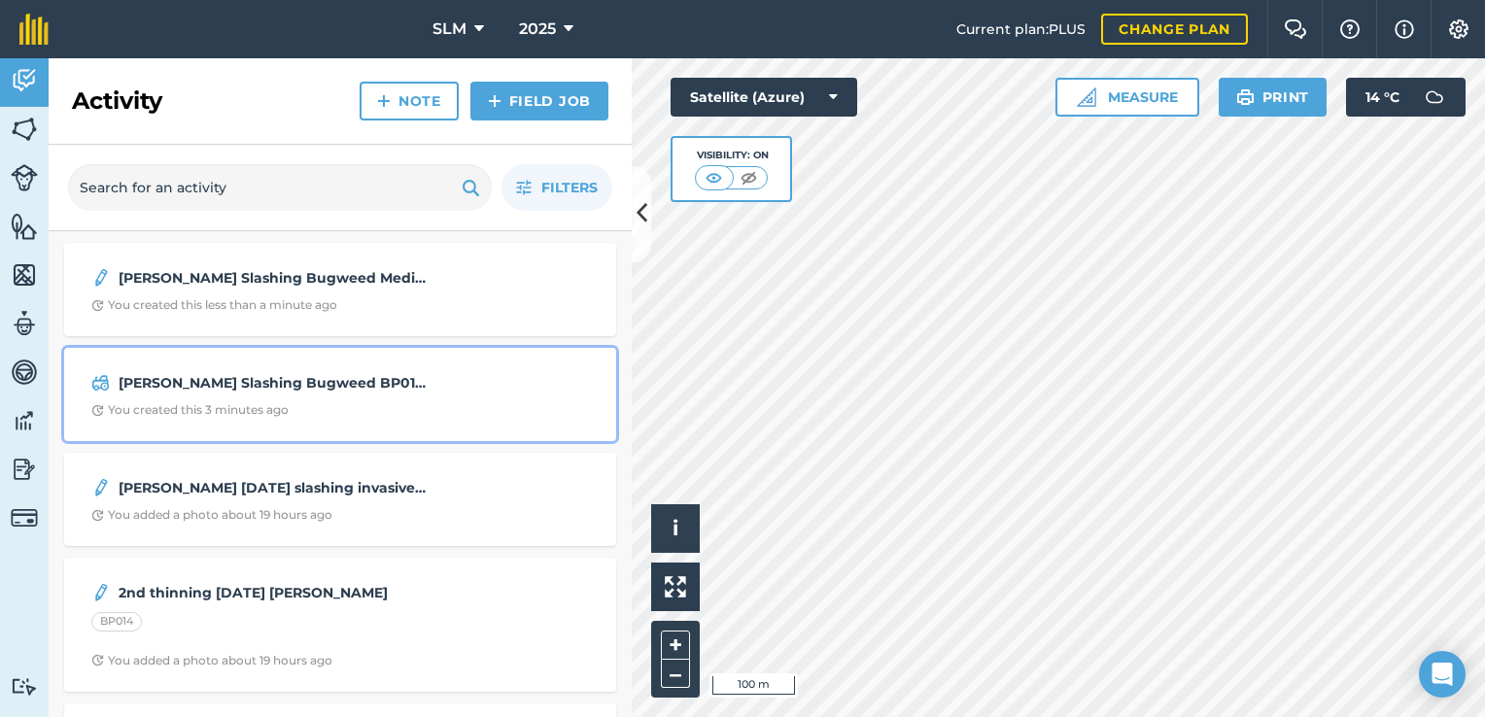
click at [323, 396] on div "[PERSON_NAME] Slashing Bugweed BP010 Medium @ R1487,50/Ha You created this 3 mi…" at bounding box center [340, 395] width 529 height 70
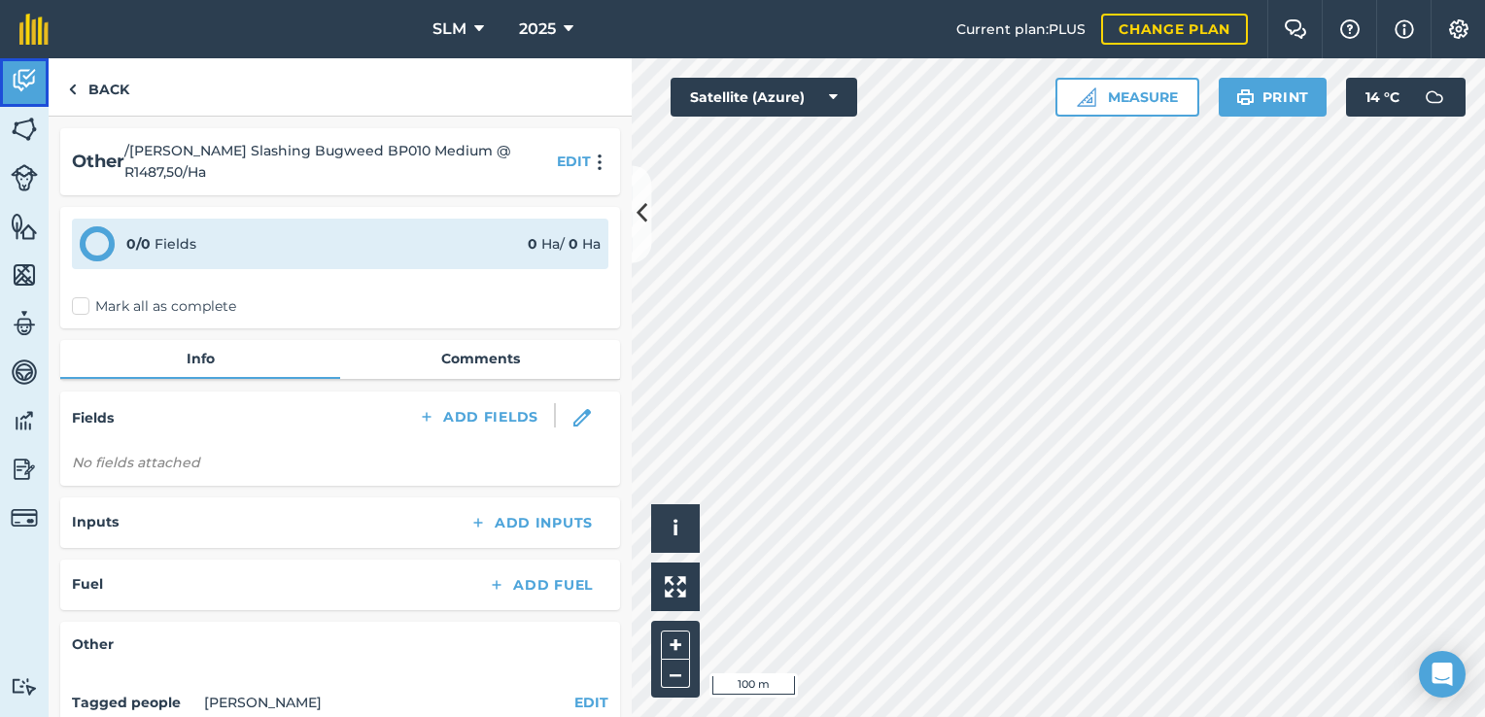
click at [35, 97] on link "Activity" at bounding box center [24, 82] width 49 height 49
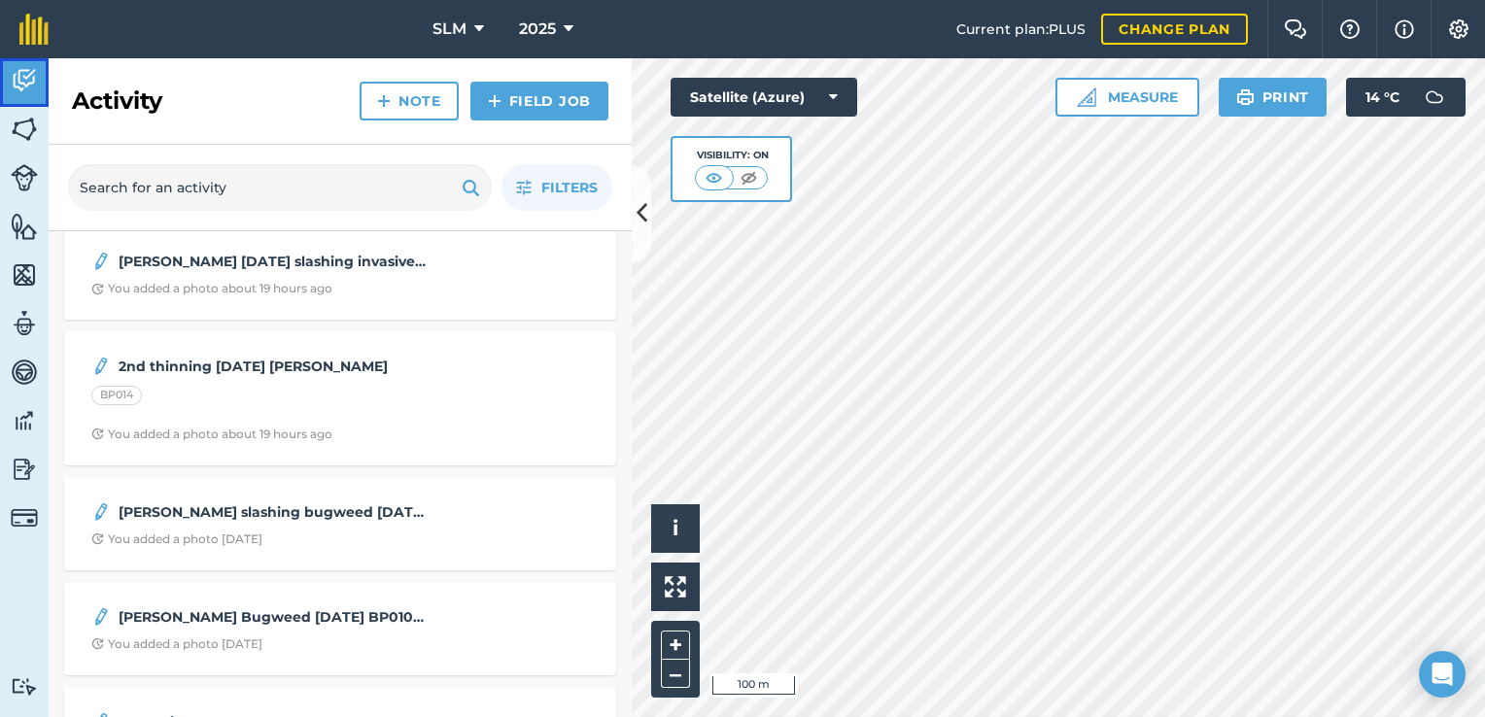
scroll to position [97, 0]
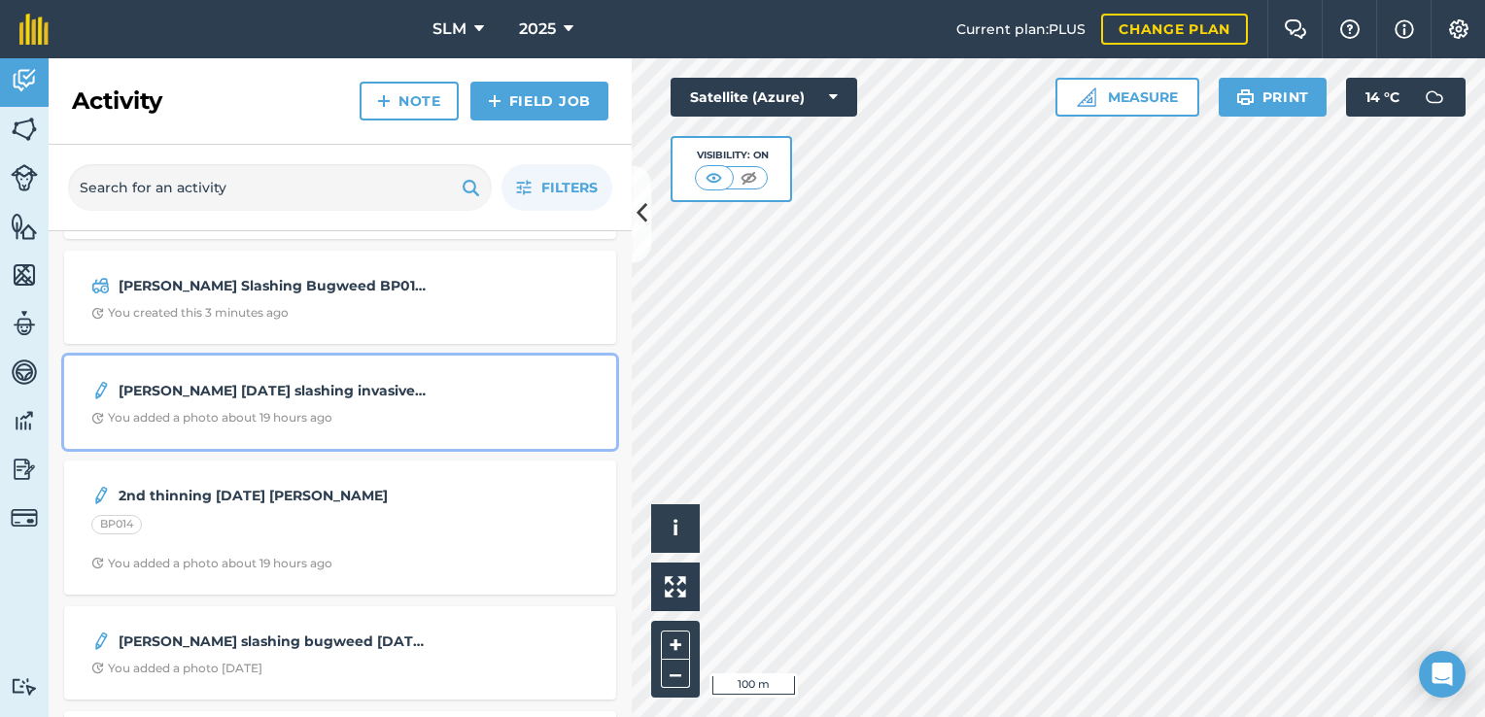
click at [295, 414] on div "You added a photo about 19 hours ago" at bounding box center [211, 418] width 241 height 16
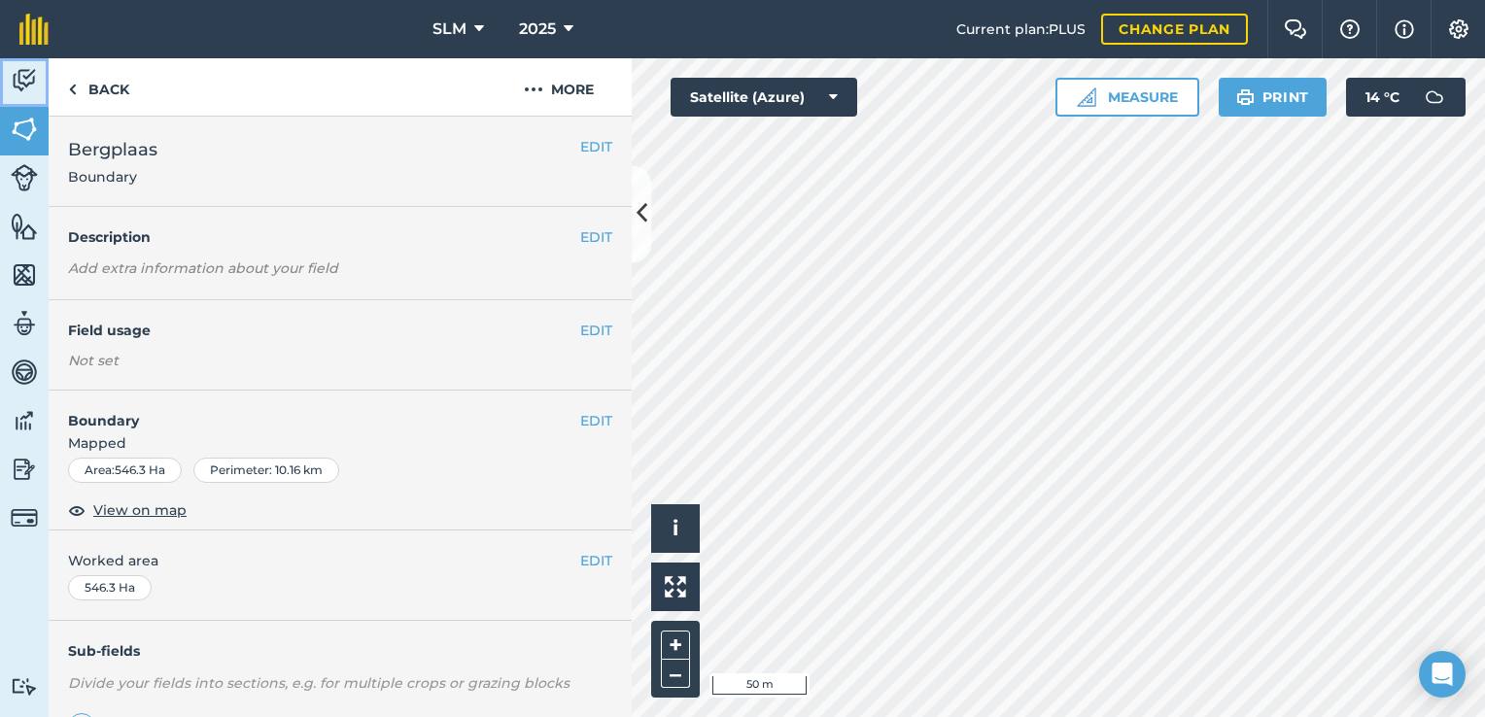
click at [19, 86] on img at bounding box center [24, 80] width 27 height 29
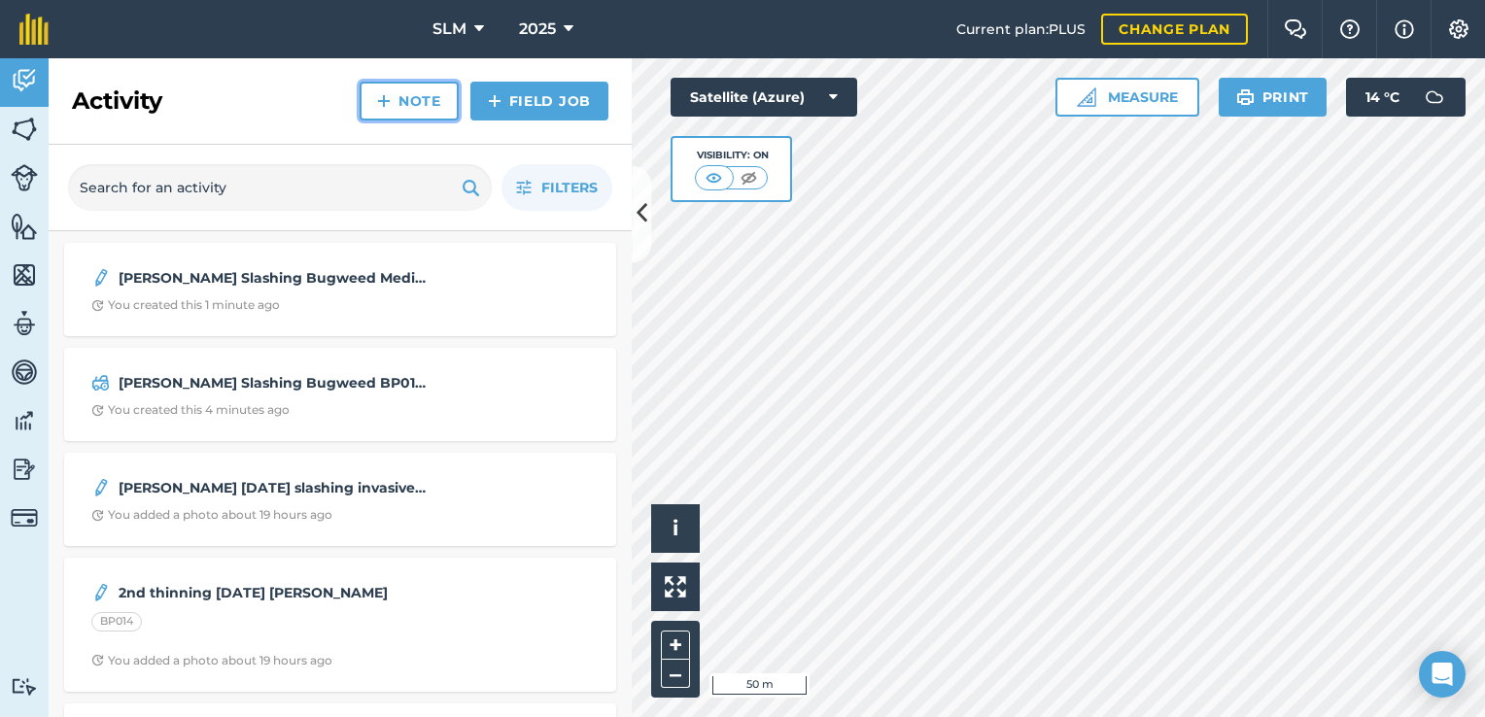
click at [414, 104] on link "Note" at bounding box center [409, 101] width 99 height 39
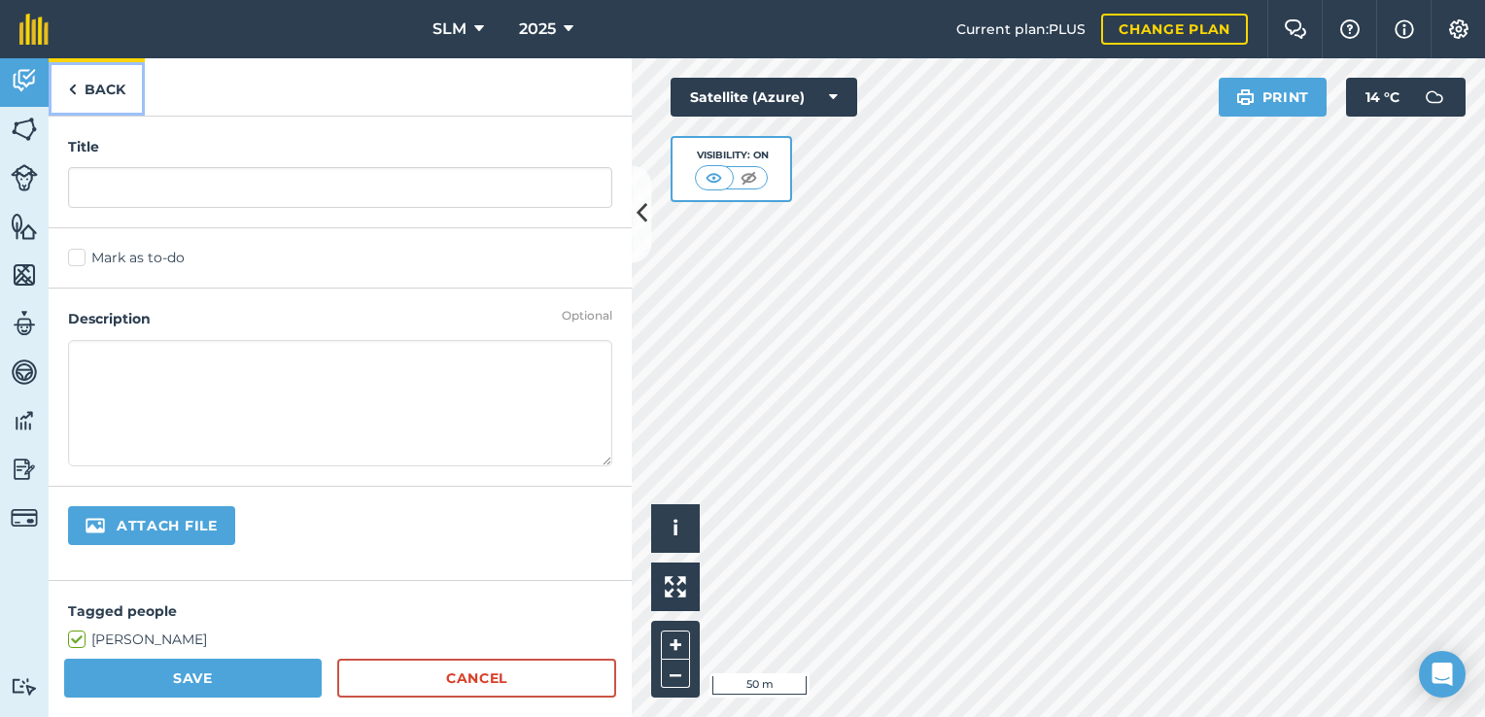
click at [74, 93] on img at bounding box center [72, 89] width 9 height 23
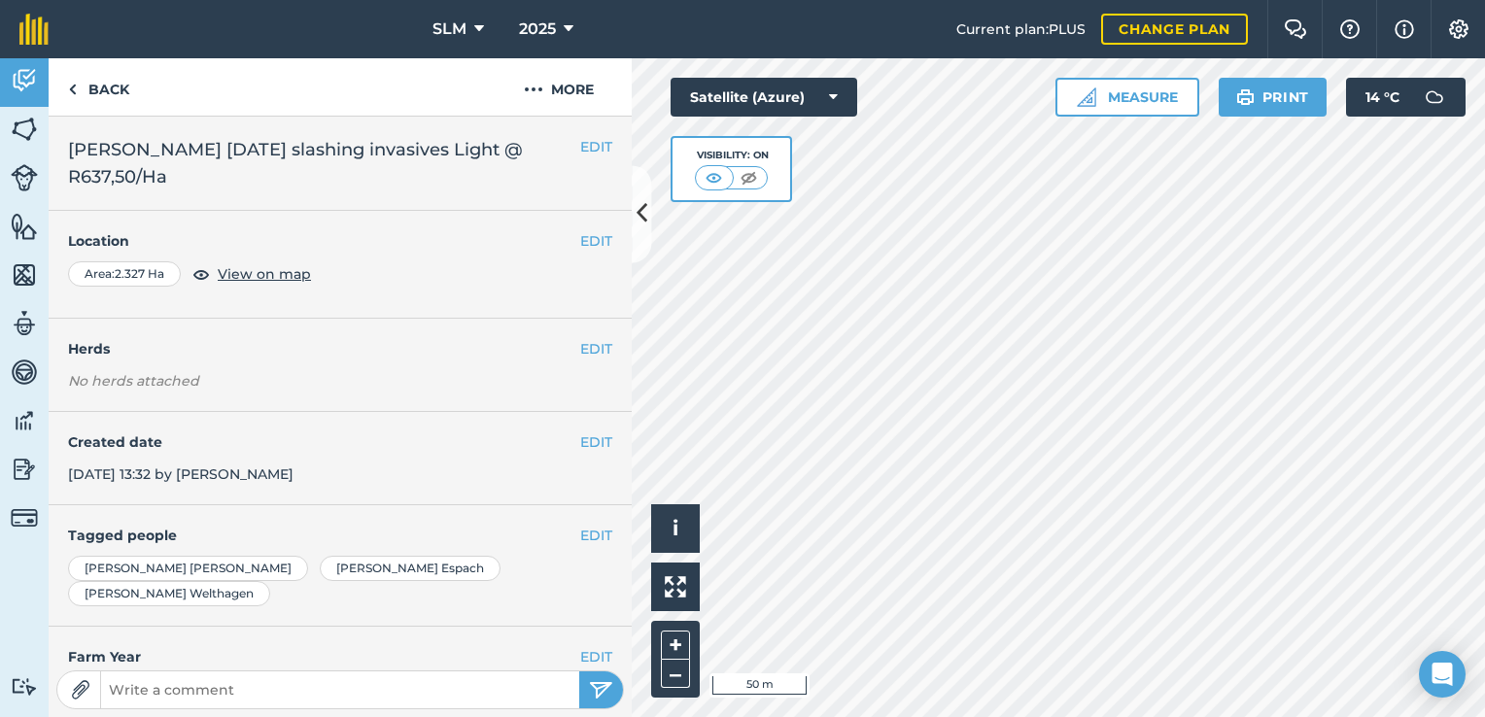
click at [240, 165] on h2 "[PERSON_NAME] [DATE] slashing invasives Light @ R637,50/Ha" at bounding box center [340, 163] width 544 height 54
click at [20, 83] on img at bounding box center [24, 80] width 27 height 29
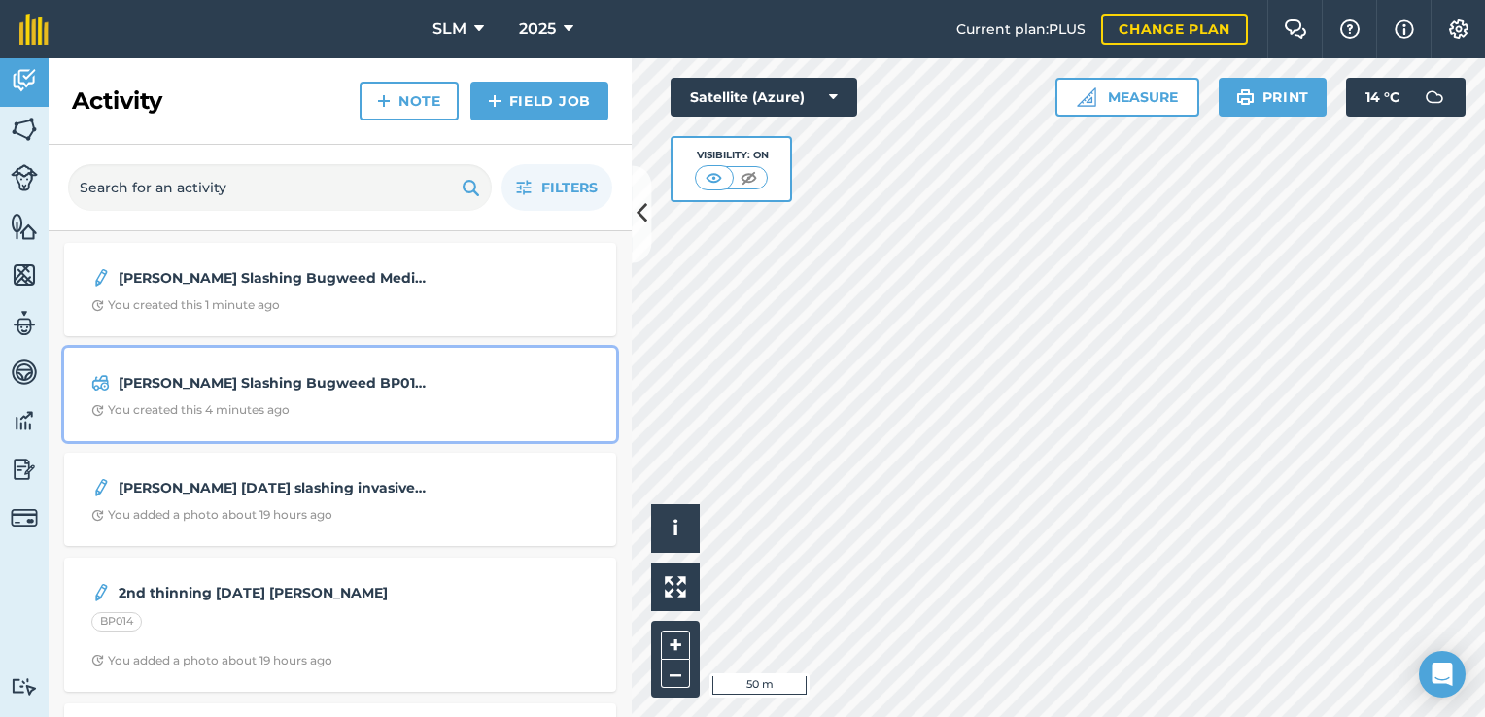
click at [246, 412] on div "You created this 4 minutes ago" at bounding box center [190, 410] width 198 height 16
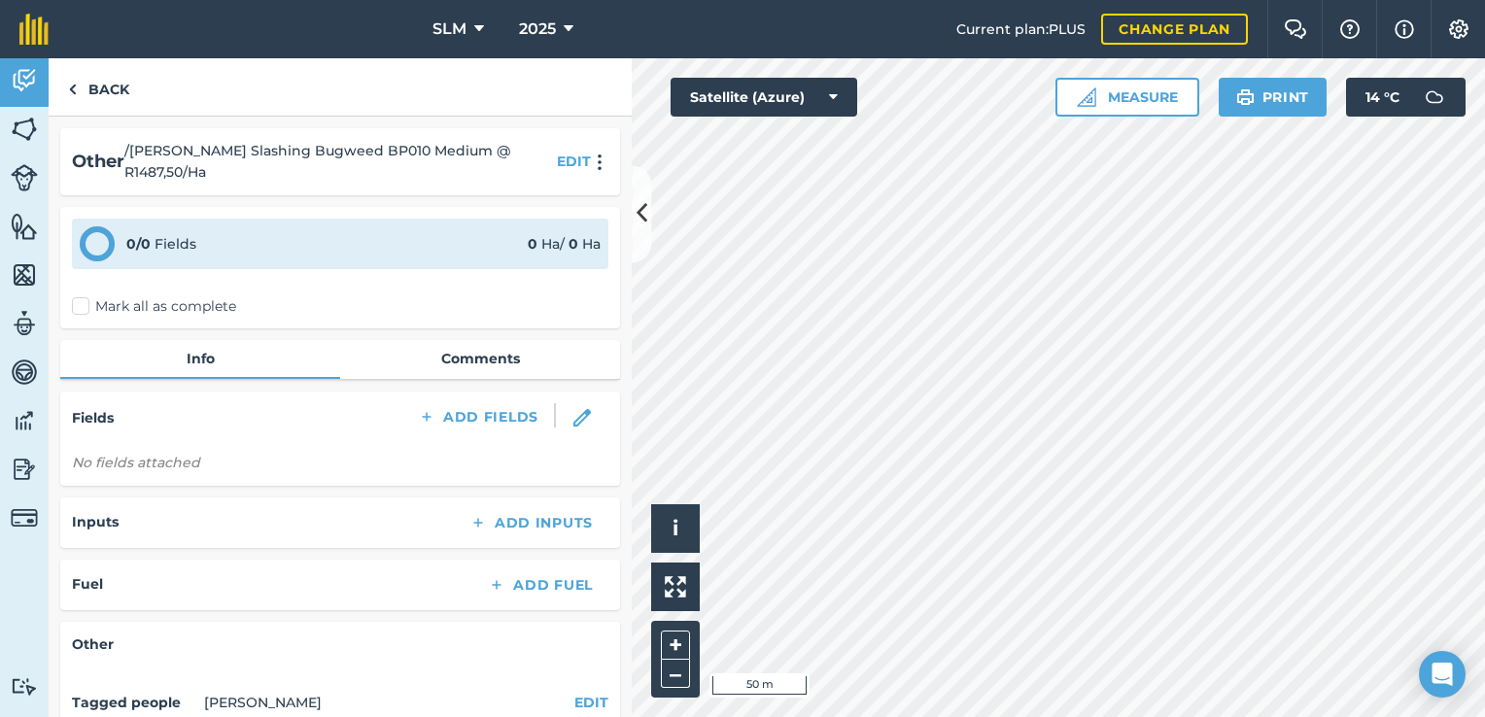
click at [211, 175] on span "/ [PERSON_NAME] Slashing Bugweed BP010 Medium @ R1487,50/Ha" at bounding box center [336, 162] width 425 height 44
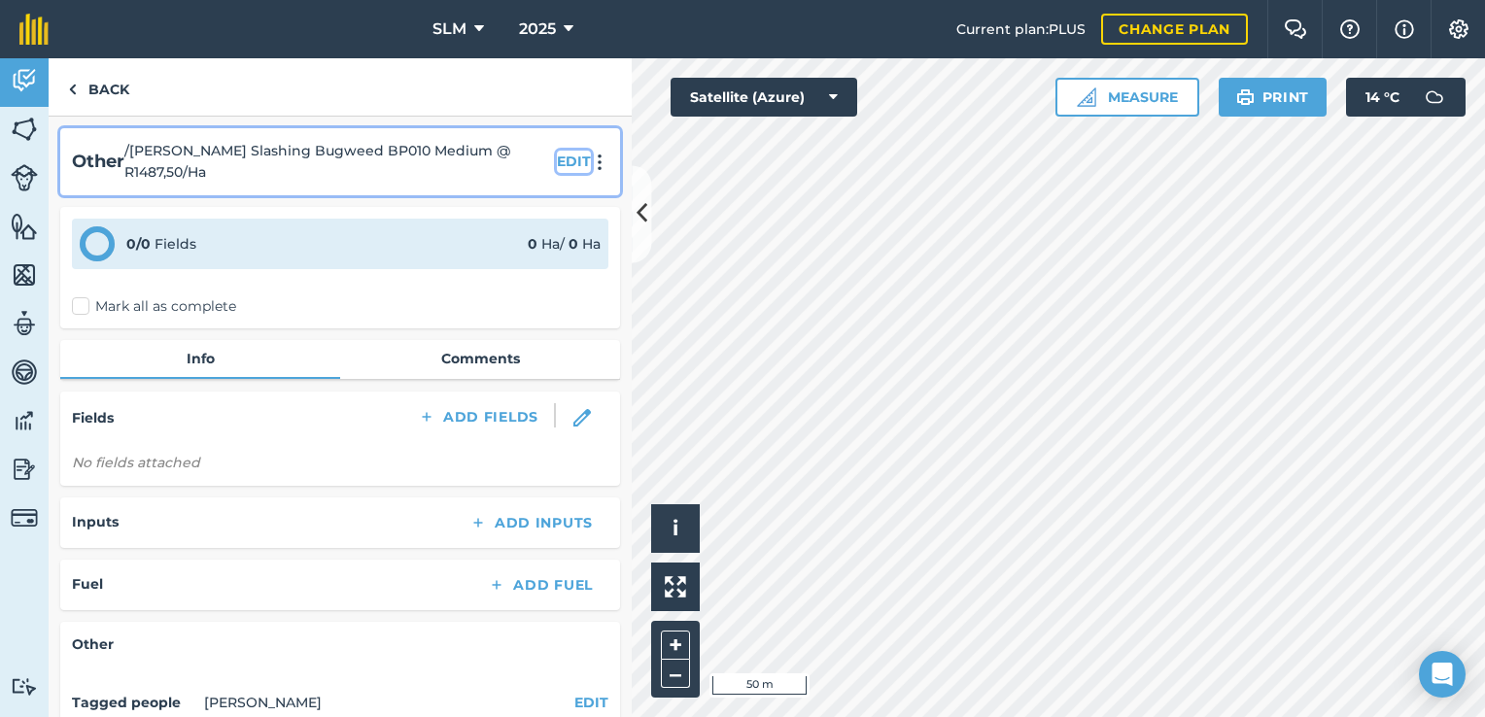
click at [557, 165] on button "EDIT" at bounding box center [574, 161] width 34 height 21
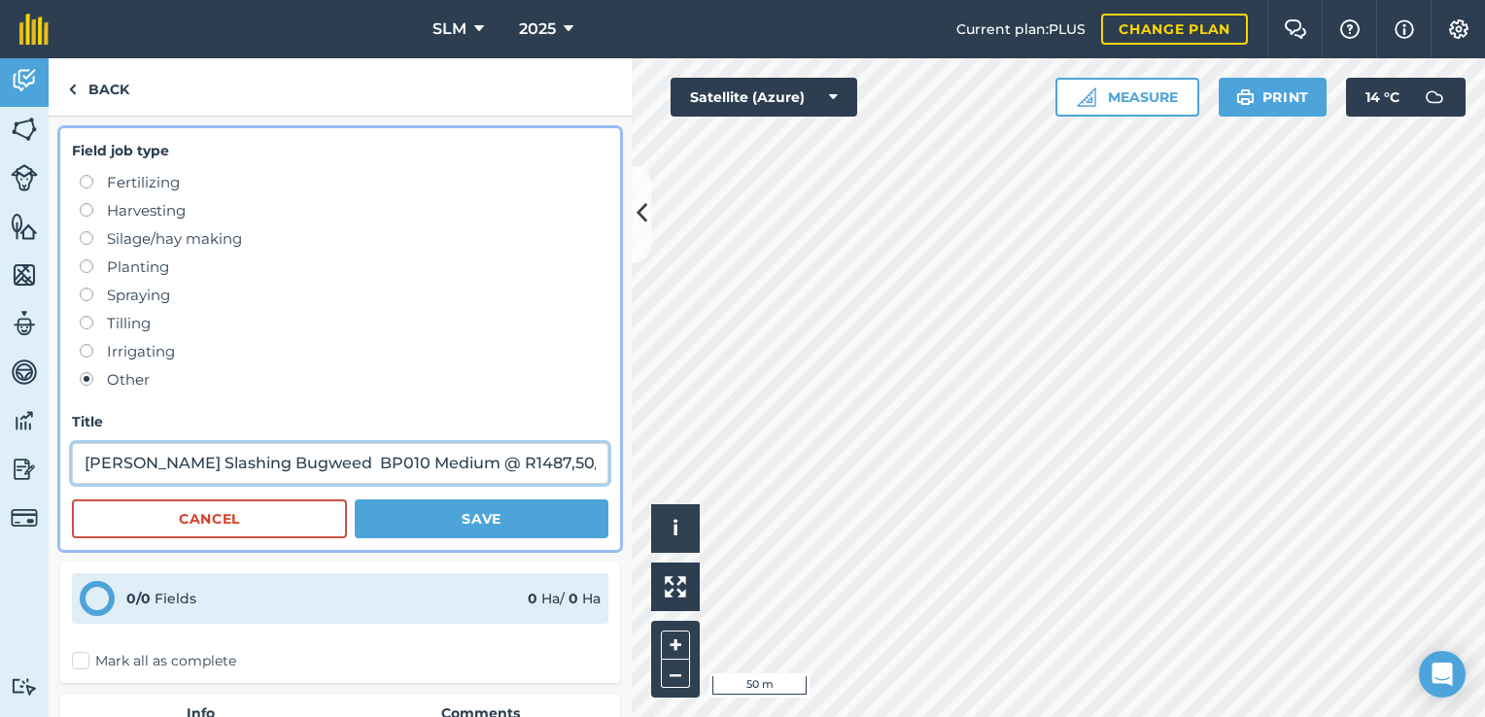
scroll to position [0, 3]
click at [654, 476] on div "Activity Fields Livestock Features Maps Team Vehicles Data Reporting Billing Tu…" at bounding box center [742, 387] width 1485 height 659
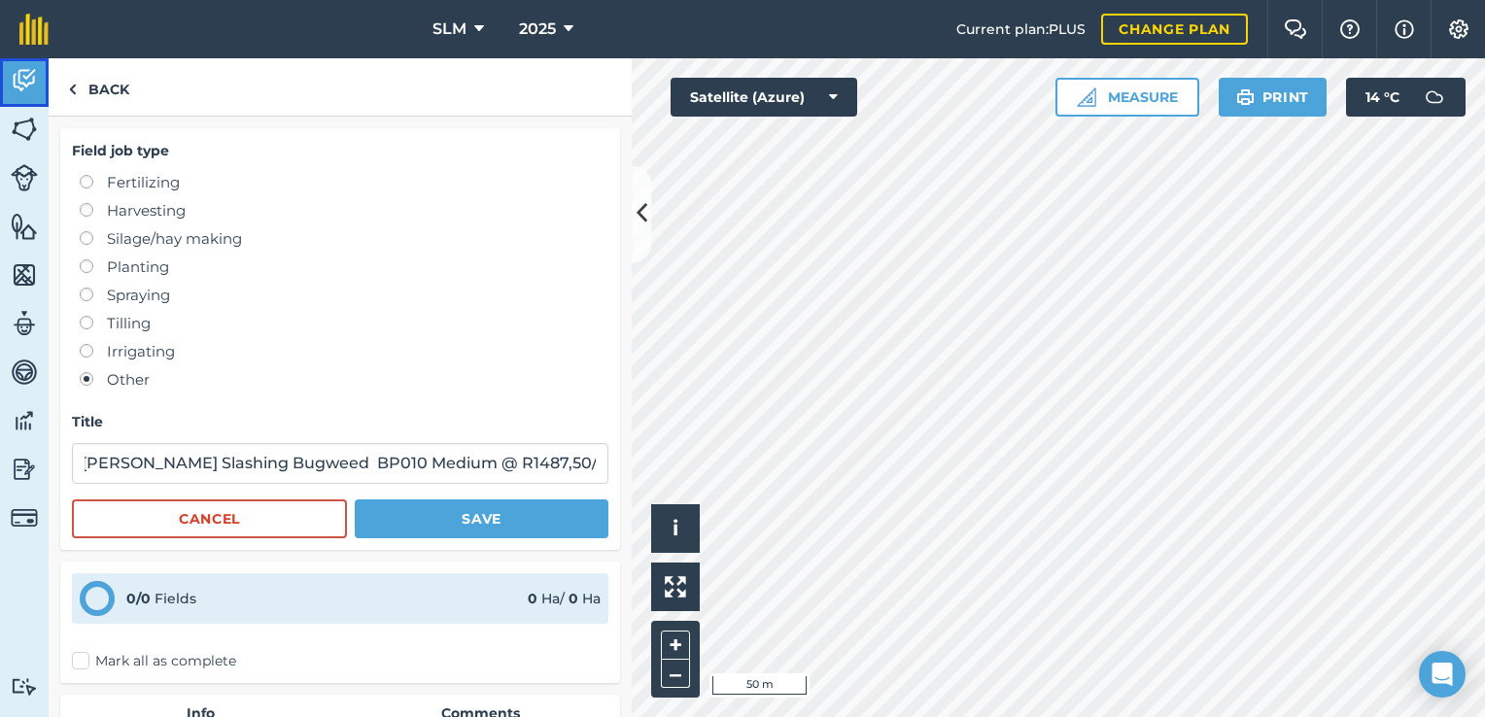
click at [28, 89] on img at bounding box center [24, 80] width 27 height 29
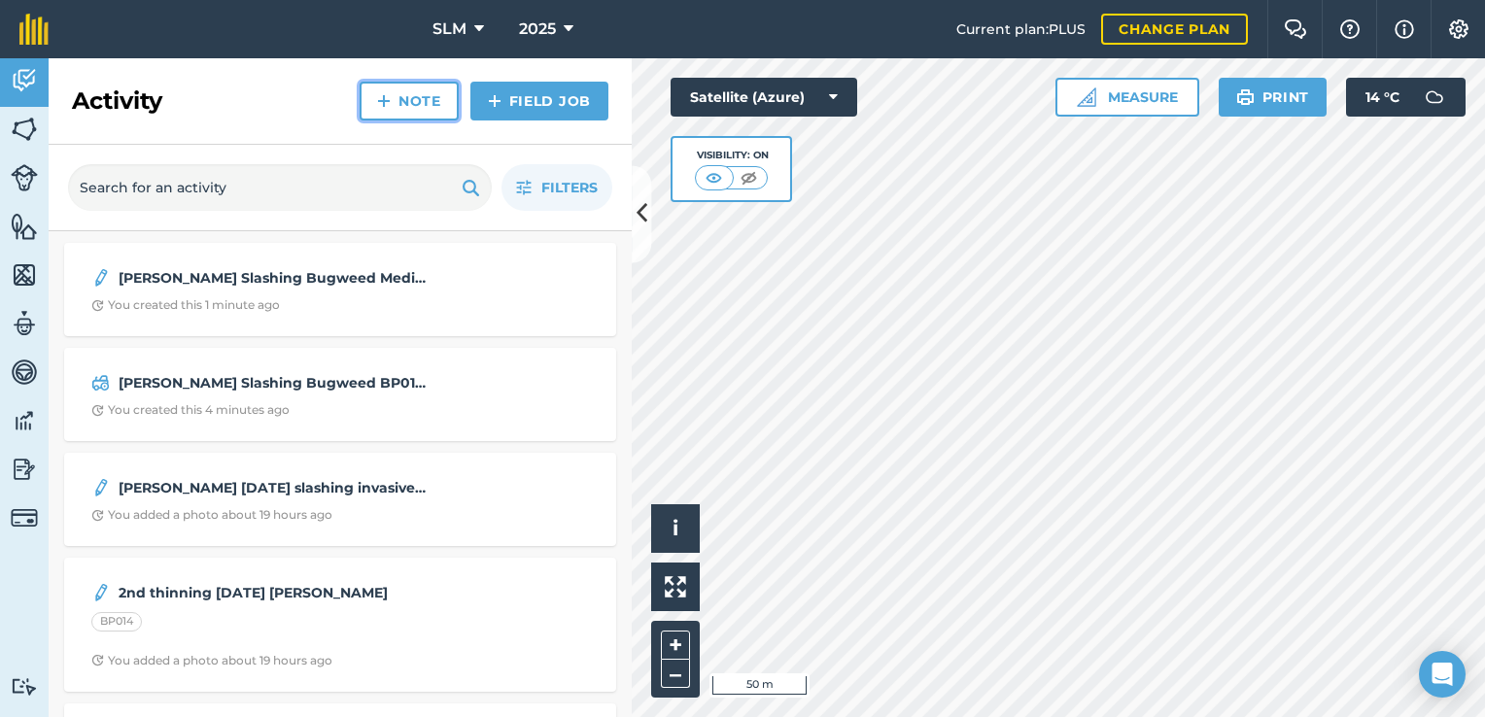
click at [389, 104] on img at bounding box center [384, 100] width 14 height 23
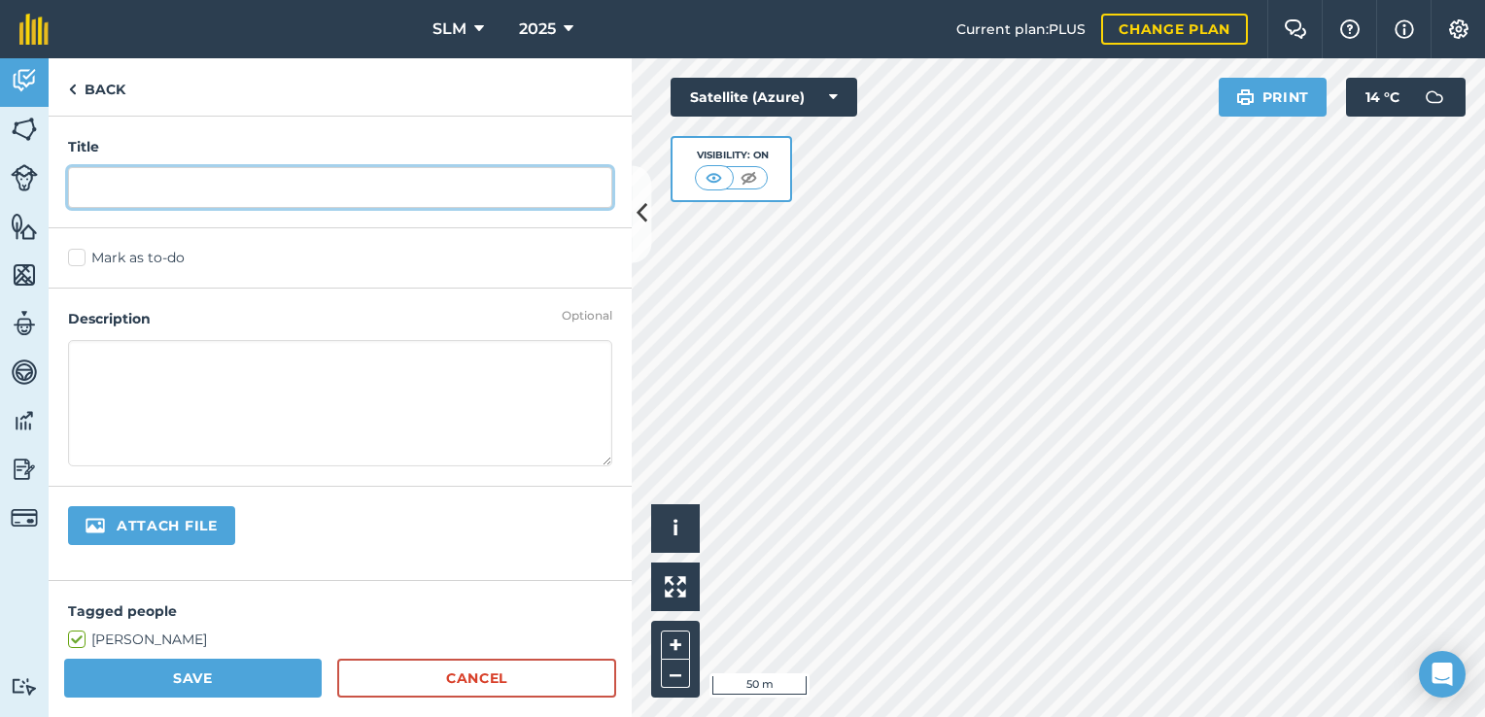
paste input "[PERSON_NAME] Slashing Bugweed BP010 Medium @ R1487,50/Ha"
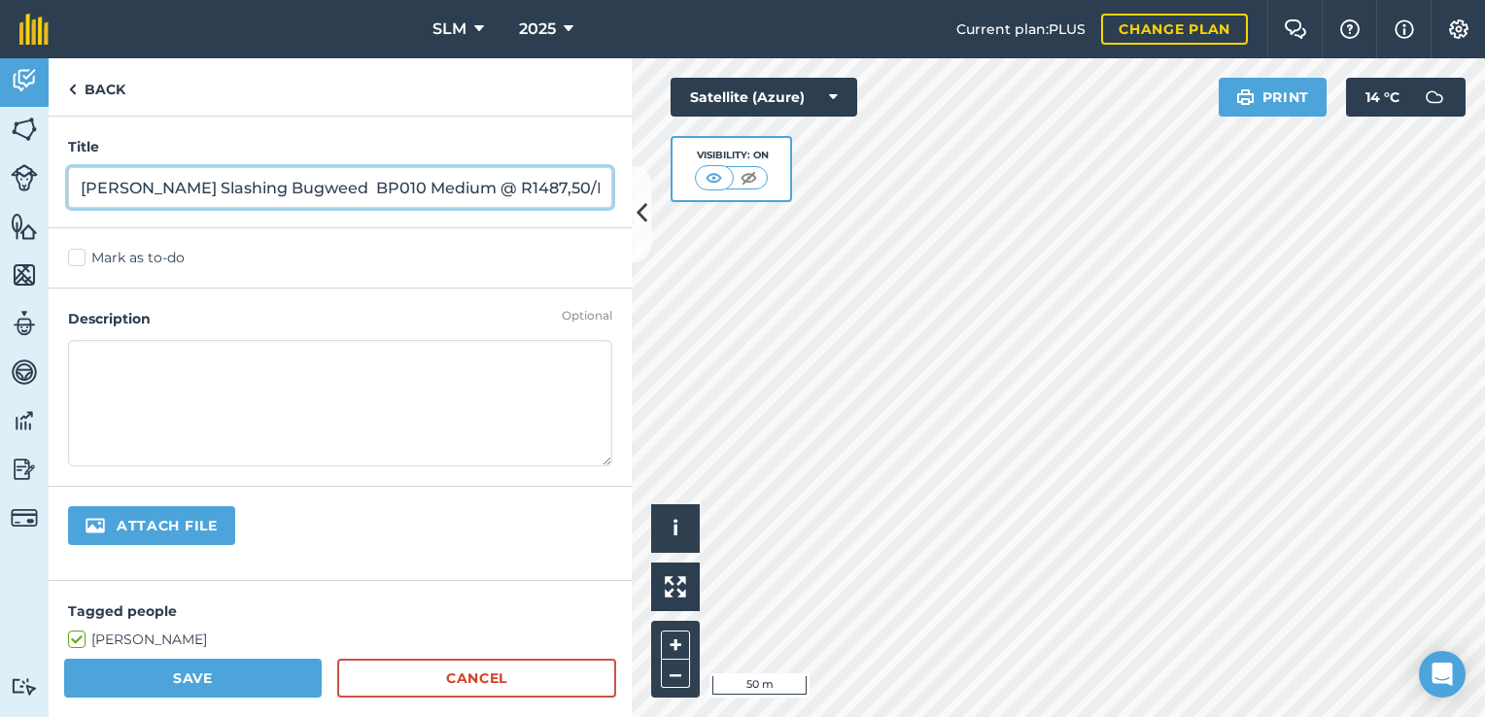
type input "[PERSON_NAME] Slashing Bugweed BP010 Medium @ R1487,50/Ha"
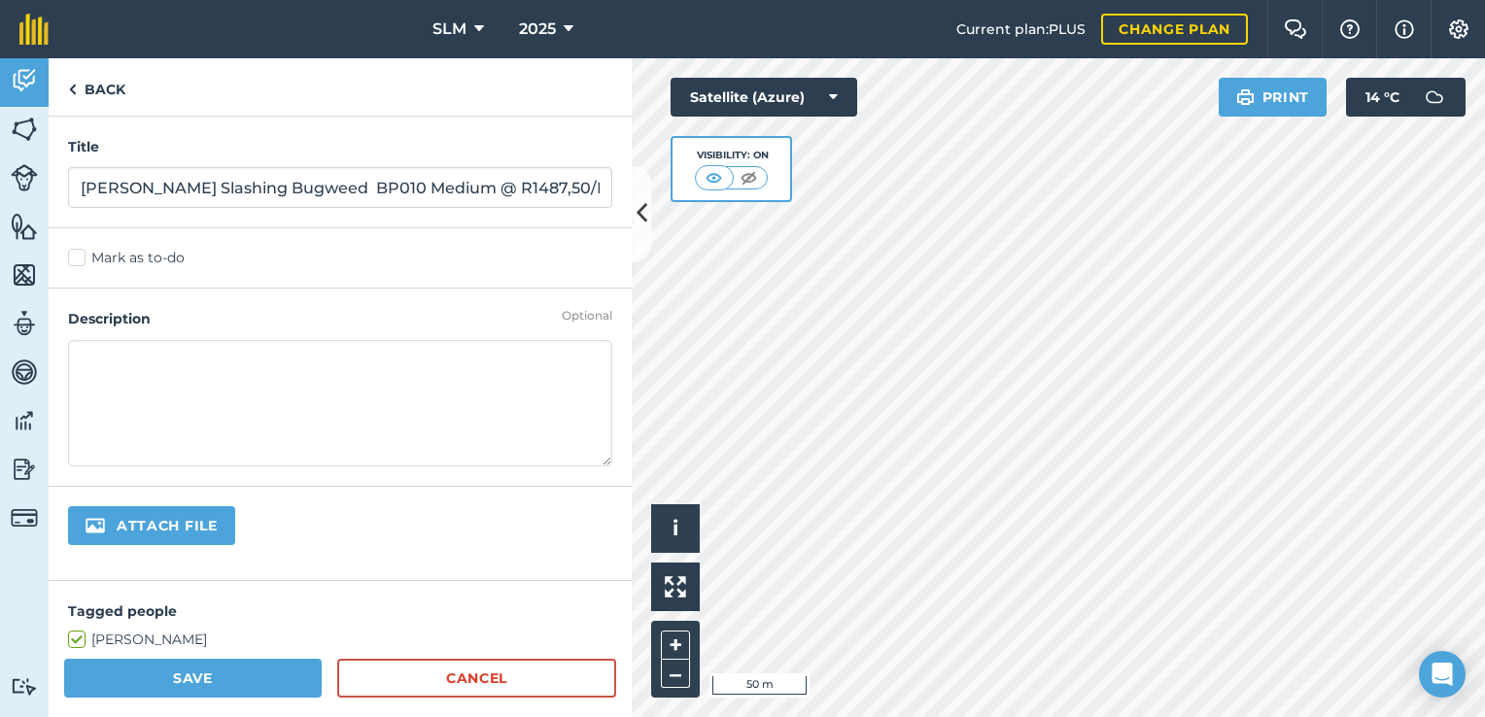
paste textarea "[PERSON_NAME] Slashing Bugweed BP010 Medium @ R1487,50/Ha"
click at [347, 361] on textarea "[PERSON_NAME] Slashing Bugweed BP010 Medium @ R1487,50/Ha" at bounding box center [340, 403] width 544 height 126
type textarea "[PERSON_NAME] Slashing Bugweed BP011 Medium @ R1487,50/Ha"
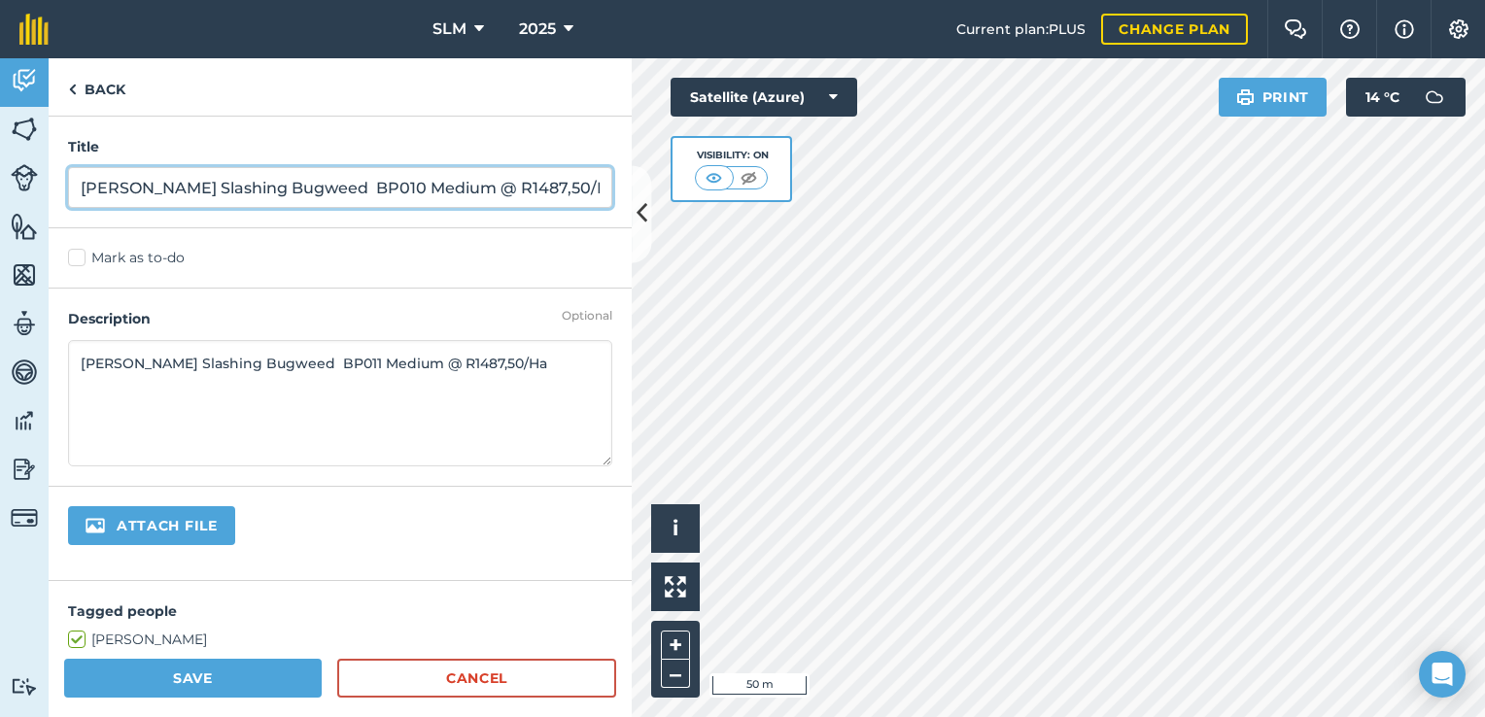
click at [388, 185] on input "[PERSON_NAME] Slashing Bugweed BP010 Medium @ R1487,50/Ha" at bounding box center [340, 187] width 544 height 41
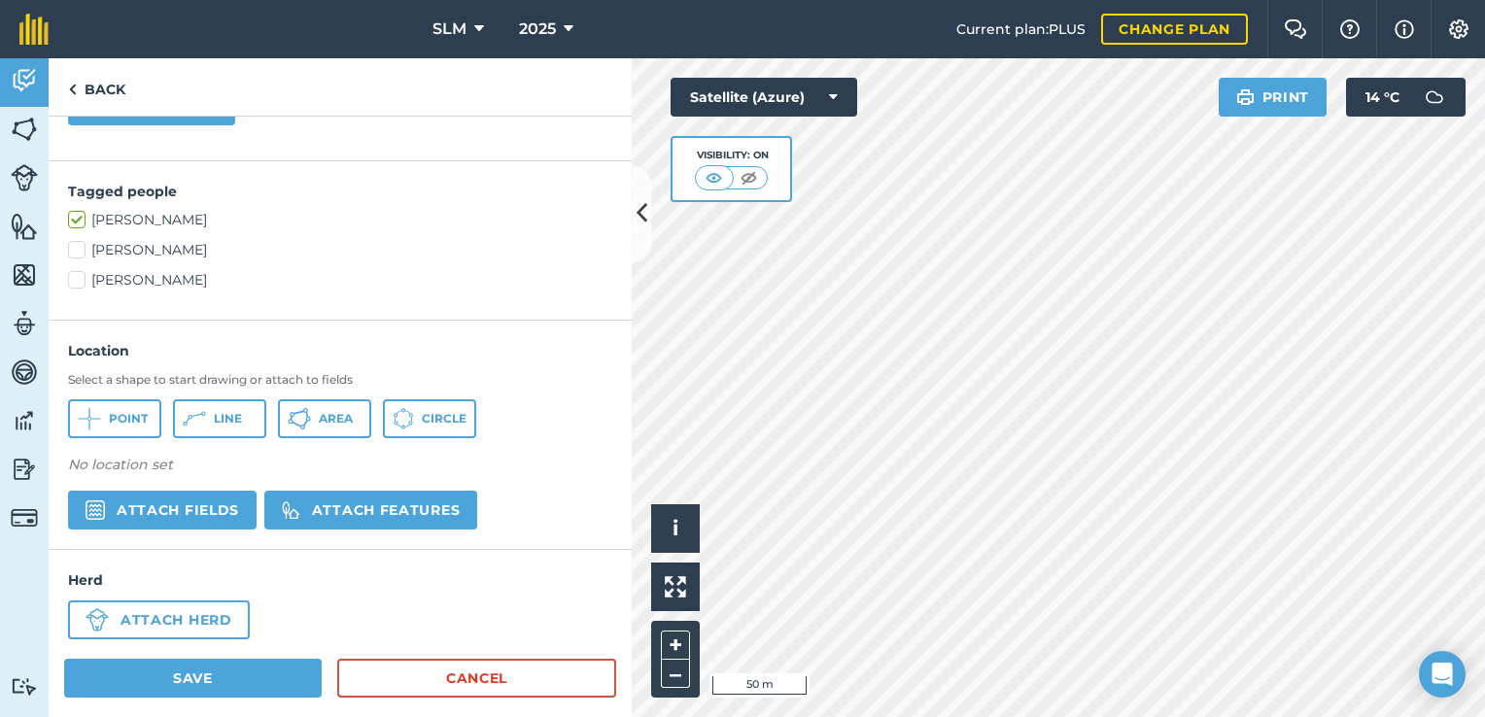
scroll to position [436, 0]
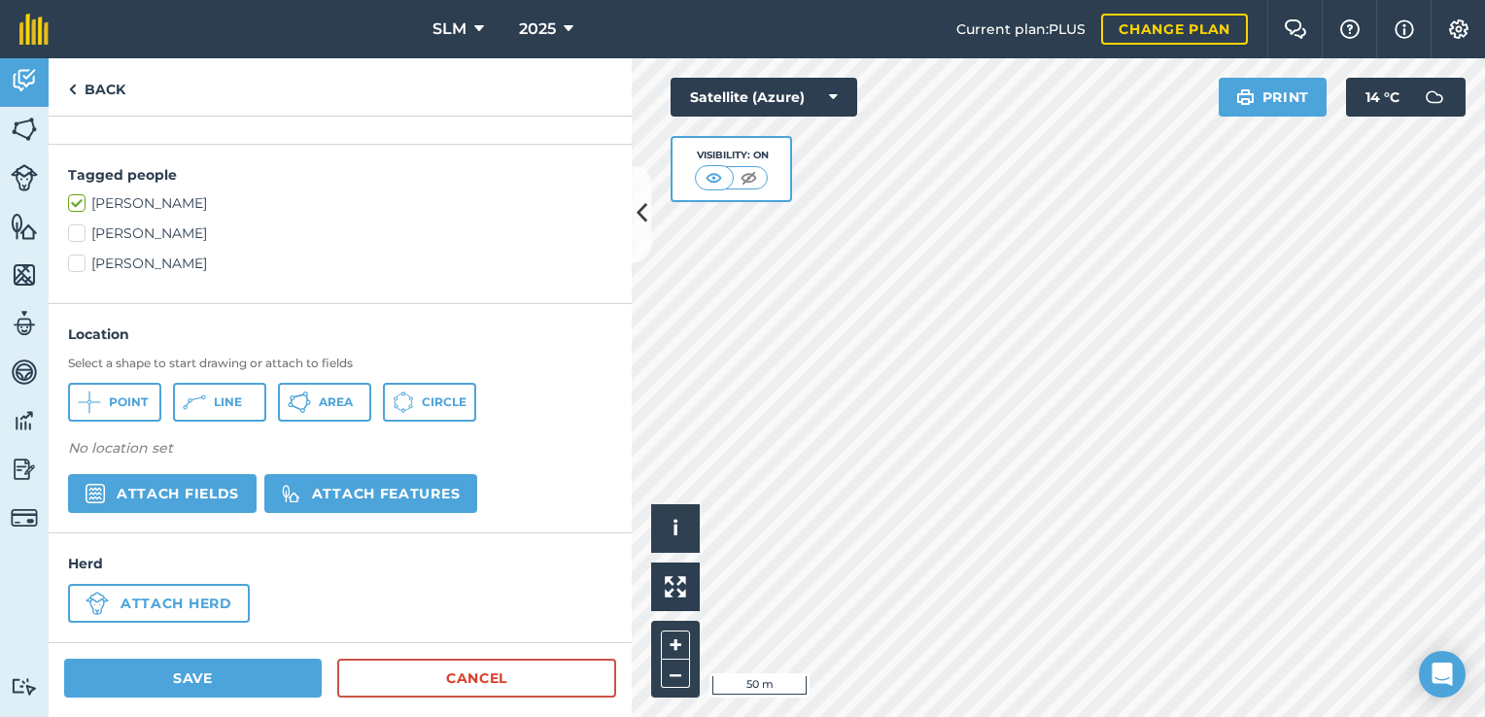
type input "[PERSON_NAME] Slashing Bugweed BP011 Medium @ R1487,50/Ha"
click at [330, 398] on span "Area" at bounding box center [336, 403] width 34 height 16
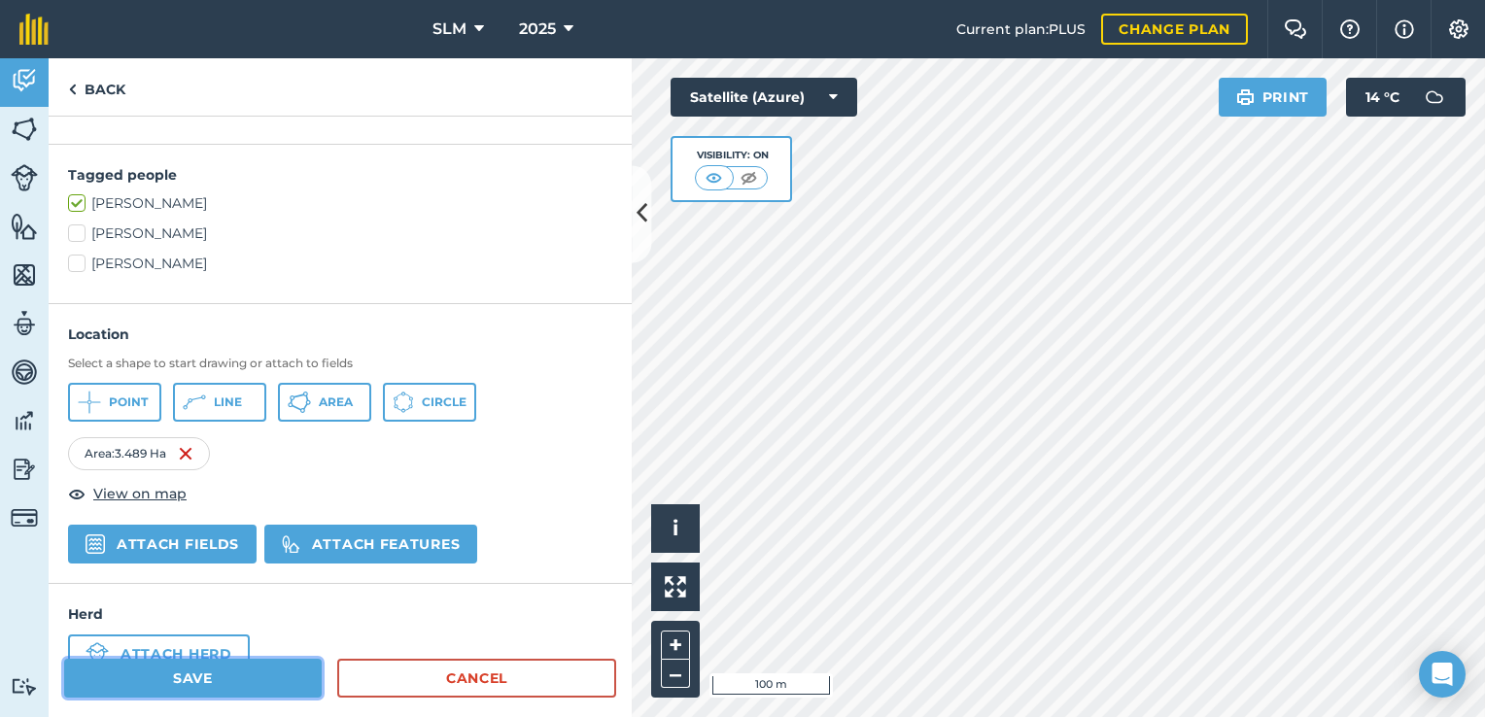
click at [188, 678] on button "Save" at bounding box center [193, 678] width 258 height 39
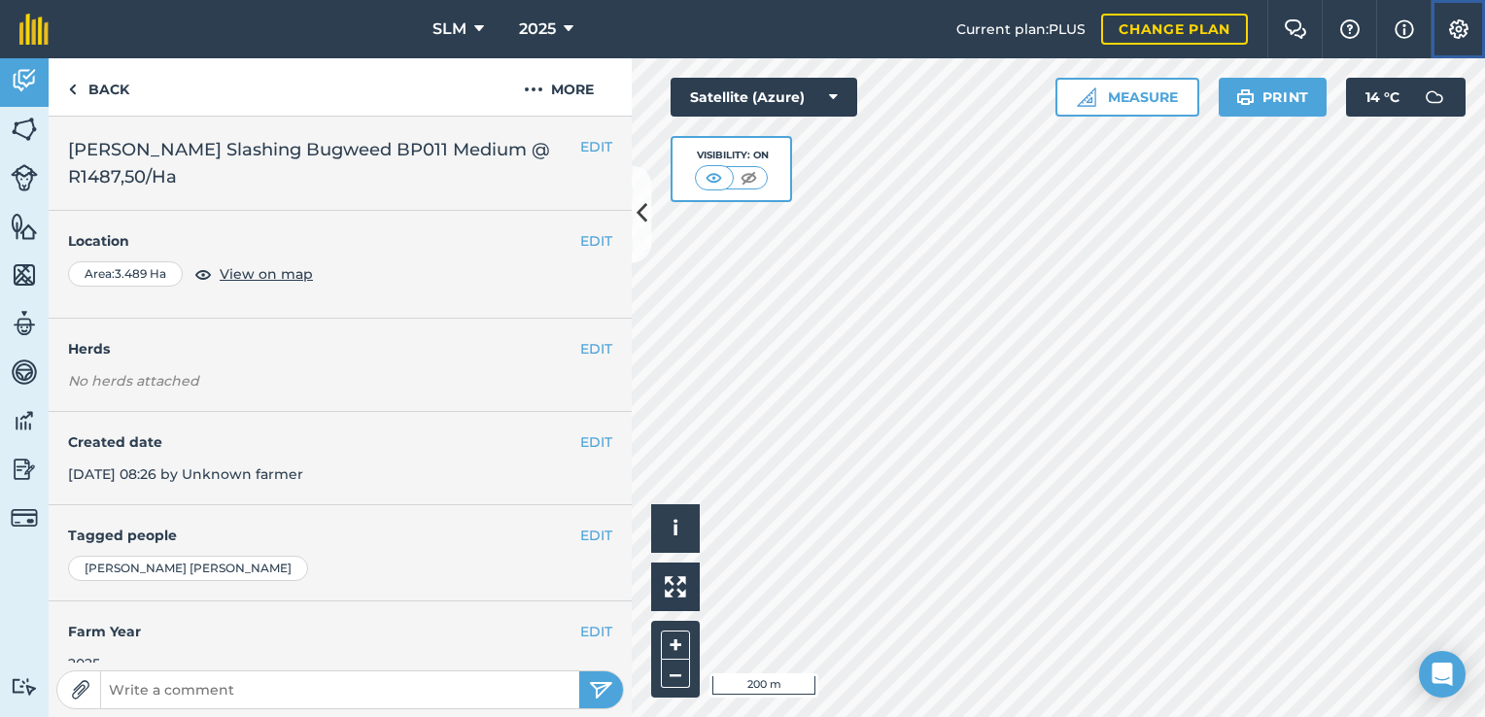
click at [1462, 35] on img at bounding box center [1458, 28] width 23 height 19
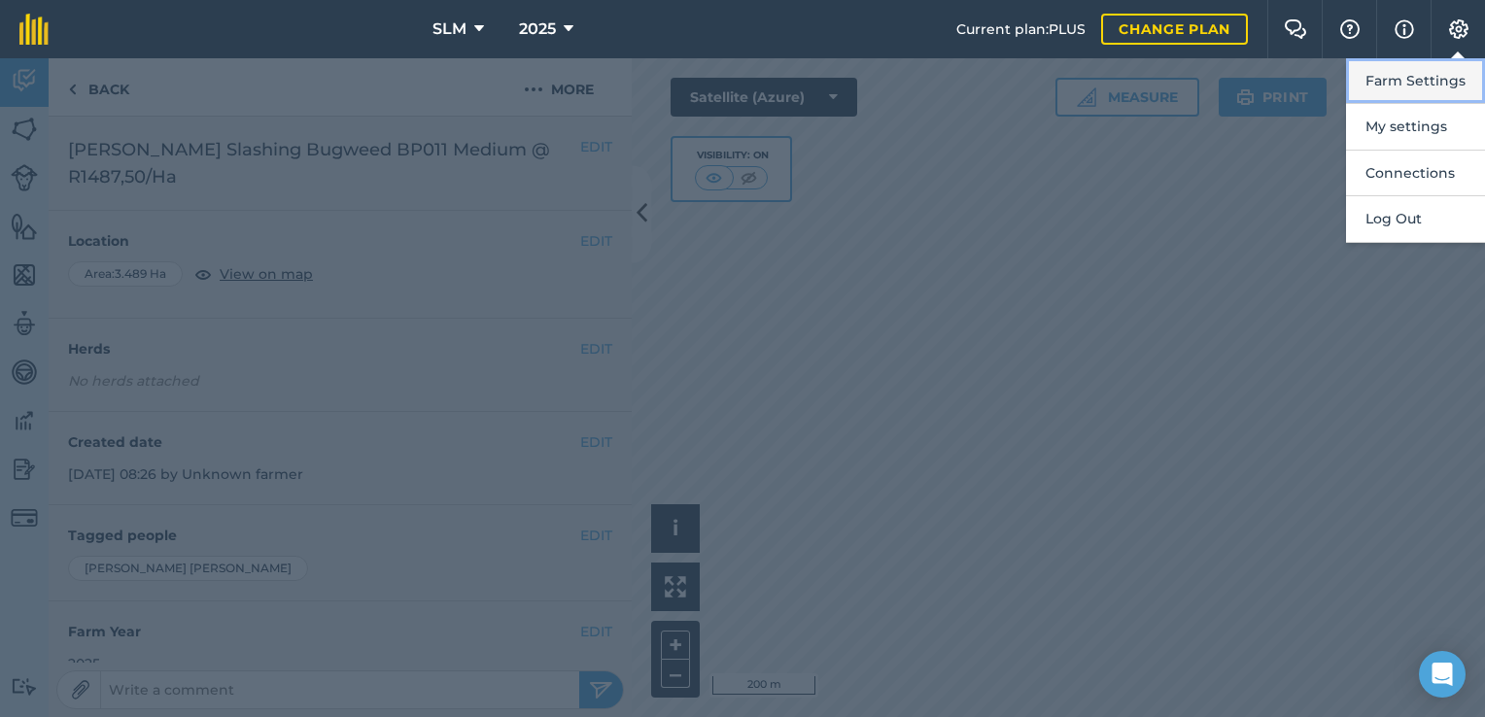
click at [1410, 88] on button "Farm Settings" at bounding box center [1415, 81] width 139 height 46
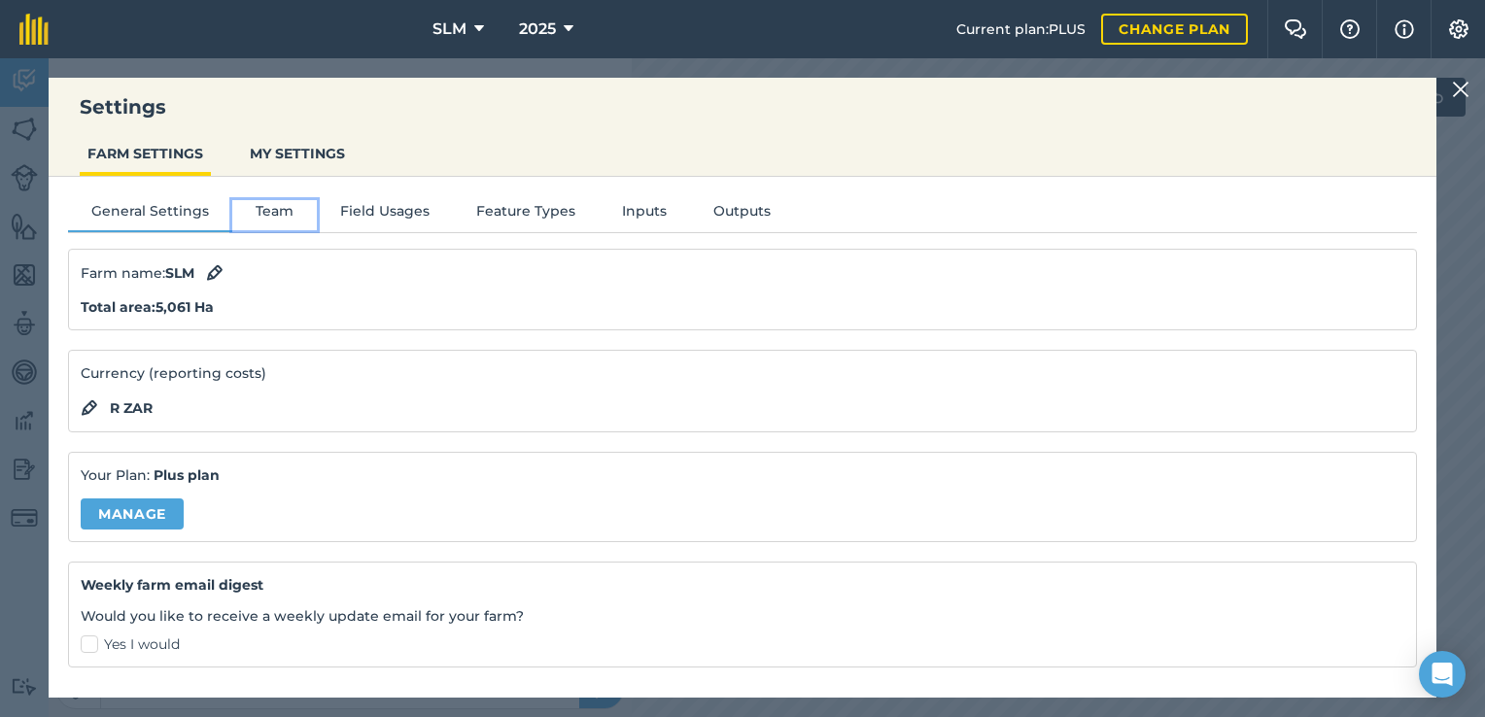
click at [289, 211] on button "Team" at bounding box center [274, 214] width 85 height 29
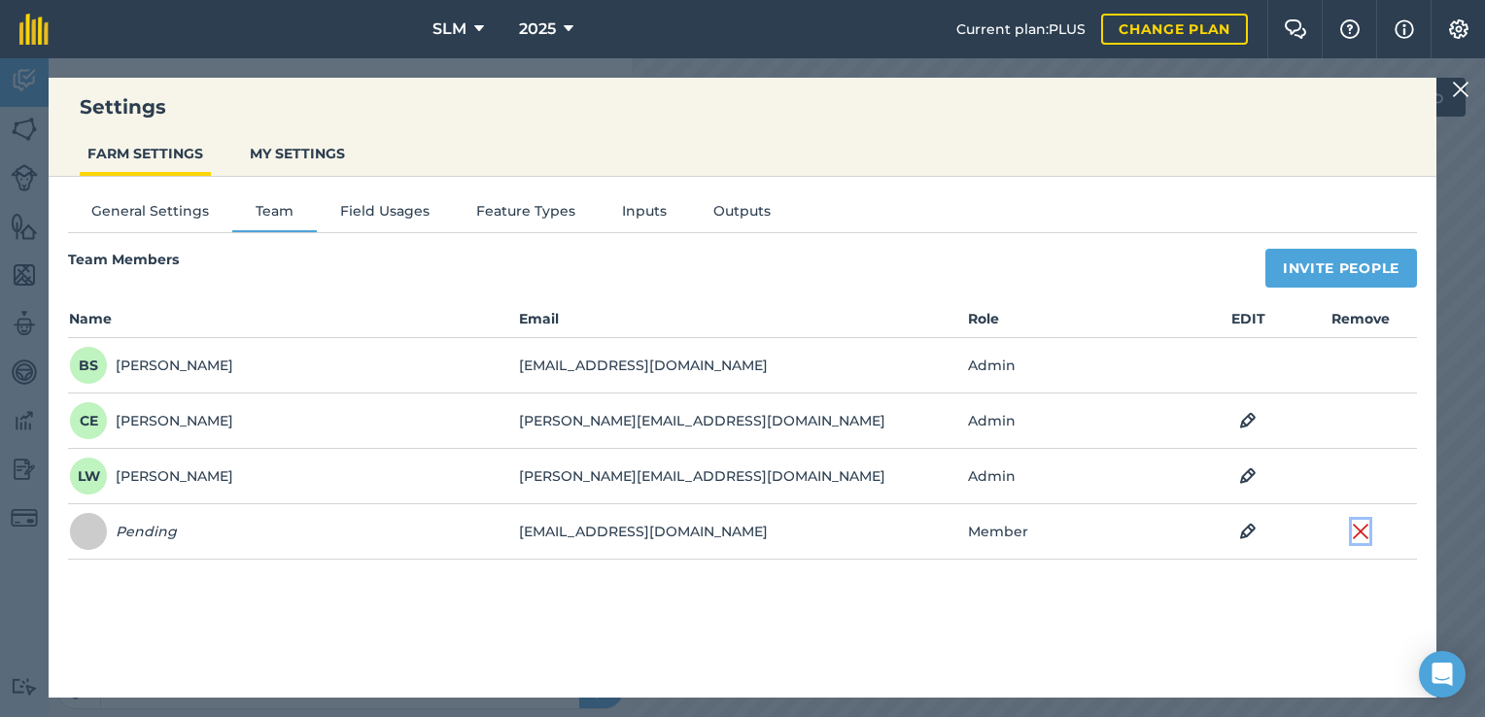
click at [1356, 536] on img at bounding box center [1360, 531] width 17 height 23
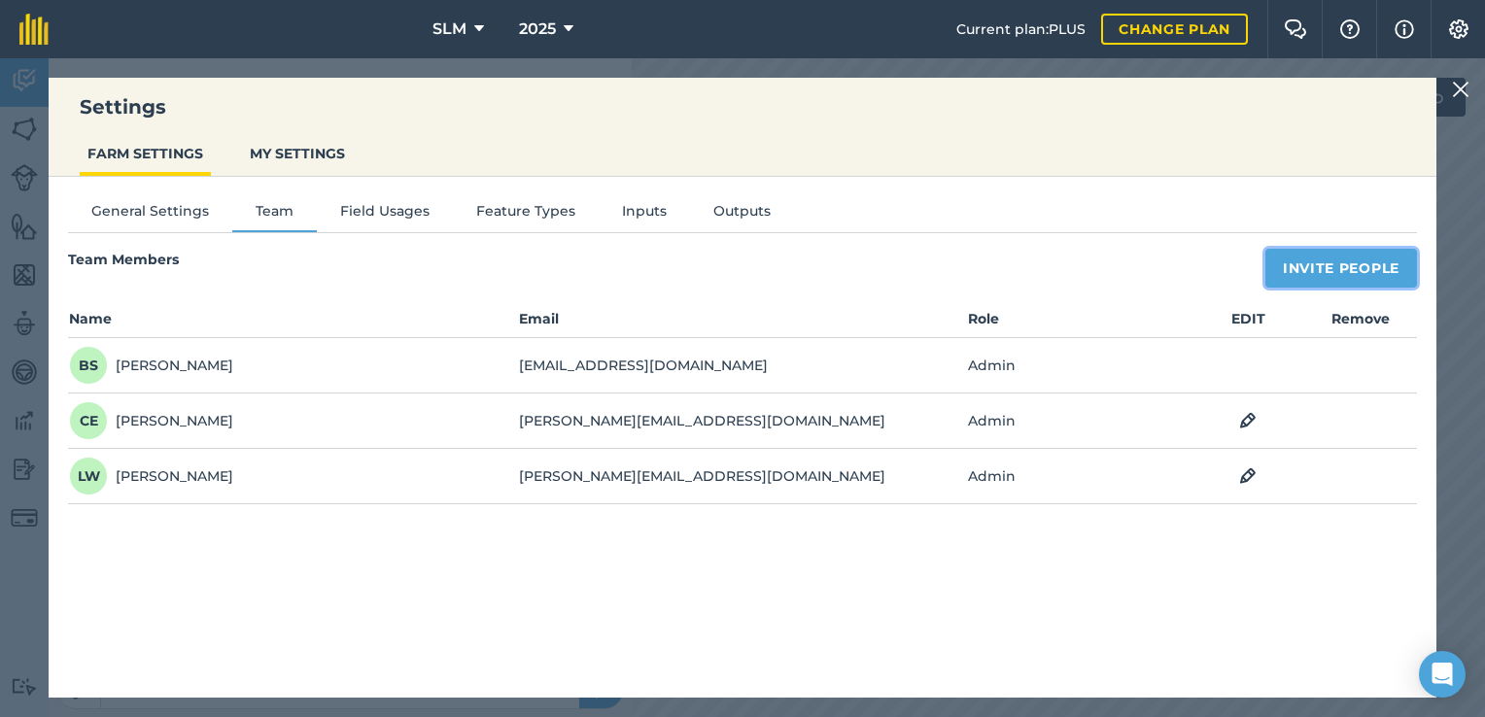
click at [1337, 271] on button "Invite People" at bounding box center [1341, 268] width 152 height 39
select select "MEMBER"
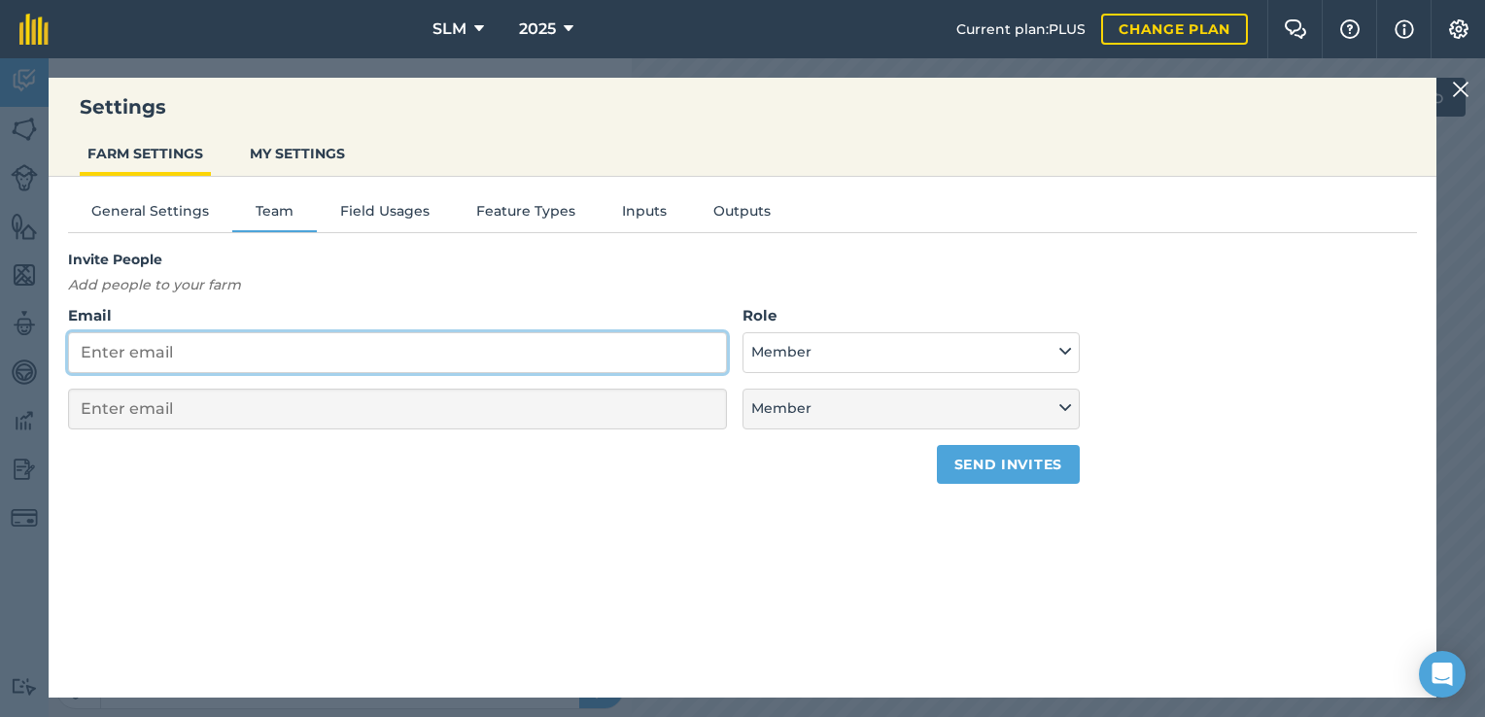
click at [237, 344] on input "Email" at bounding box center [397, 352] width 659 height 41
type input "k"
select select "MEMBER"
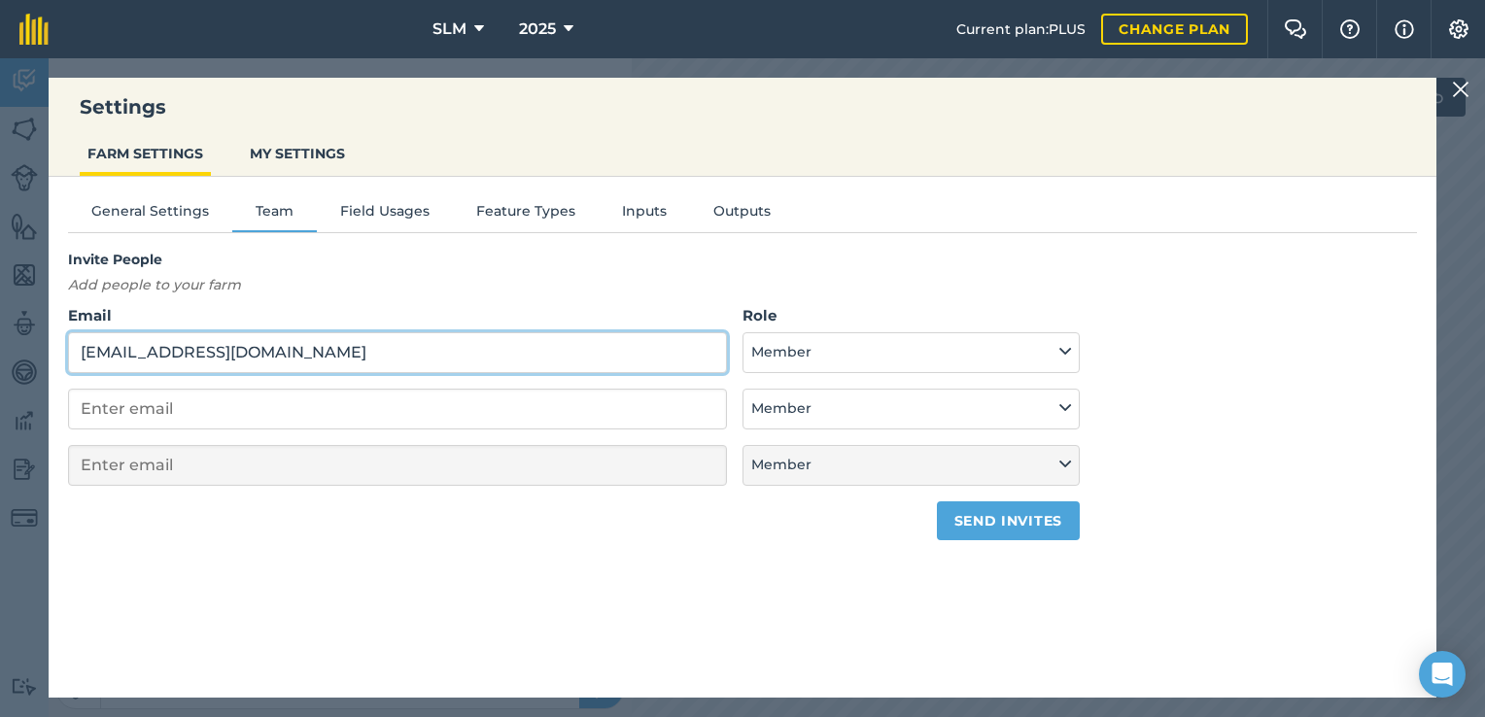
type input "[EMAIL_ADDRESS][DOMAIN_NAME]"
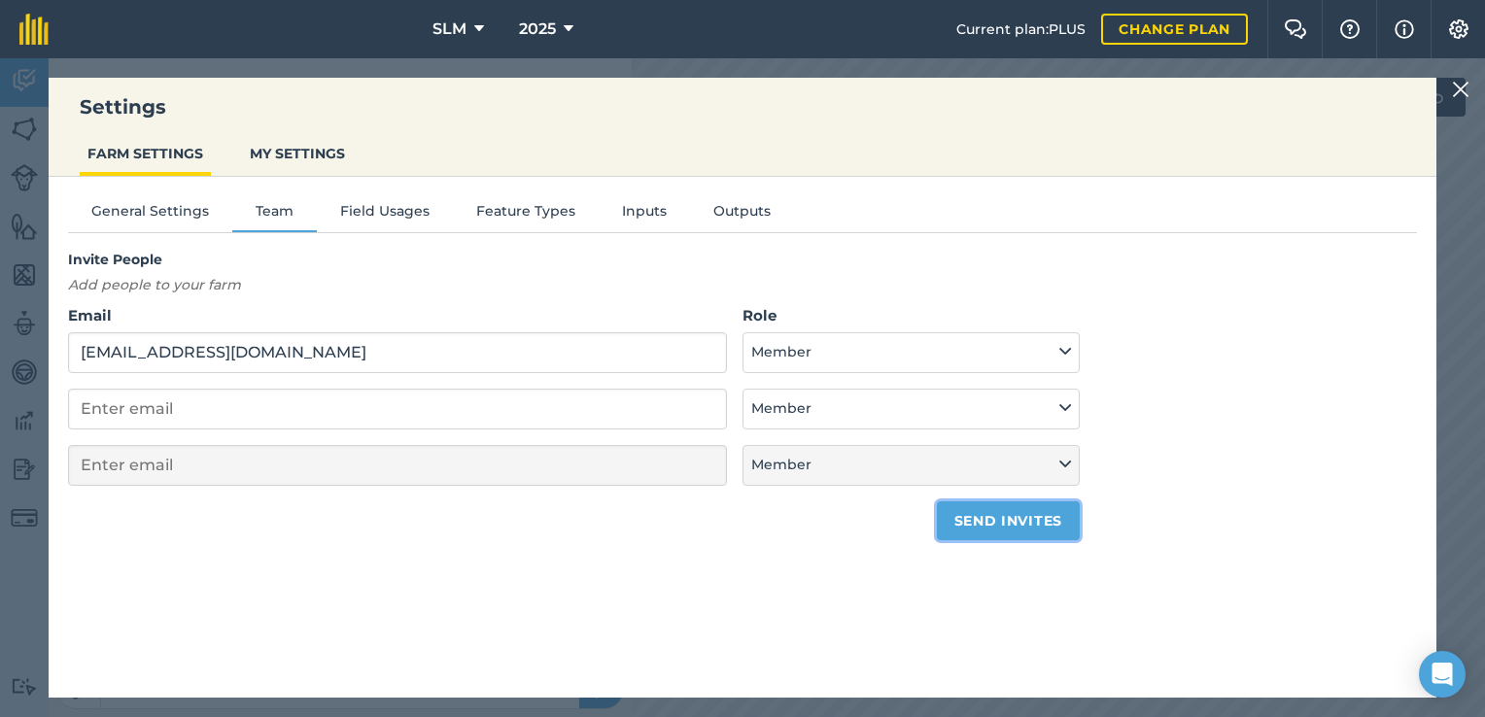
click at [1023, 523] on button "Send invites" at bounding box center [1008, 521] width 143 height 39
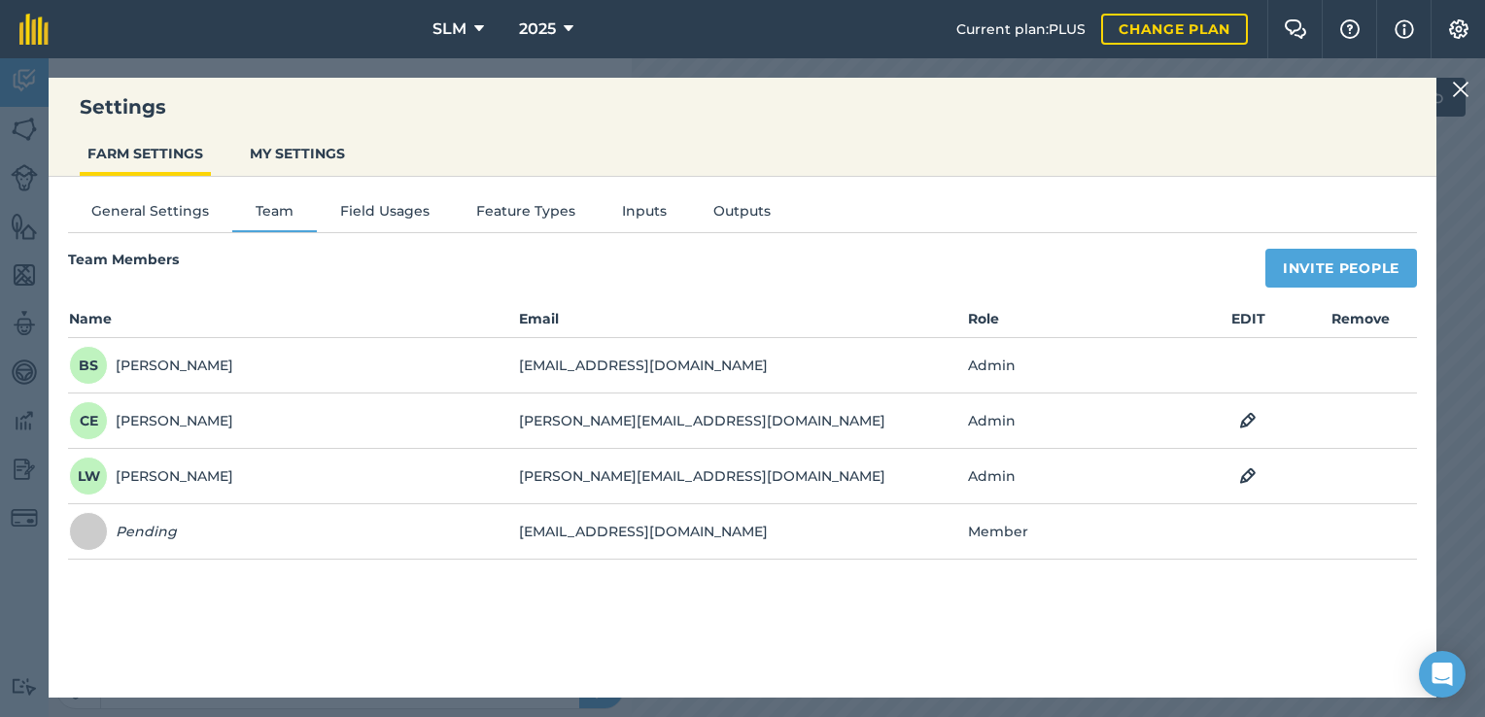
click at [726, 72] on div "Settings FARM SETTINGS MY SETTINGS General Settings Team Field Usages Feature T…" at bounding box center [742, 387] width 1485 height 659
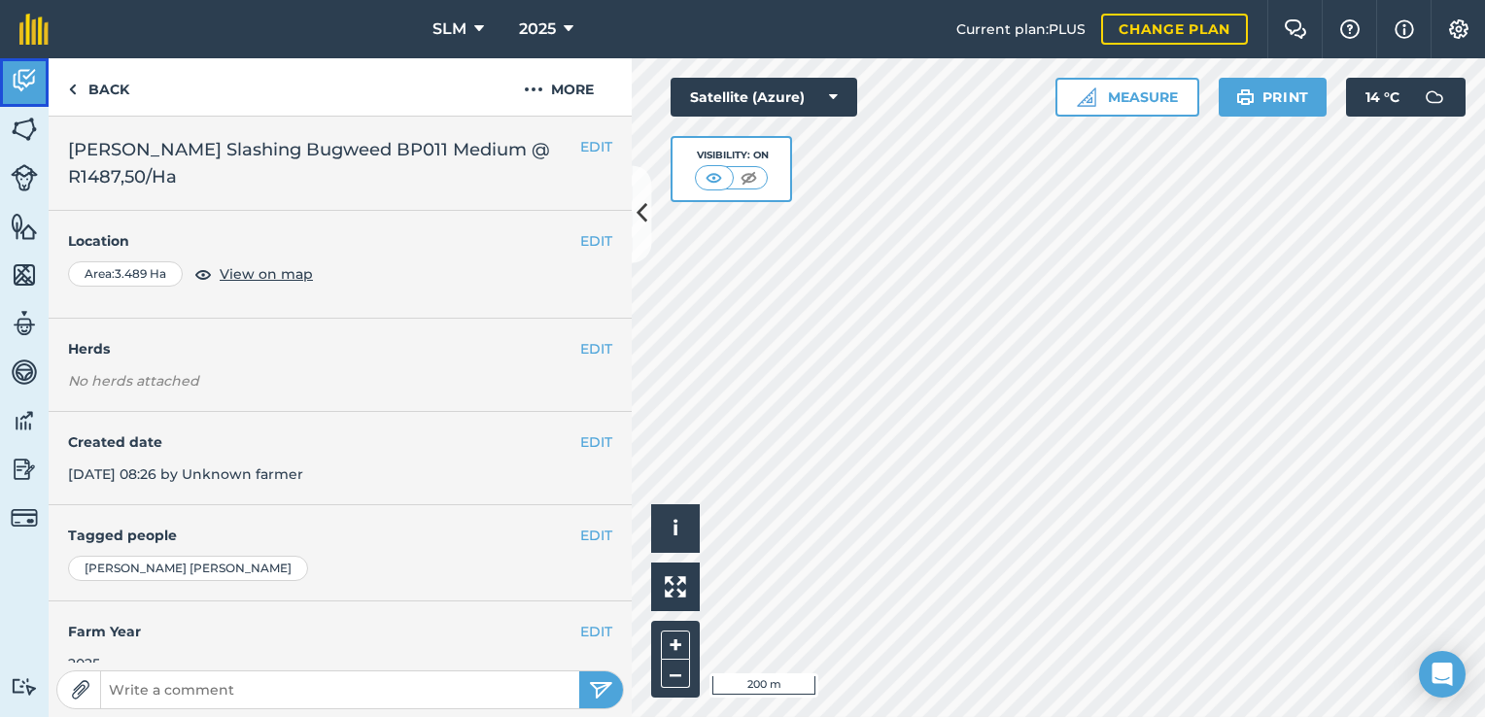
click at [29, 97] on link "Activity" at bounding box center [24, 82] width 49 height 49
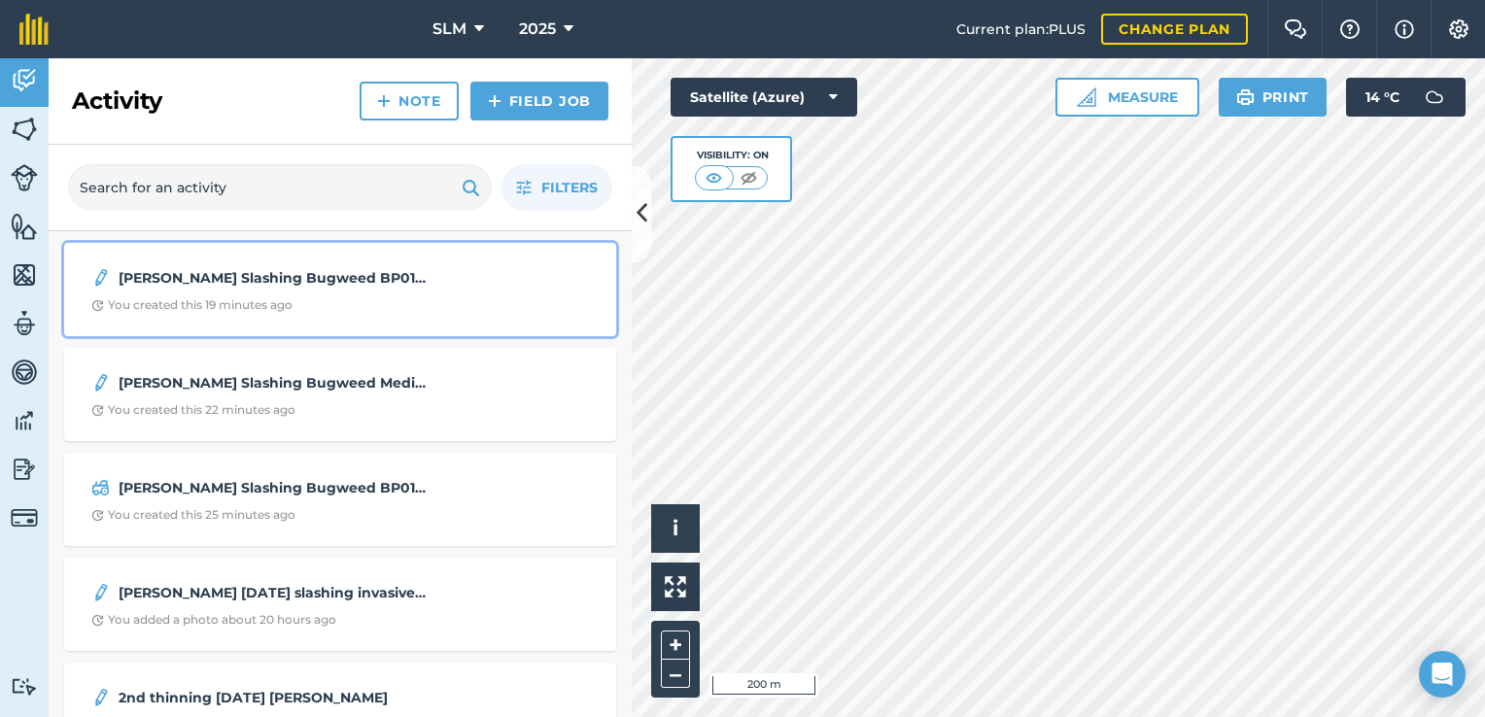
click at [373, 293] on div "[PERSON_NAME] Slashing Bugweed BP011 Medium @ R1487,50/Ha You created this 19 m…" at bounding box center [340, 290] width 529 height 70
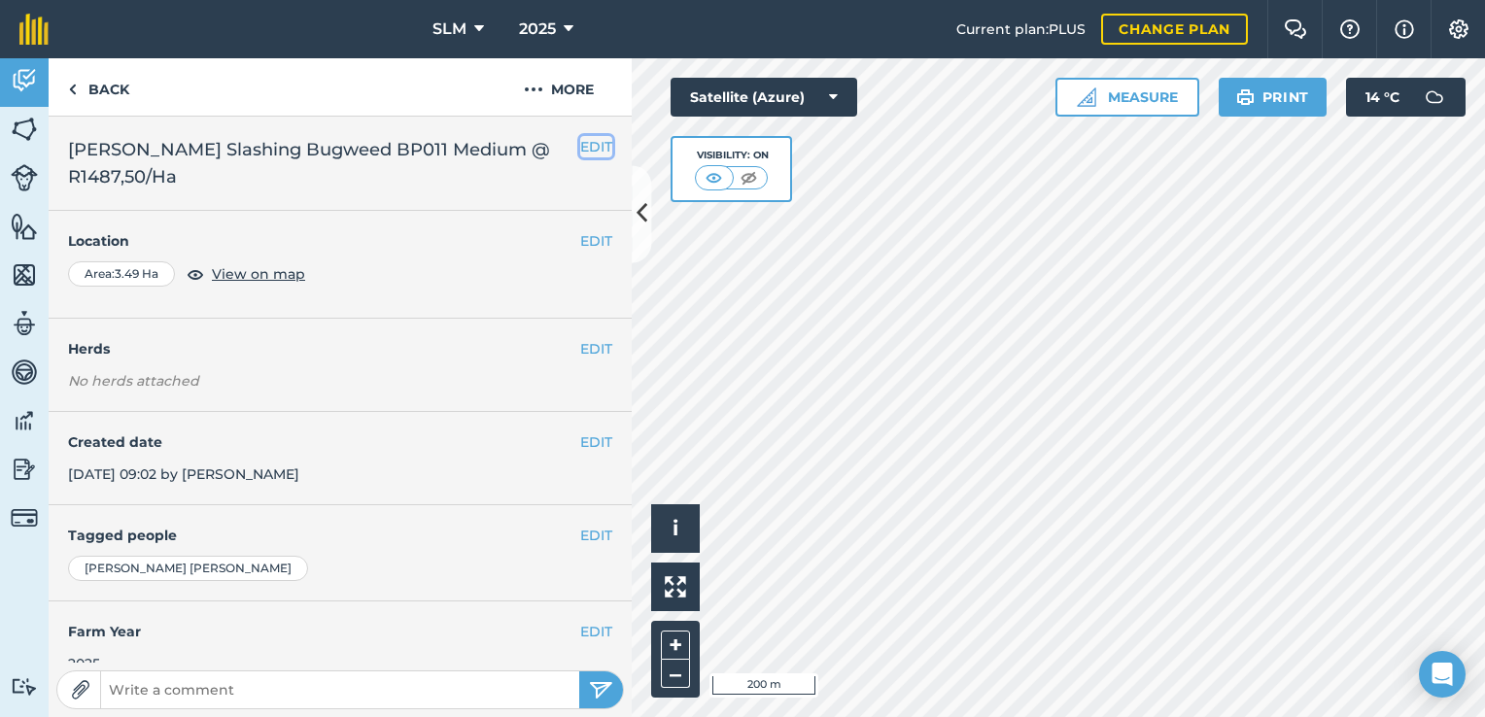
click at [580, 150] on button "EDIT" at bounding box center [596, 146] width 32 height 21
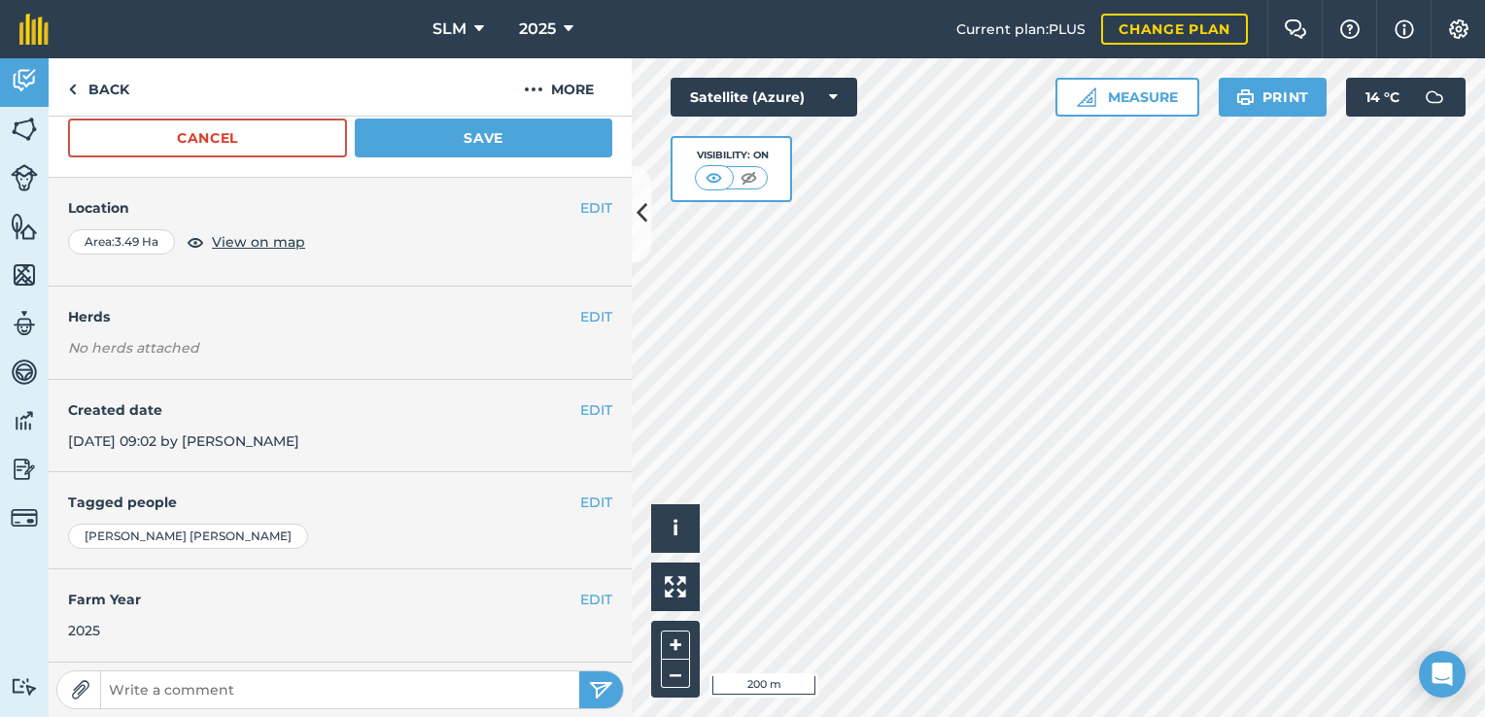
scroll to position [221, 0]
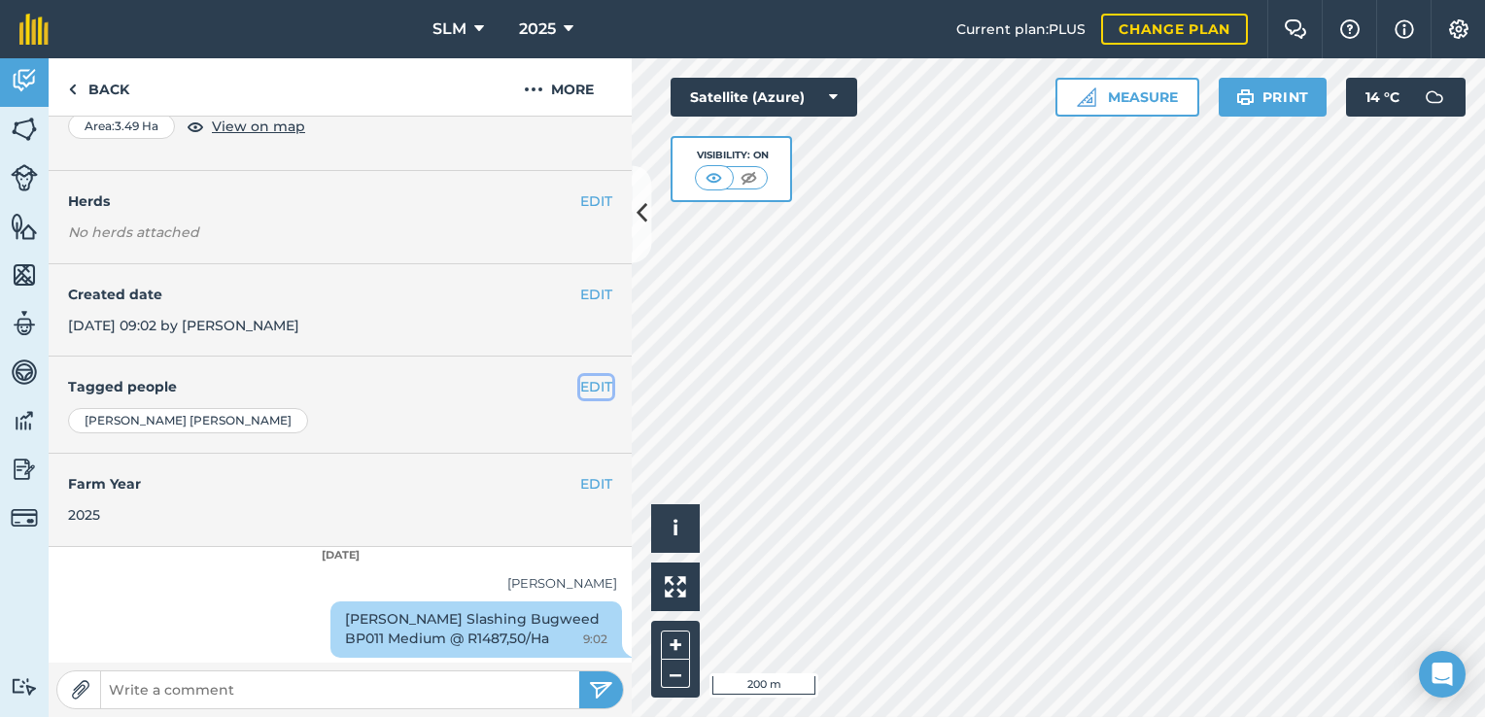
click at [580, 384] on button "EDIT" at bounding box center [596, 386] width 32 height 21
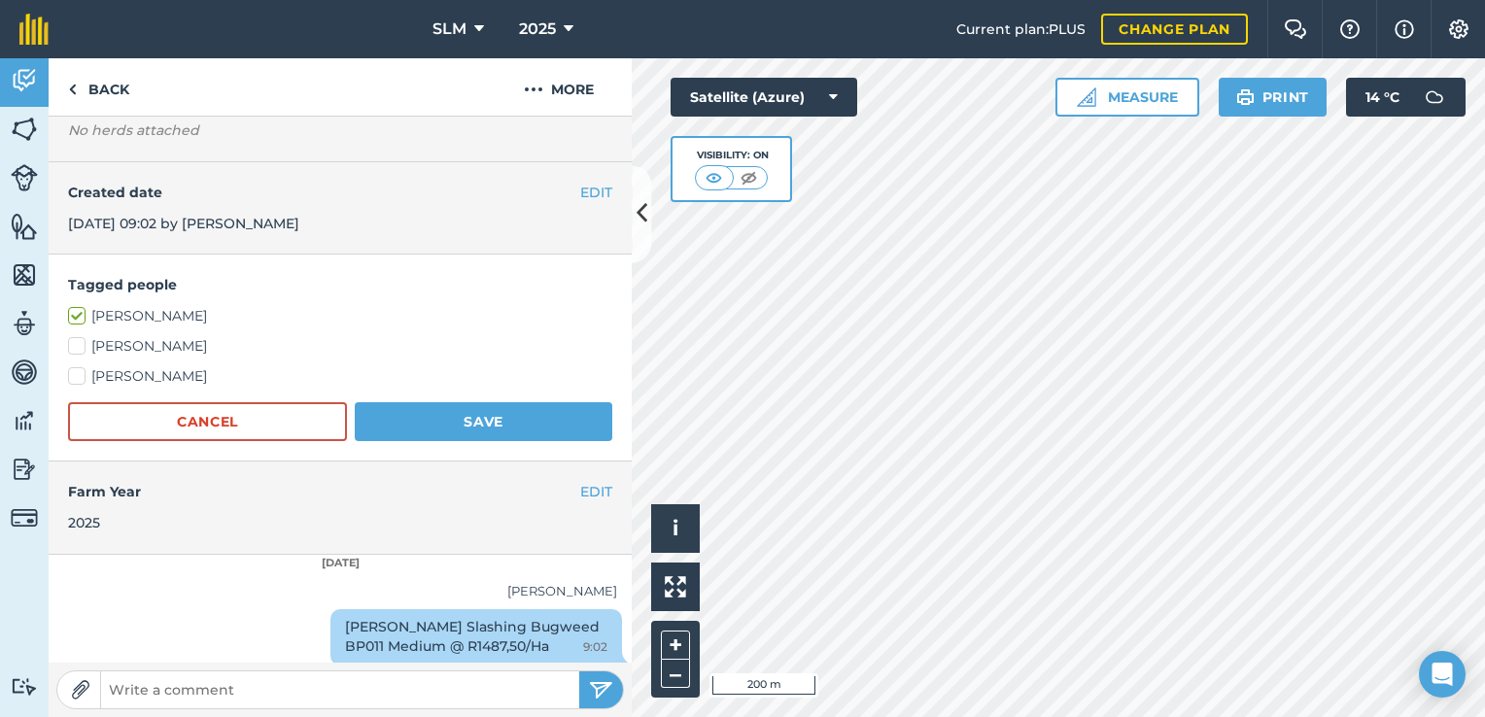
scroll to position [329, 0]
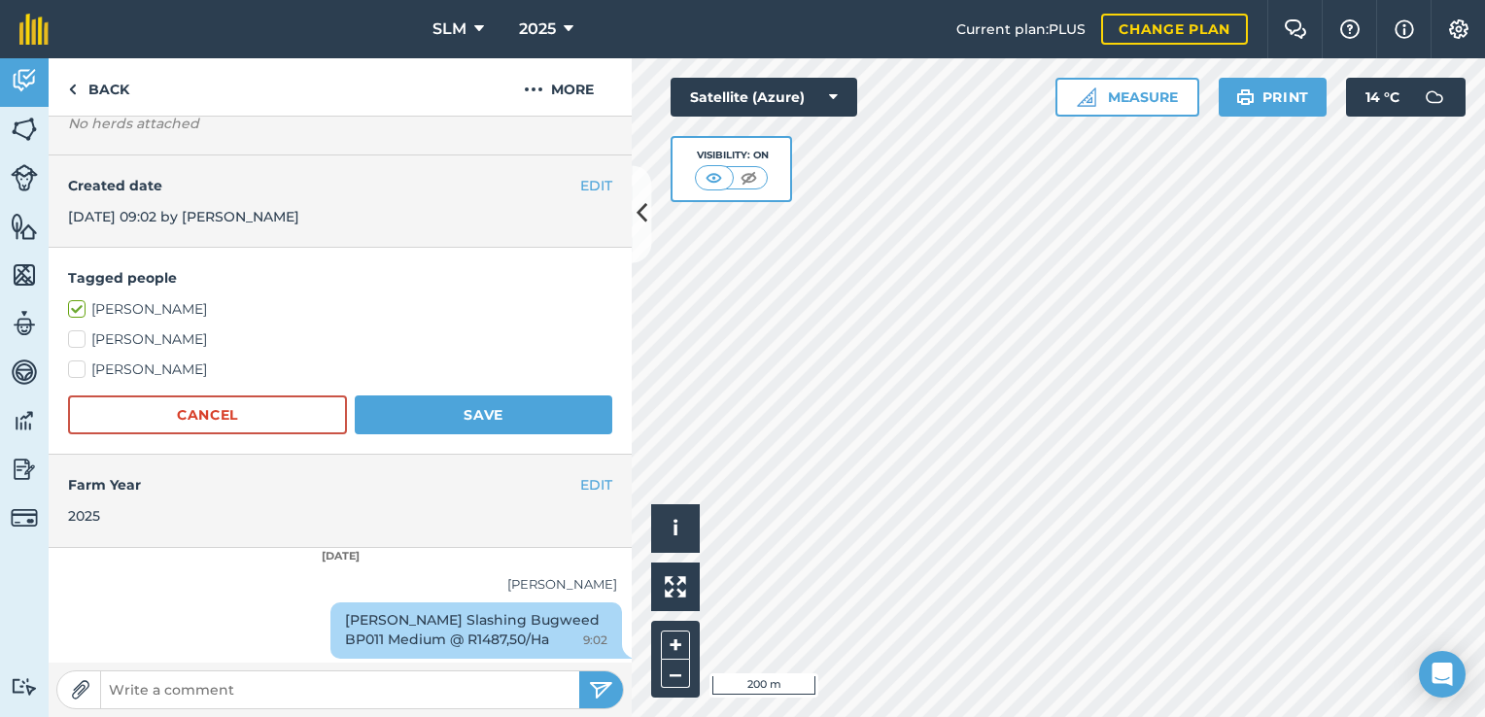
click at [78, 336] on label "[PERSON_NAME]" at bounding box center [340, 339] width 544 height 20
click at [78, 336] on input "[PERSON_NAME]" at bounding box center [74, 335] width 13 height 13
checkbox input "true"
click at [76, 364] on label "[PERSON_NAME]" at bounding box center [340, 370] width 544 height 20
click at [76, 364] on input "[PERSON_NAME]" at bounding box center [74, 366] width 13 height 13
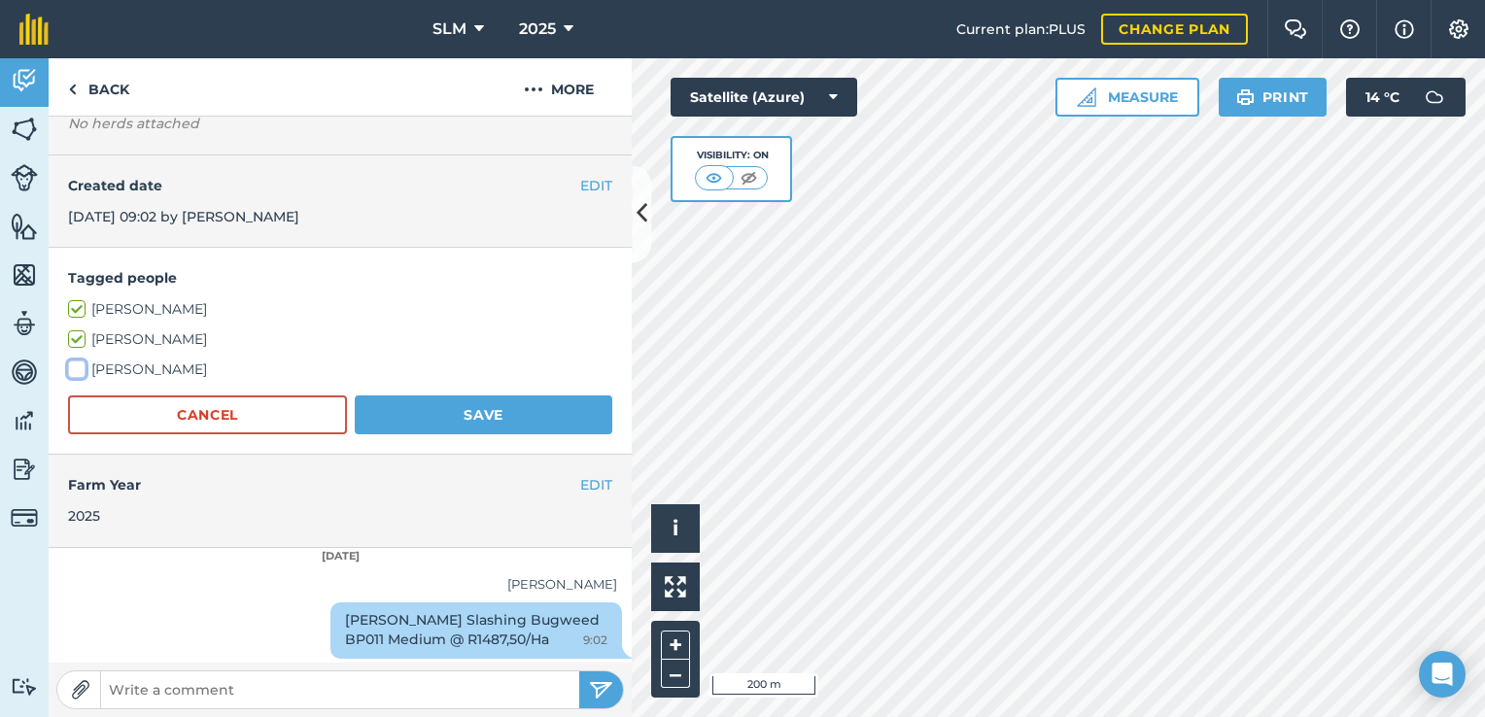
checkbox input "true"
click at [435, 419] on button "Save" at bounding box center [484, 415] width 258 height 39
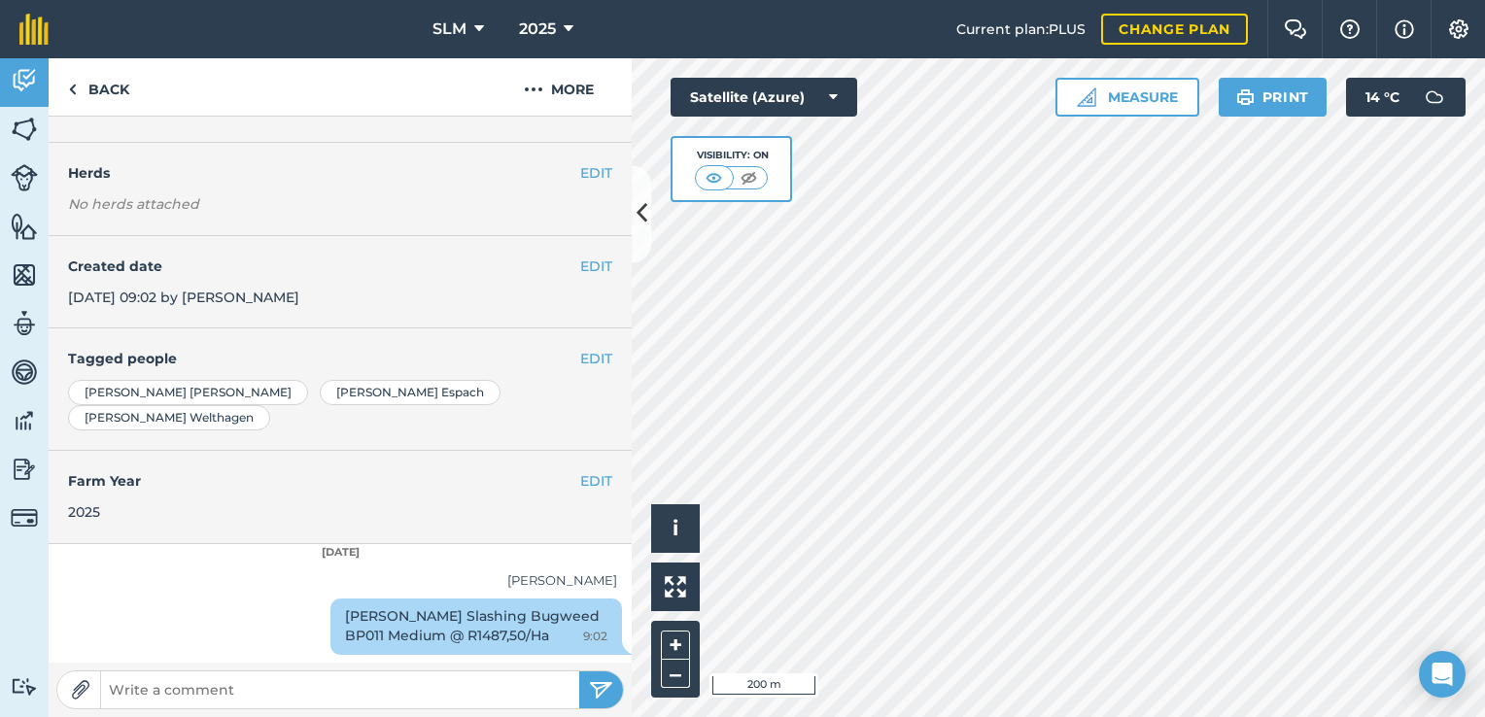
scroll to position [221, 0]
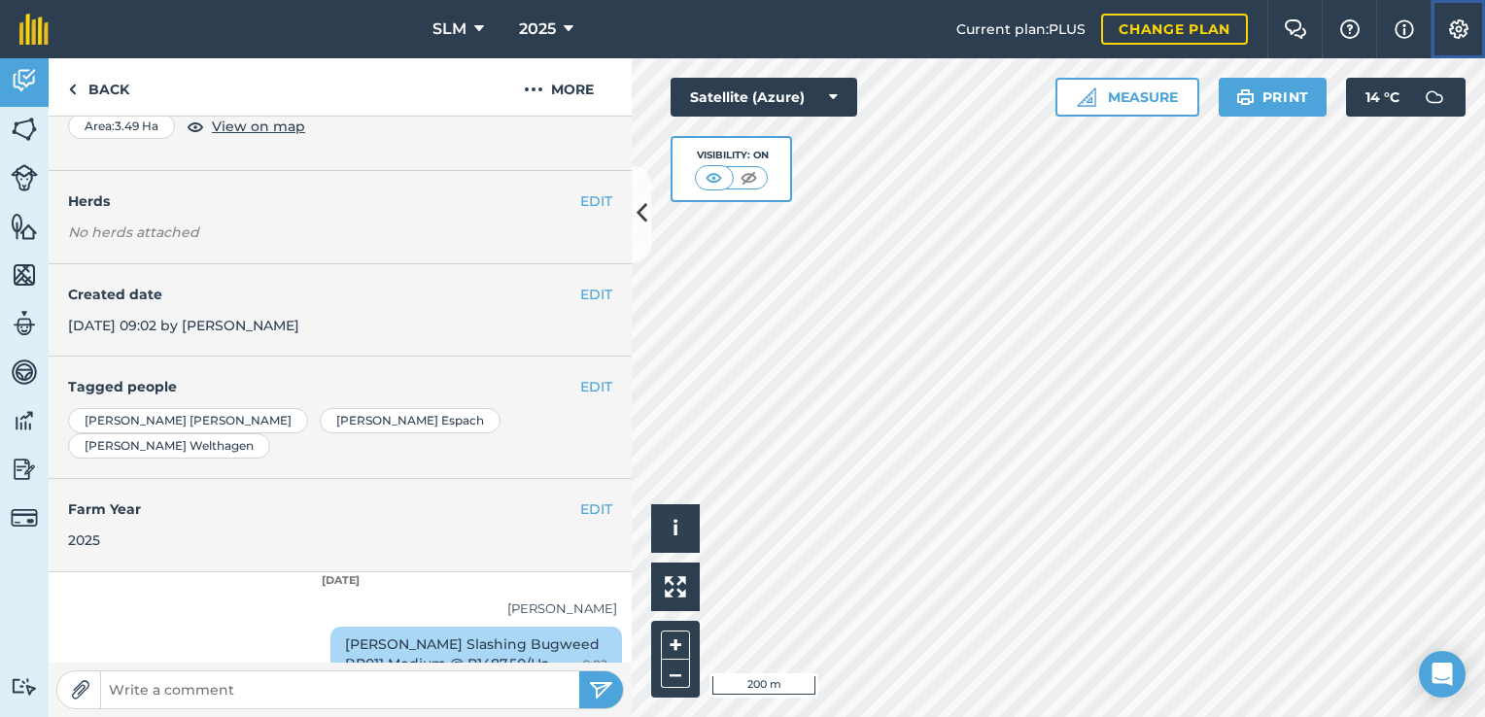
click at [1453, 29] on img at bounding box center [1458, 28] width 23 height 19
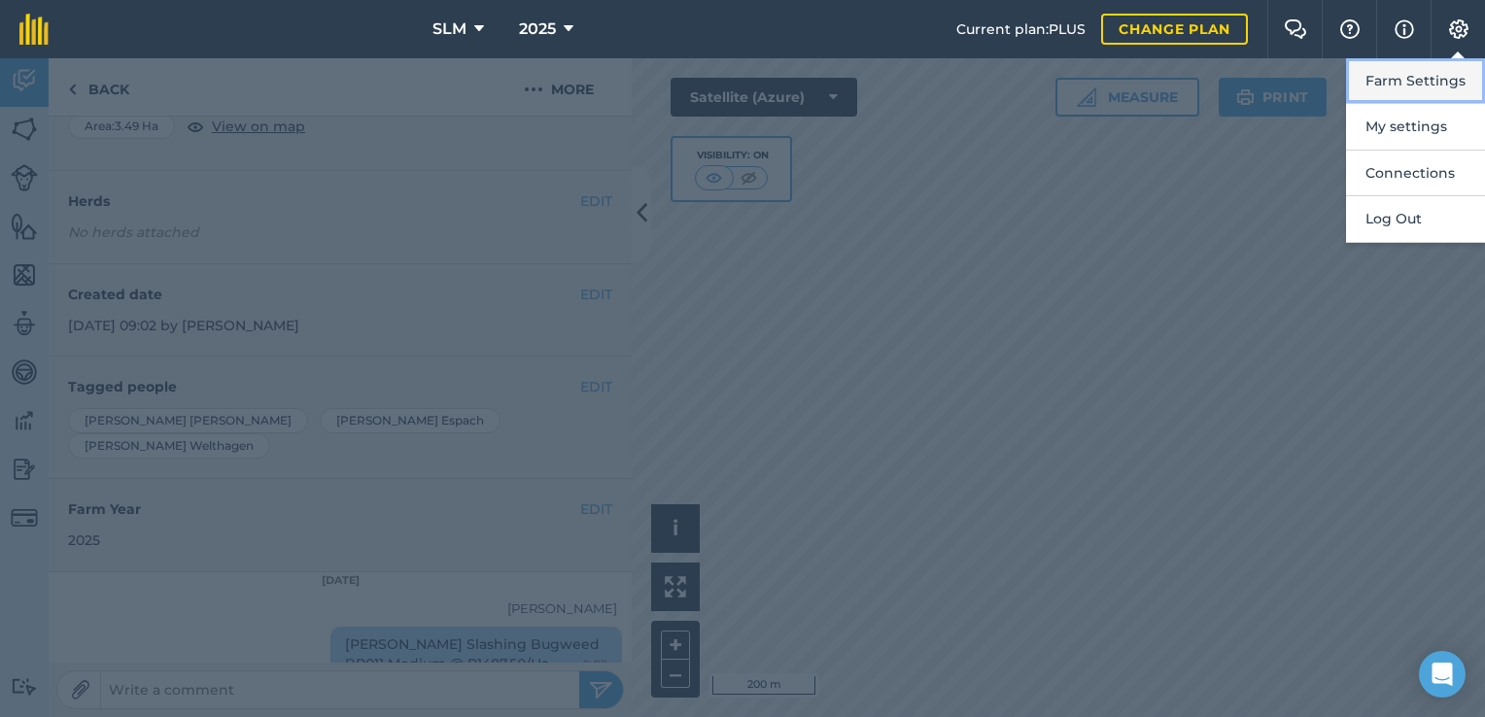
click at [1423, 75] on button "Farm Settings" at bounding box center [1415, 81] width 139 height 46
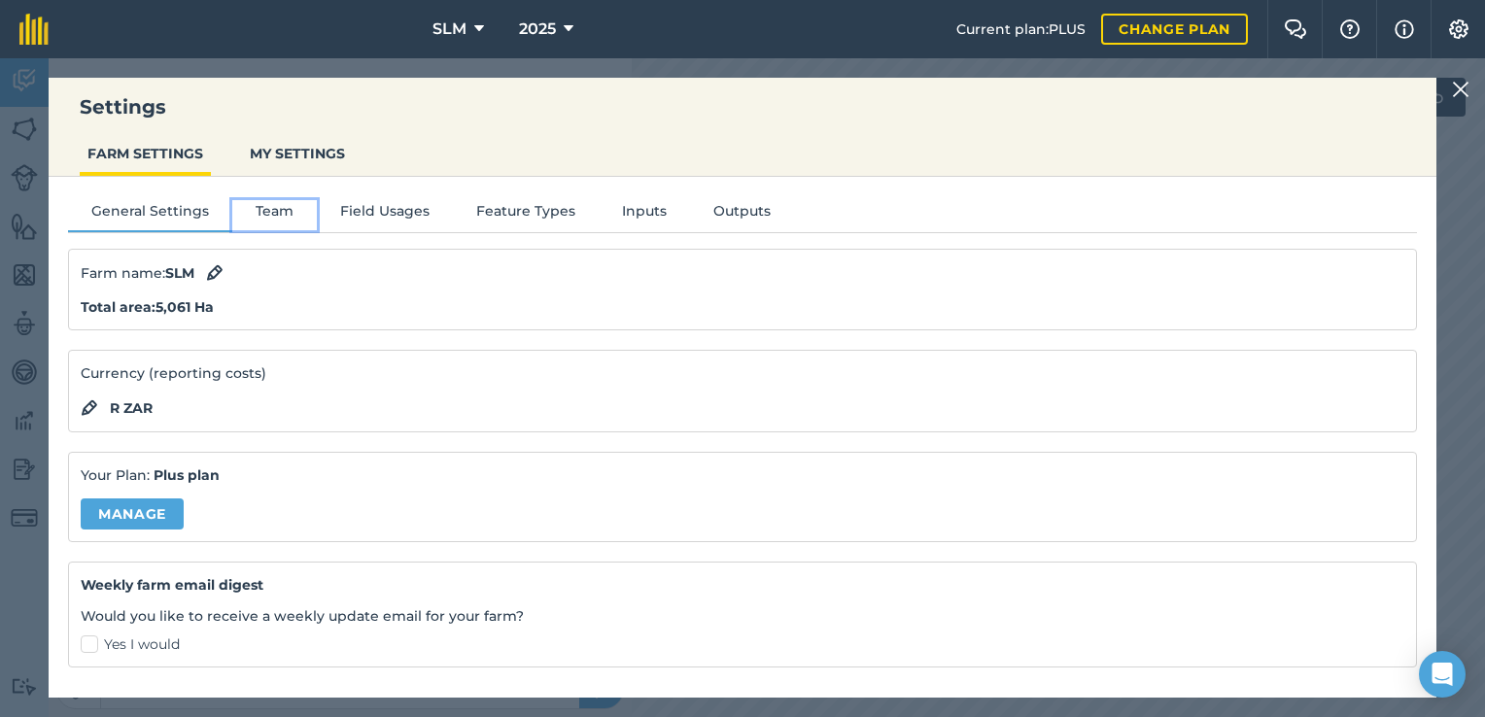
click at [277, 224] on button "Team" at bounding box center [274, 214] width 85 height 29
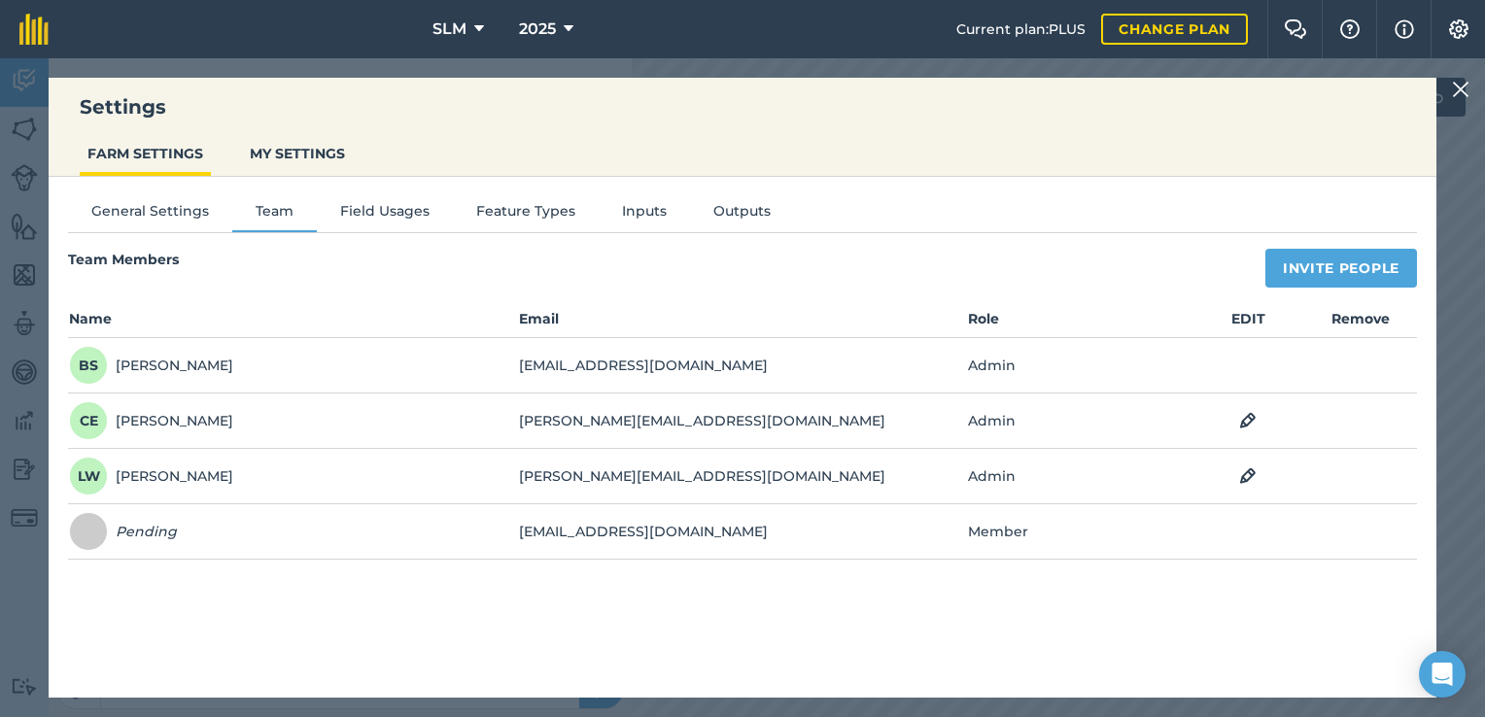
click at [828, 546] on td "[EMAIL_ADDRESS][DOMAIN_NAME]" at bounding box center [743, 531] width 450 height 55
click at [935, 532] on td "[EMAIL_ADDRESS][DOMAIN_NAME]" at bounding box center [743, 531] width 450 height 55
click at [625, 68] on div "Settings FARM SETTINGS MY SETTINGS General Settings Team Field Usages Feature T…" at bounding box center [742, 387] width 1485 height 659
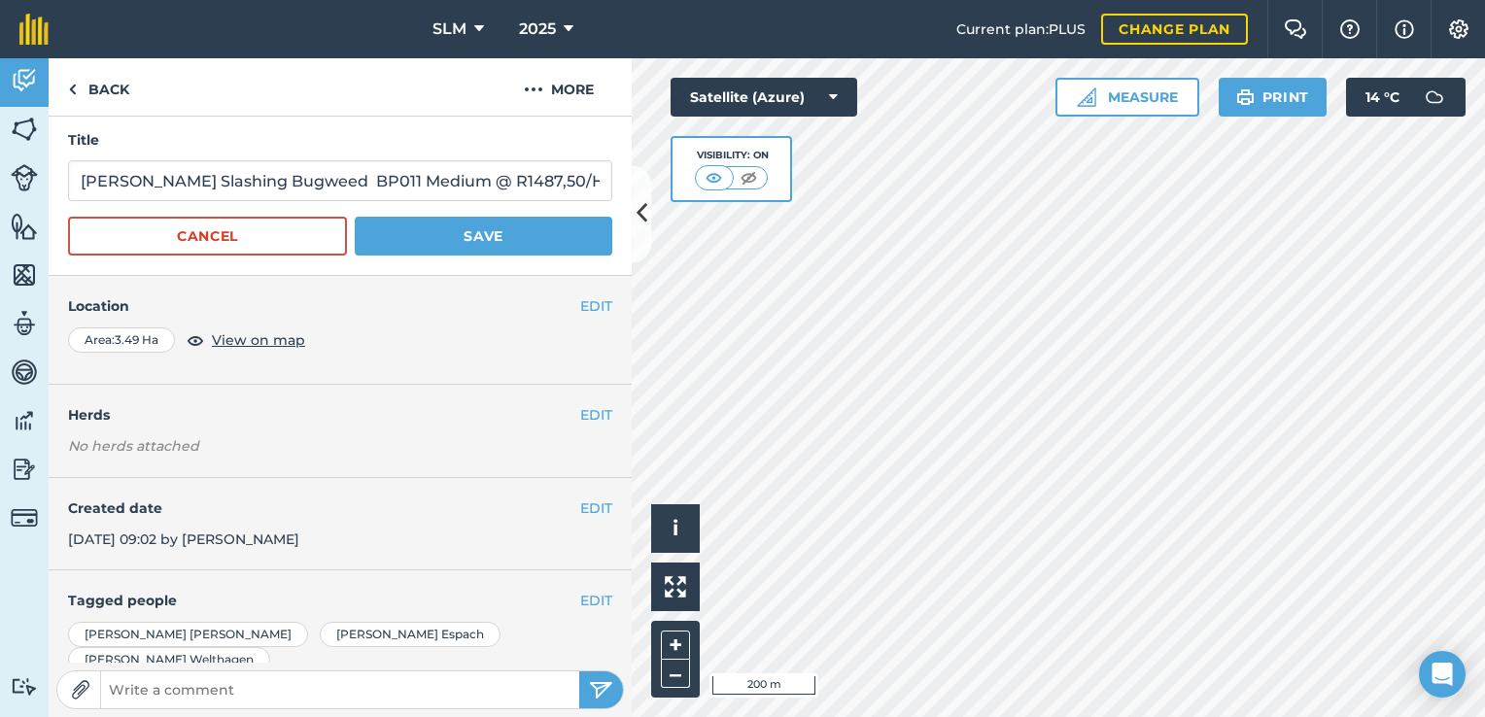
scroll to position [0, 0]
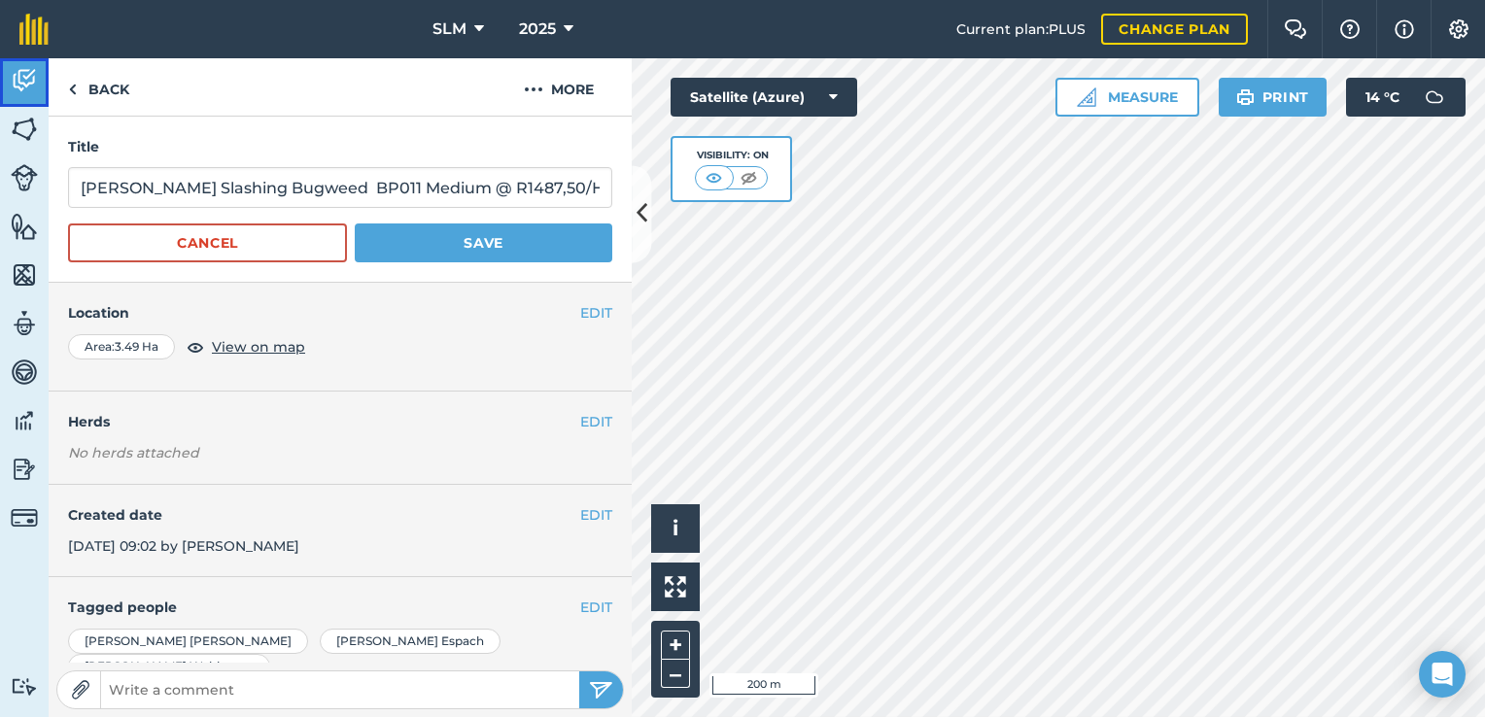
click at [17, 76] on img at bounding box center [24, 80] width 27 height 29
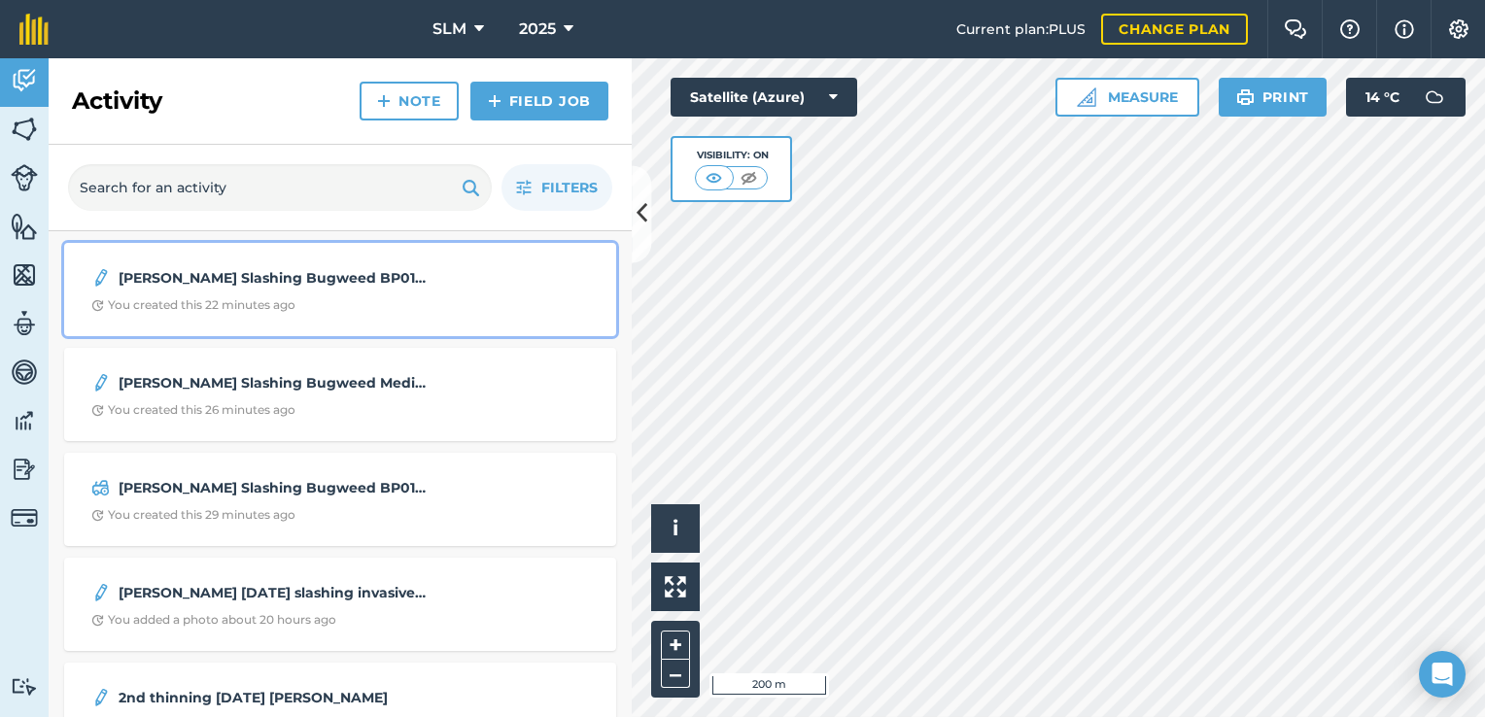
click at [348, 301] on span "You created this 22 minutes ago" at bounding box center [340, 305] width 498 height 16
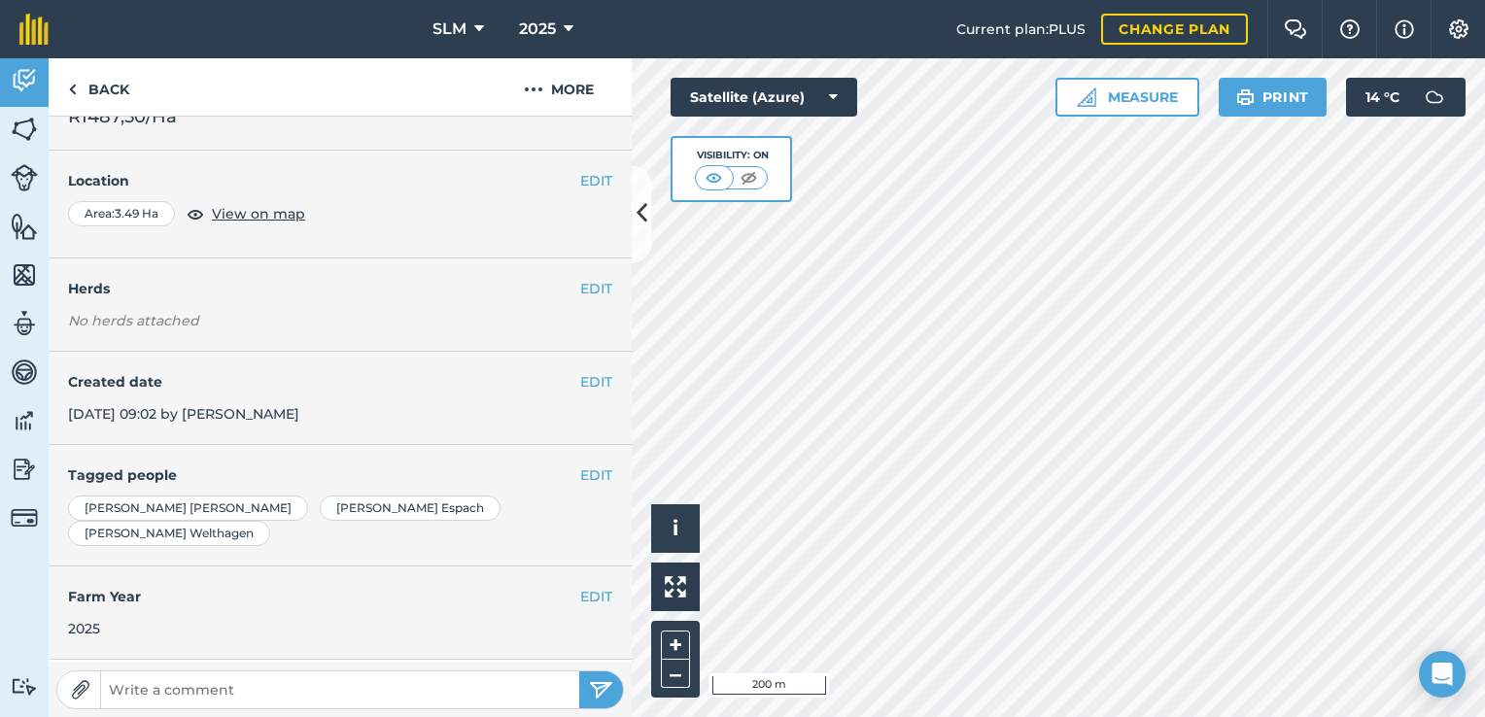
scroll to position [149, 0]
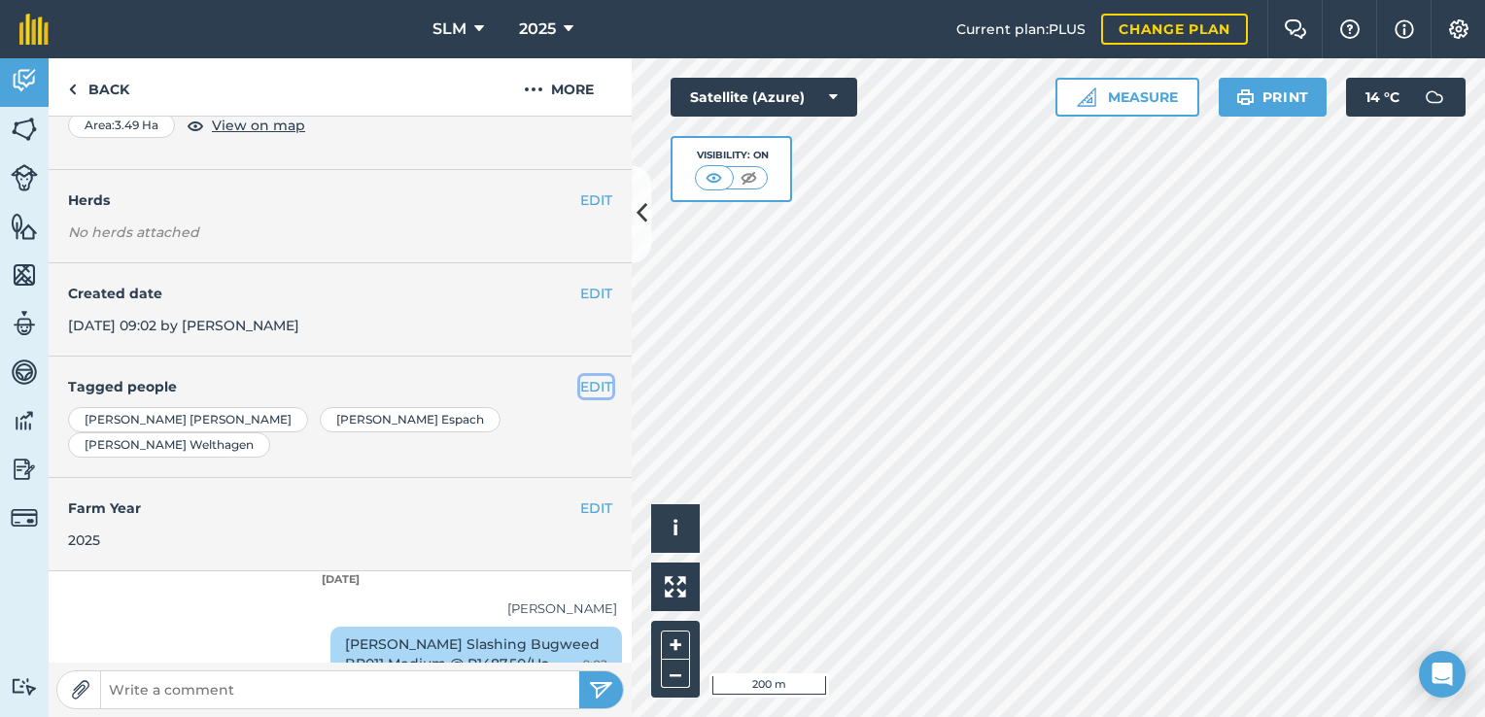
click at [580, 385] on button "EDIT" at bounding box center [596, 386] width 32 height 21
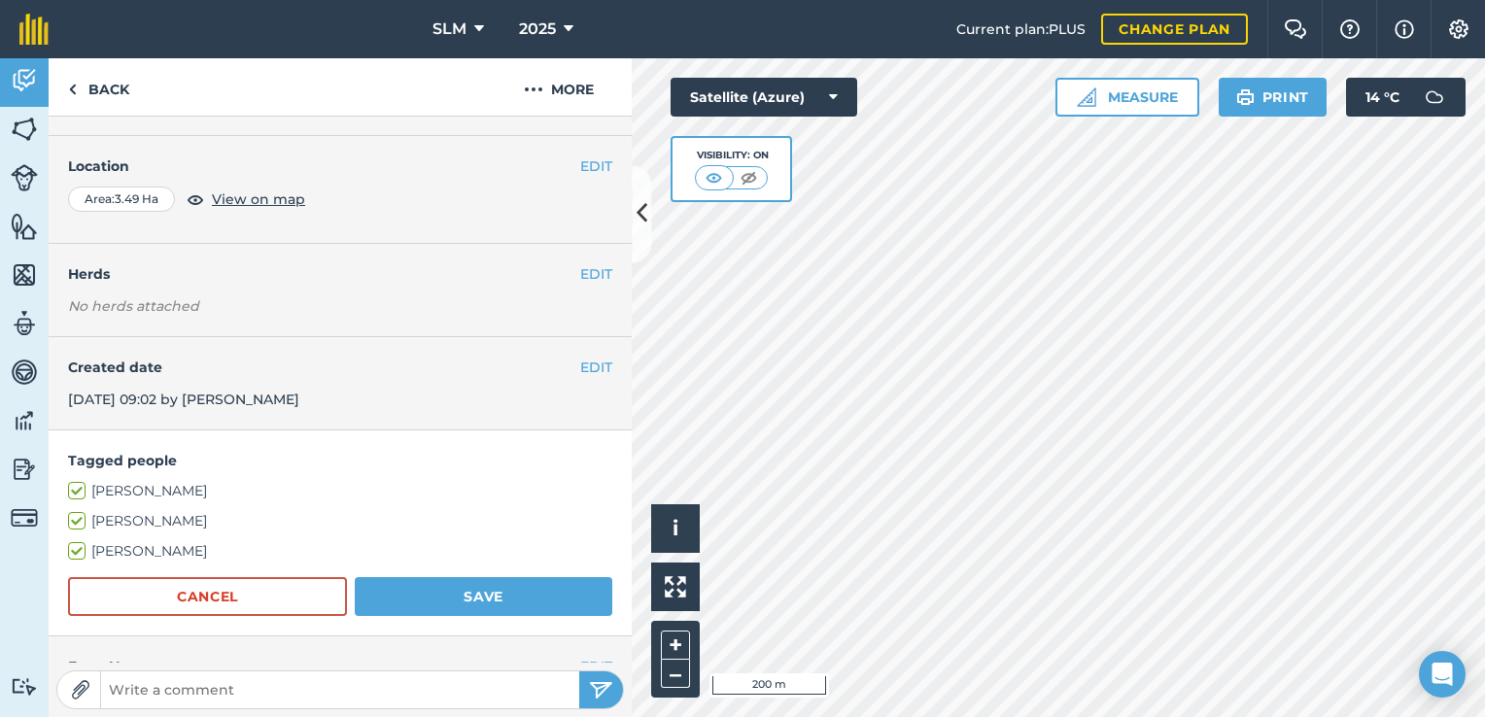
scroll to position [0, 0]
